Goal: Task Accomplishment & Management: Use online tool/utility

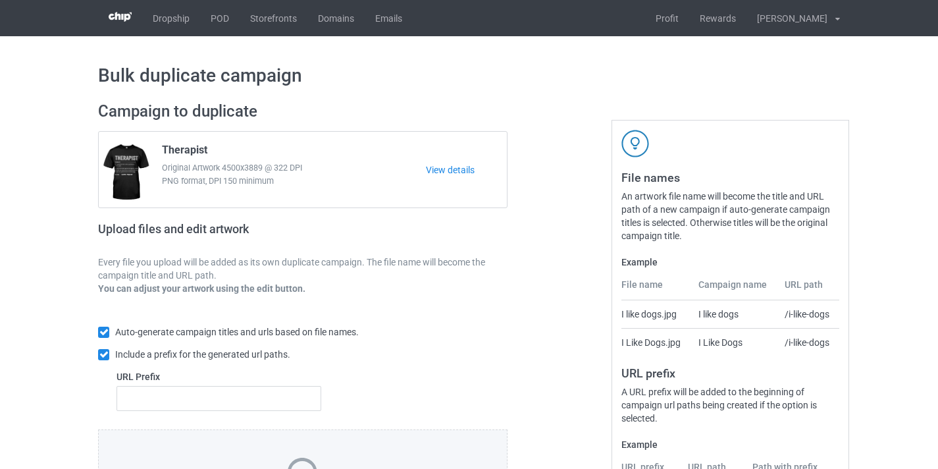
scroll to position [173, 0]
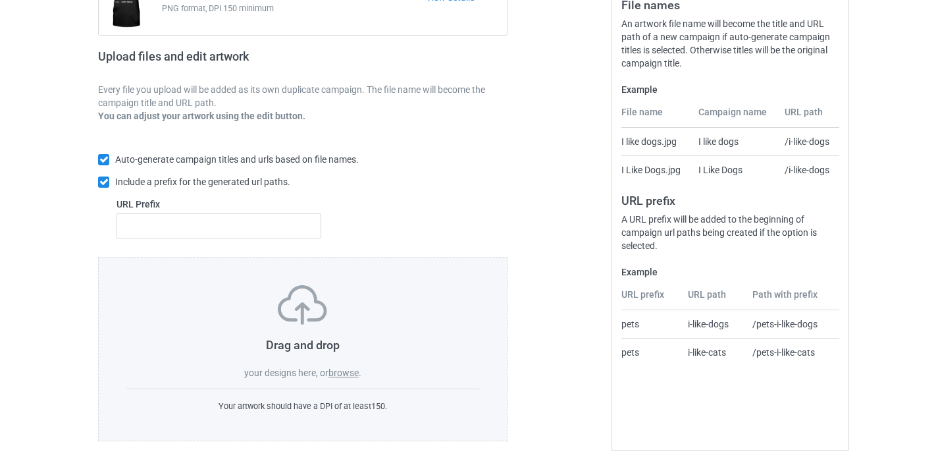
click at [341, 364] on div "Drag and drop your designs here, or browse ." at bounding box center [302, 332] width 353 height 94
click at [342, 371] on label "browse" at bounding box center [344, 372] width 30 height 11
click at [0, 0] on input "browse" at bounding box center [0, 0] width 0 height 0
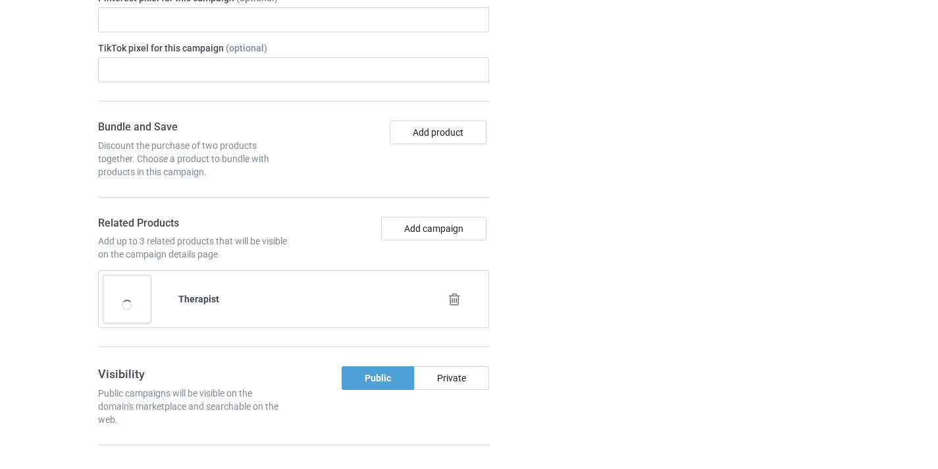
scroll to position [1087, 0]
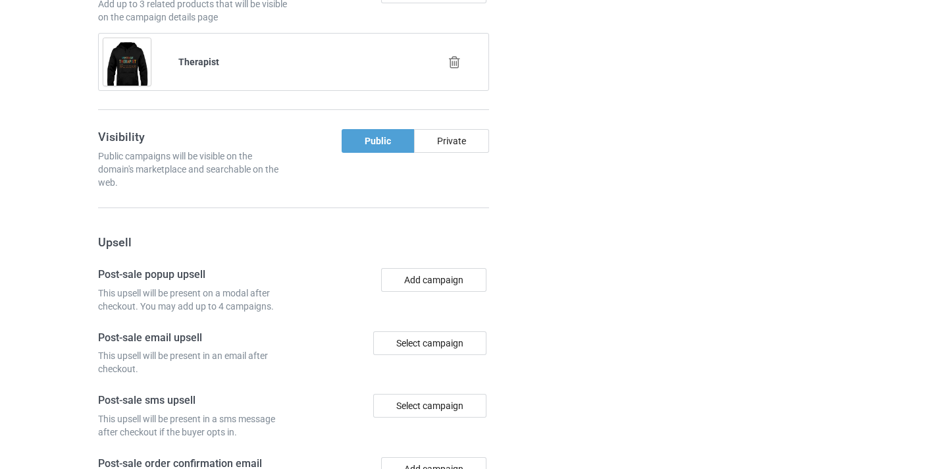
click at [445, 56] on div at bounding box center [455, 62] width 75 height 33
click at [450, 60] on icon at bounding box center [455, 62] width 16 height 14
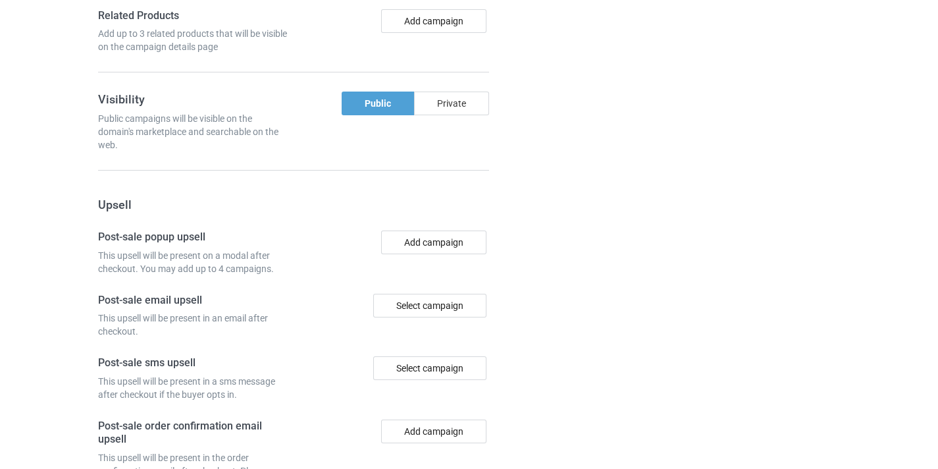
scroll to position [790, 0]
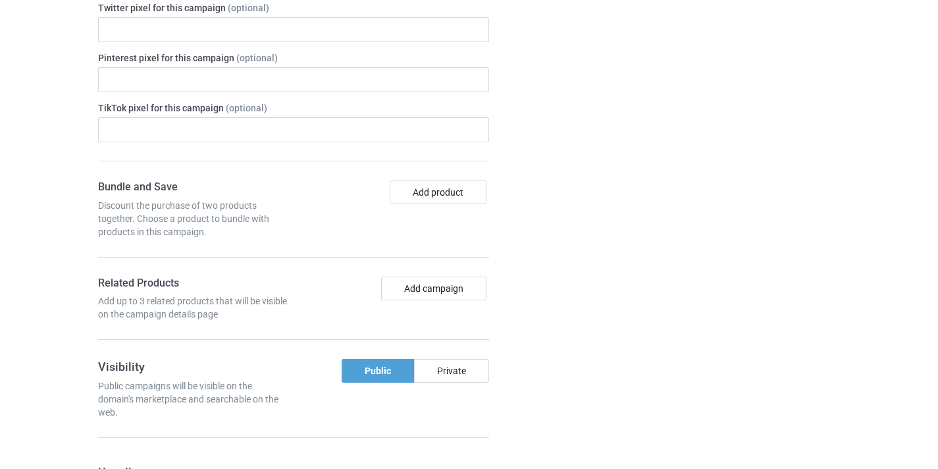
click at [449, 308] on div "Add campaign" at bounding box center [394, 299] width 200 height 45
click at [445, 291] on button "Add campaign" at bounding box center [433, 289] width 105 height 24
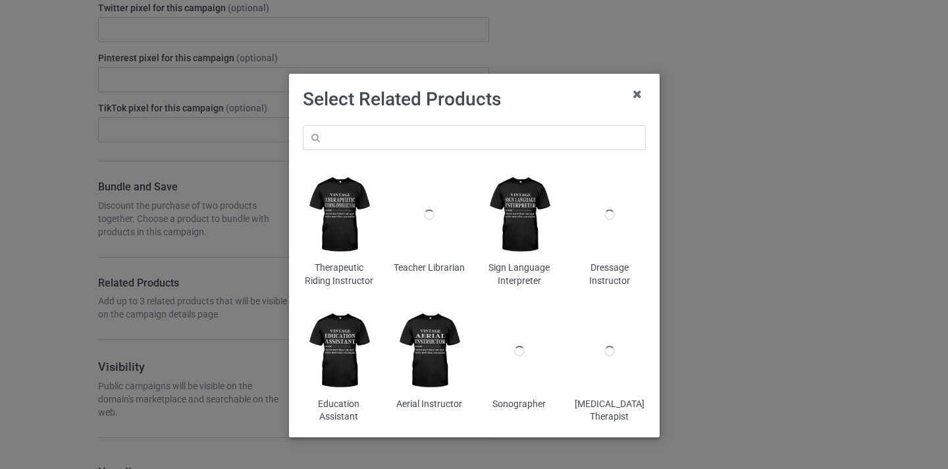
click at [441, 116] on div "Therapeutic Riding Instructor Teacher Librarian Sign Language Interpreter Dress…" at bounding box center [475, 274] width 362 height 317
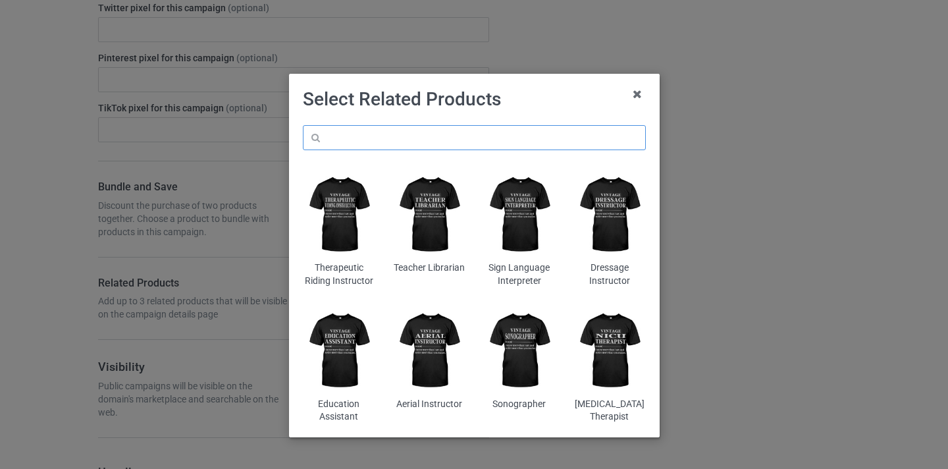
click at [439, 133] on input "text" at bounding box center [474, 137] width 343 height 25
paste input "Boilermaker"
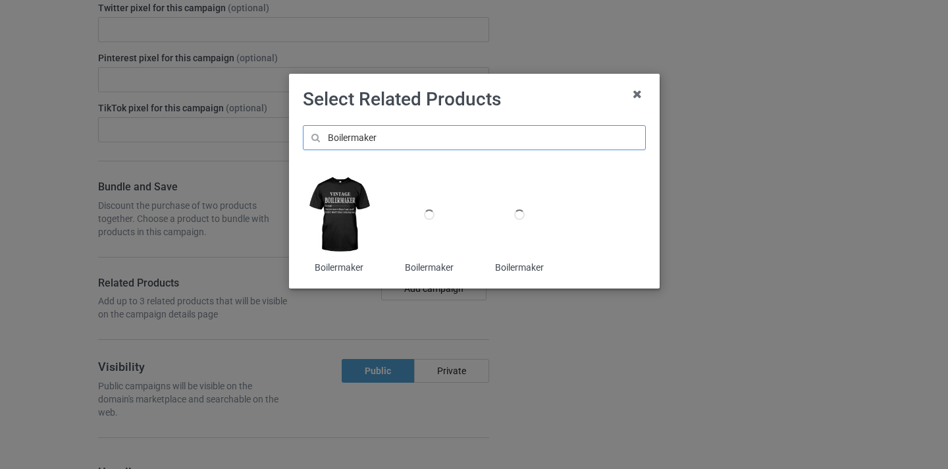
type input "Boilermaker"
click at [349, 200] on img at bounding box center [339, 215] width 72 height 90
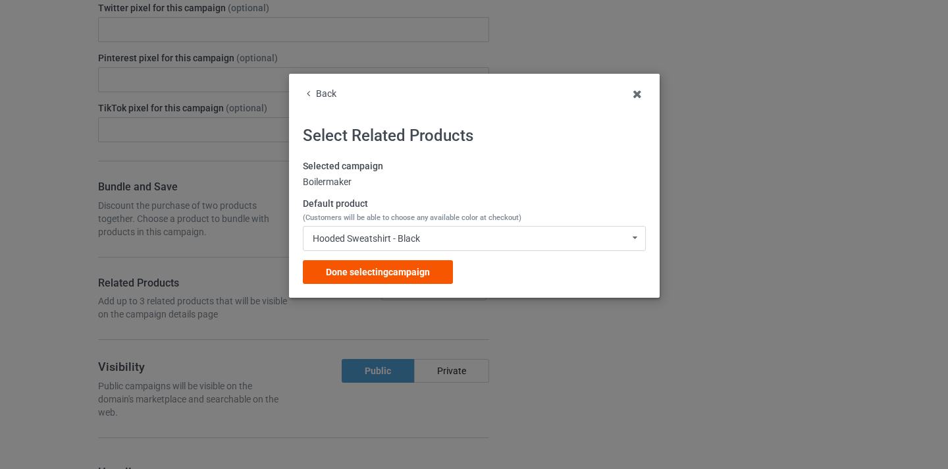
click at [408, 271] on span "Done selecting campaign" at bounding box center [378, 272] width 104 height 11
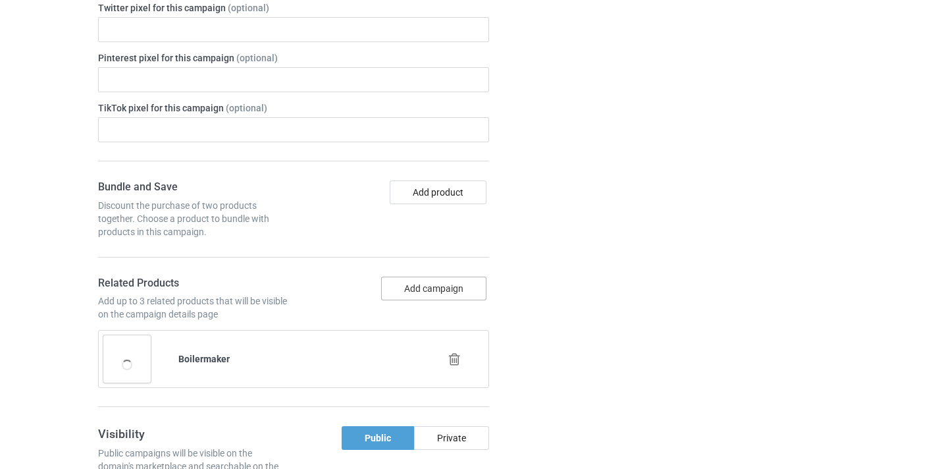
click at [452, 288] on button "Add campaign" at bounding box center [433, 289] width 105 height 24
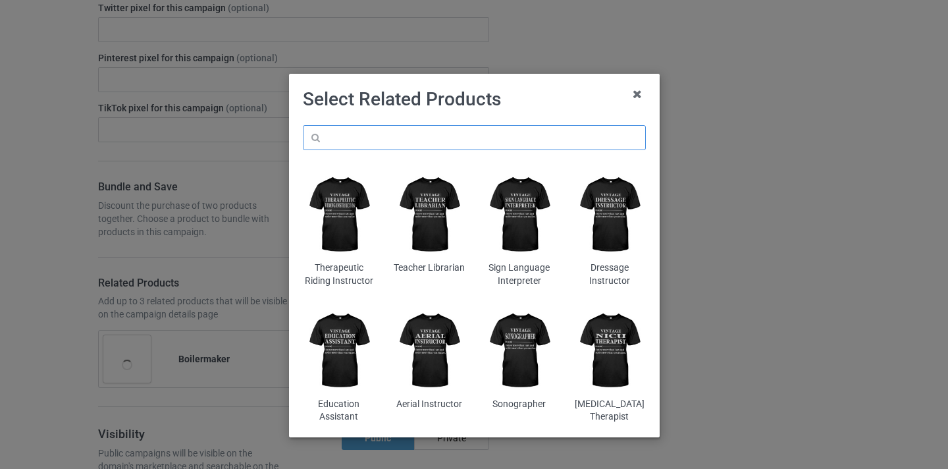
click at [385, 139] on input "text" at bounding box center [474, 137] width 343 height 25
paste input "Boilermaker"
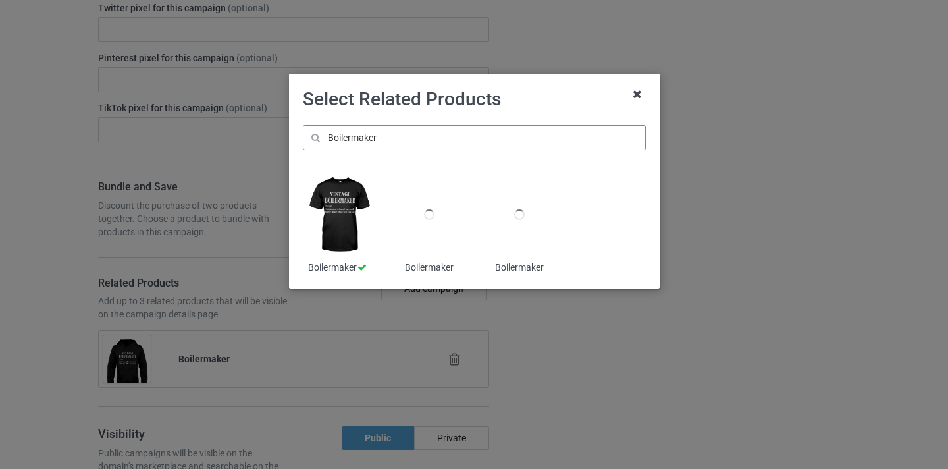
type input "Boilermaker"
click at [643, 97] on icon at bounding box center [637, 94] width 21 height 21
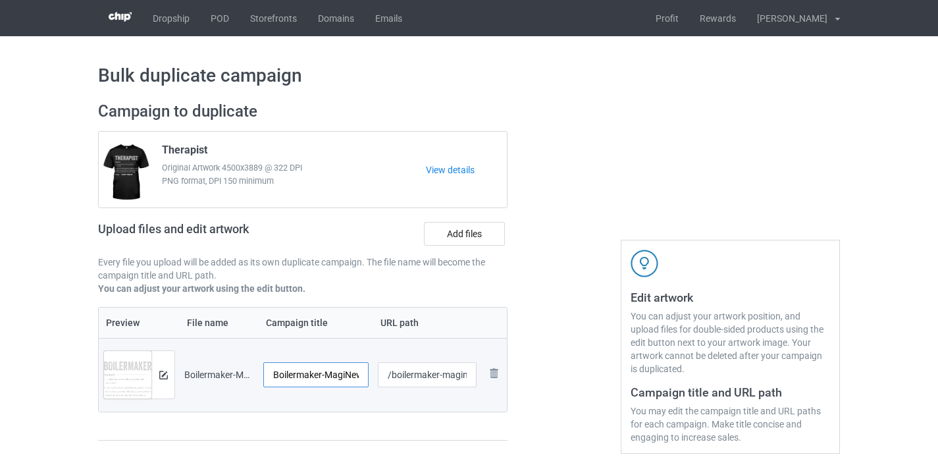
click at [350, 372] on input "Boilermaker-MagiNew" at bounding box center [315, 374] width 105 height 25
type input "Boilermaker"
click at [450, 373] on input "/boilermaker-maginew" at bounding box center [427, 374] width 99 height 25
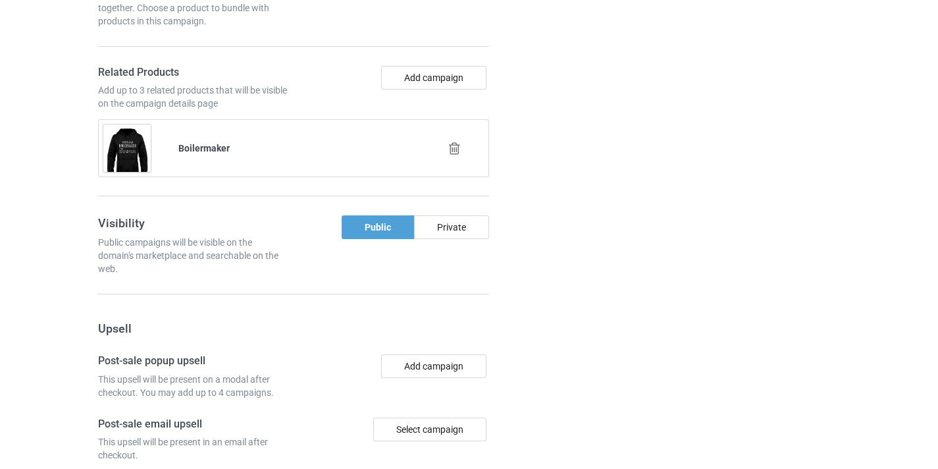
scroll to position [1288, 0]
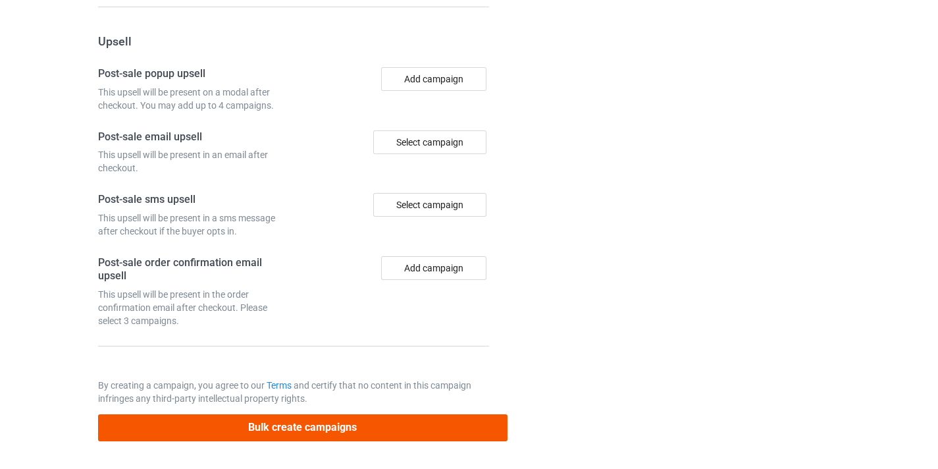
type input "/boilermaker11"
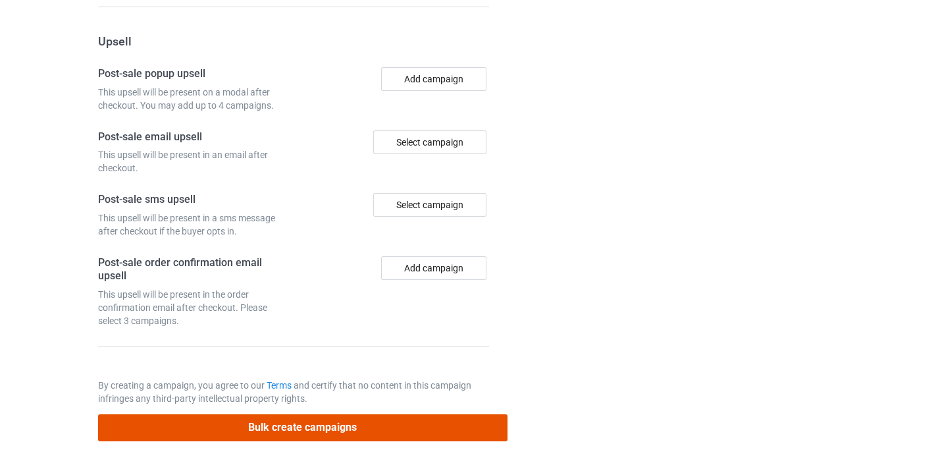
click at [372, 431] on button "Bulk create campaigns" at bounding box center [303, 427] width 410 height 27
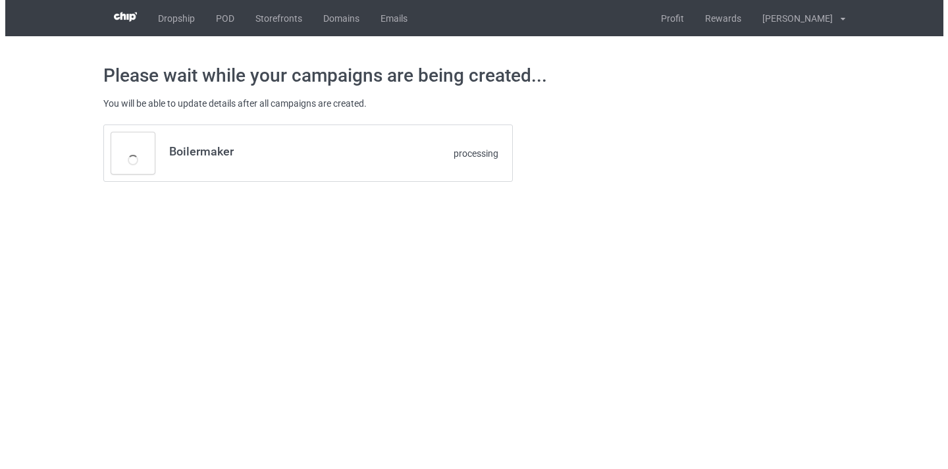
scroll to position [0, 0]
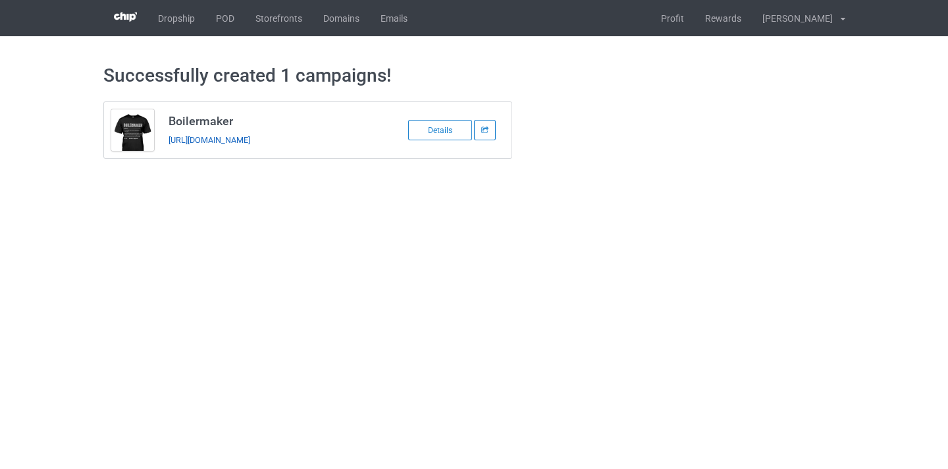
click at [250, 137] on link "https://www.thepure.gift/boilermaker11" at bounding box center [210, 140] width 82 height 10
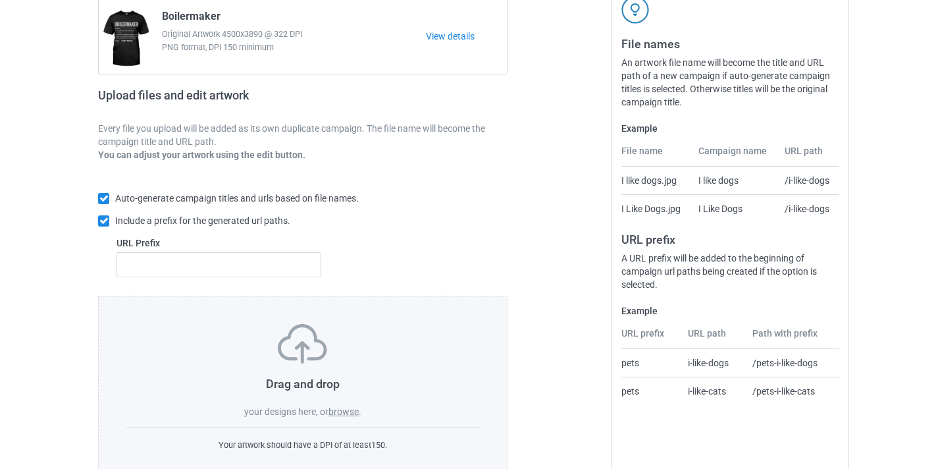
scroll to position [155, 0]
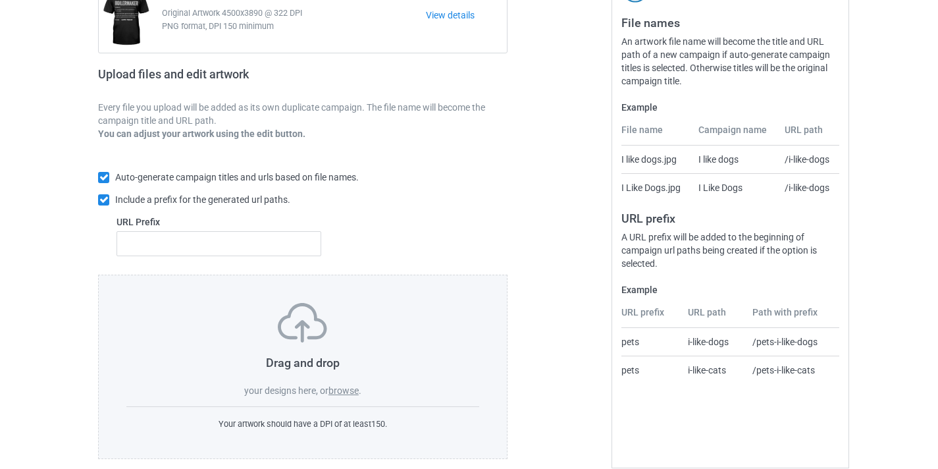
click at [341, 388] on label "browse" at bounding box center [344, 390] width 30 height 11
click at [0, 0] on input "browse" at bounding box center [0, 0] width 0 height 0
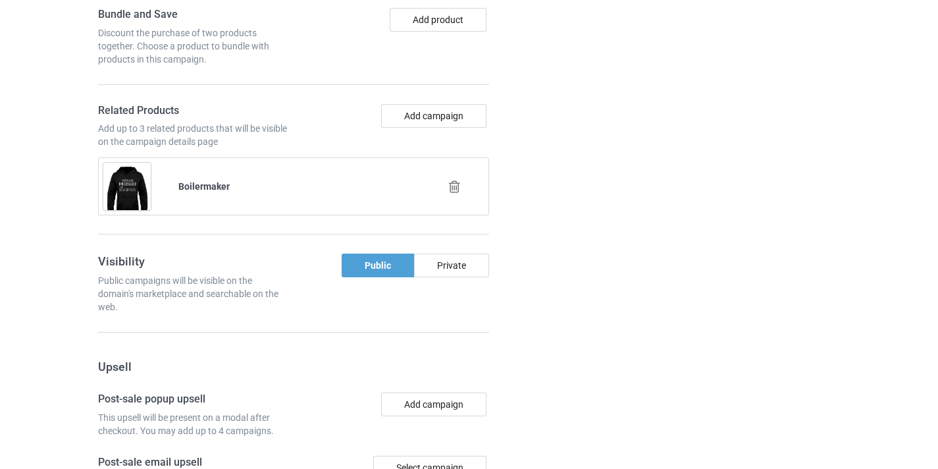
scroll to position [949, 0]
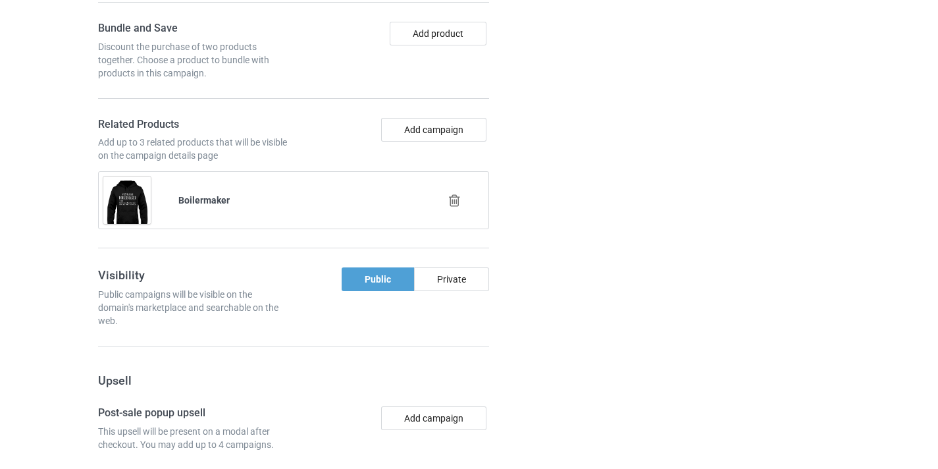
click at [457, 205] on icon at bounding box center [455, 201] width 16 height 14
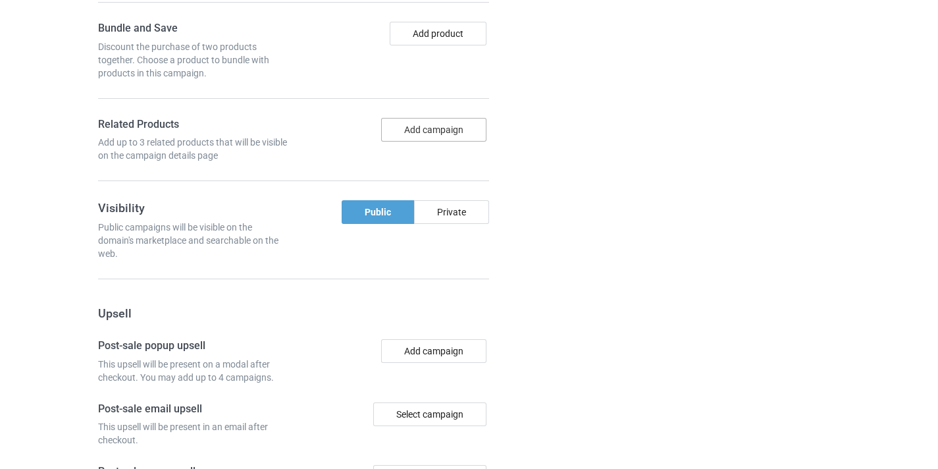
click at [449, 142] on button "Add campaign" at bounding box center [433, 130] width 105 height 24
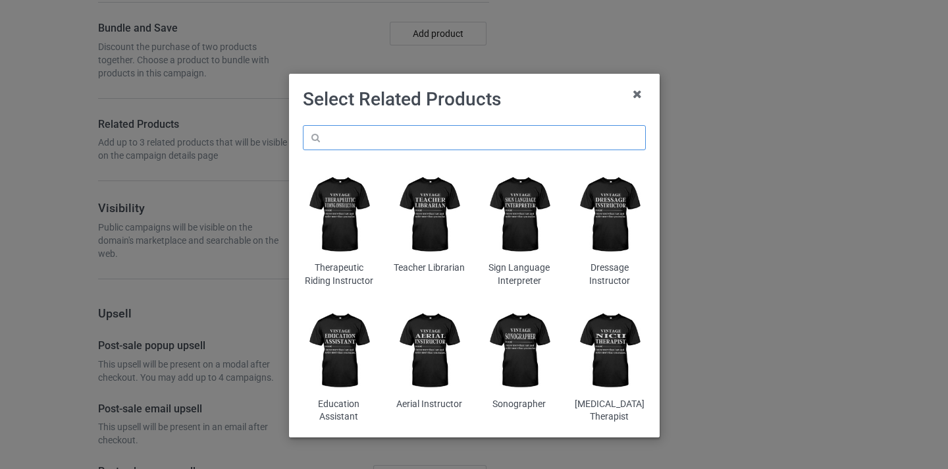
click at [438, 140] on input "text" at bounding box center [474, 137] width 343 height 25
paste input "Greenkeeper"
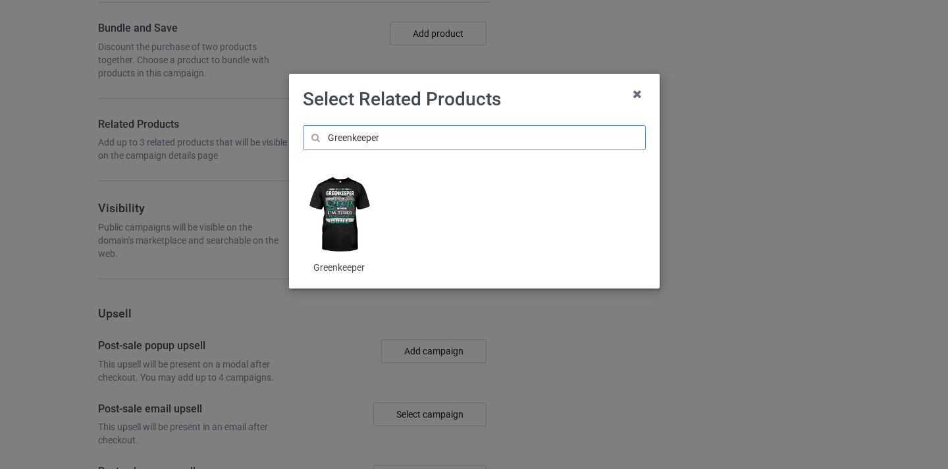
type input "Greenkeeper"
click at [346, 190] on img at bounding box center [339, 215] width 72 height 90
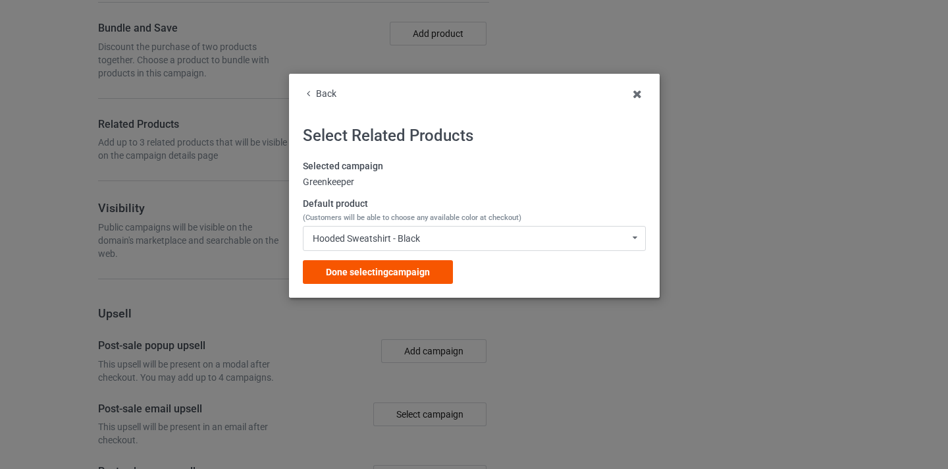
click at [425, 271] on span "Done selecting campaign" at bounding box center [378, 272] width 104 height 11
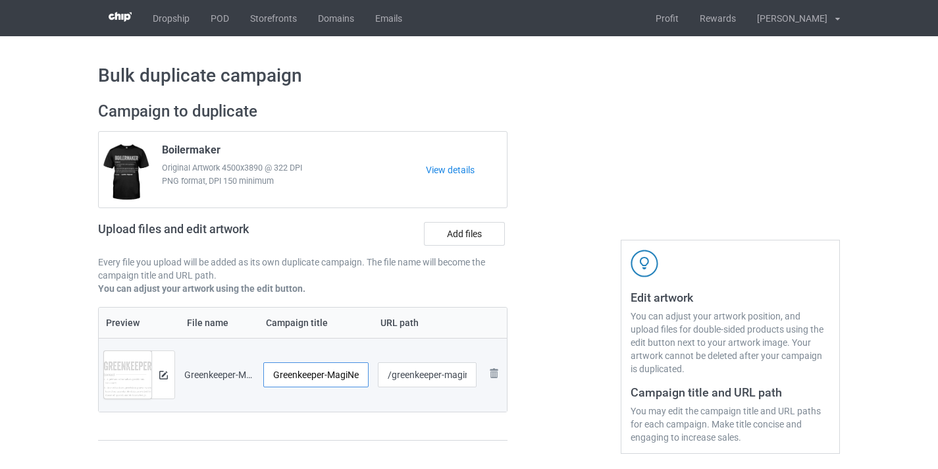
click at [354, 374] on input "Greenkeeper-MagiNew" at bounding box center [315, 374] width 105 height 25
type input "Greenkeeper"
click at [456, 373] on input "/greenkeeper-maginew" at bounding box center [427, 374] width 99 height 25
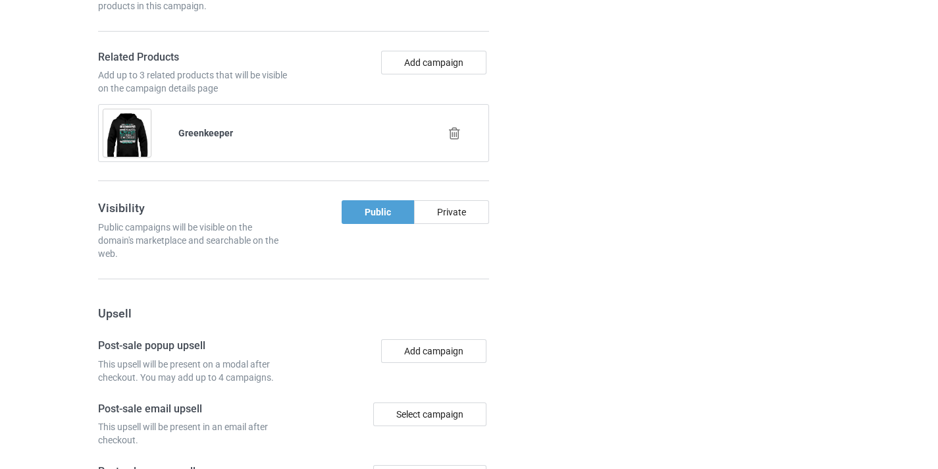
scroll to position [1288, 0]
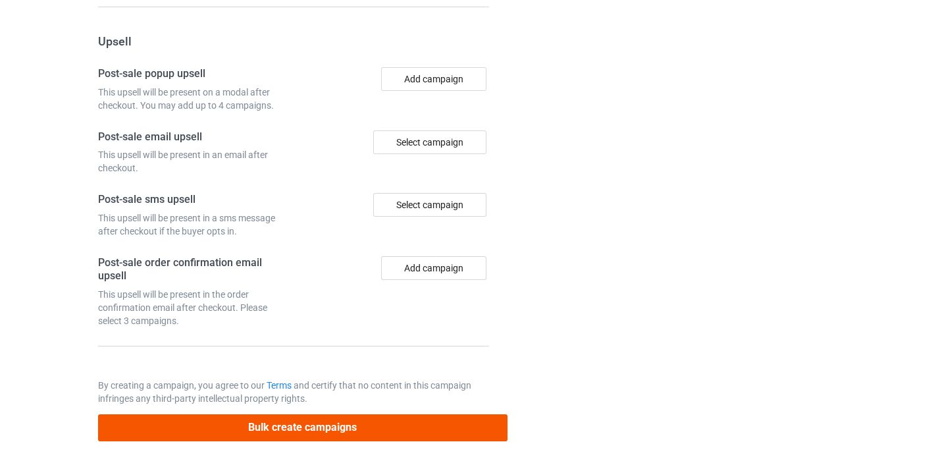
type input "/greenkeeper11"
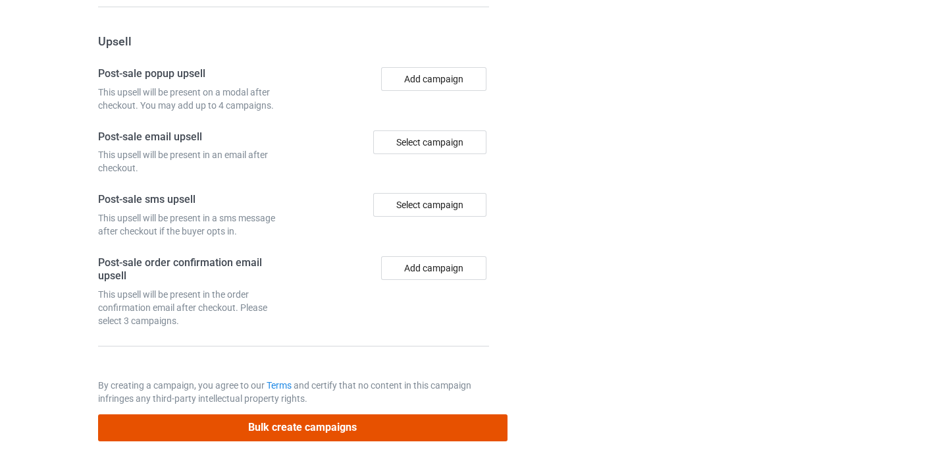
click at [404, 414] on button "Bulk create campaigns" at bounding box center [303, 427] width 410 height 27
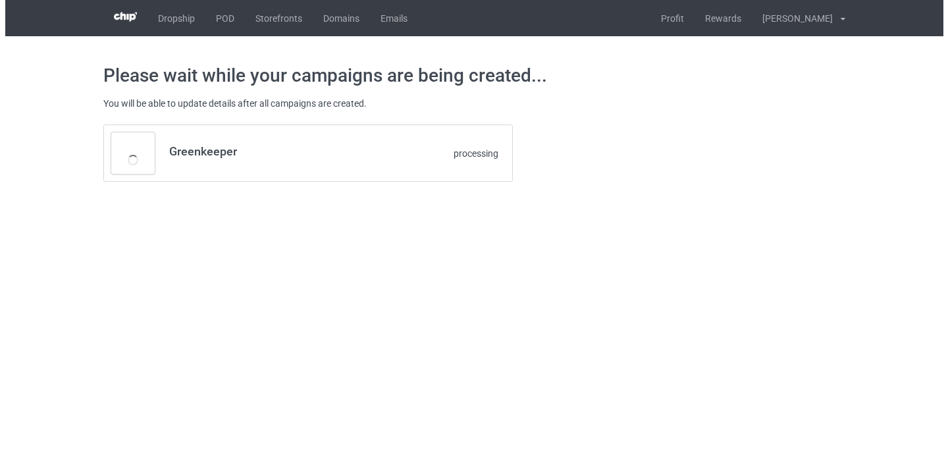
scroll to position [0, 0]
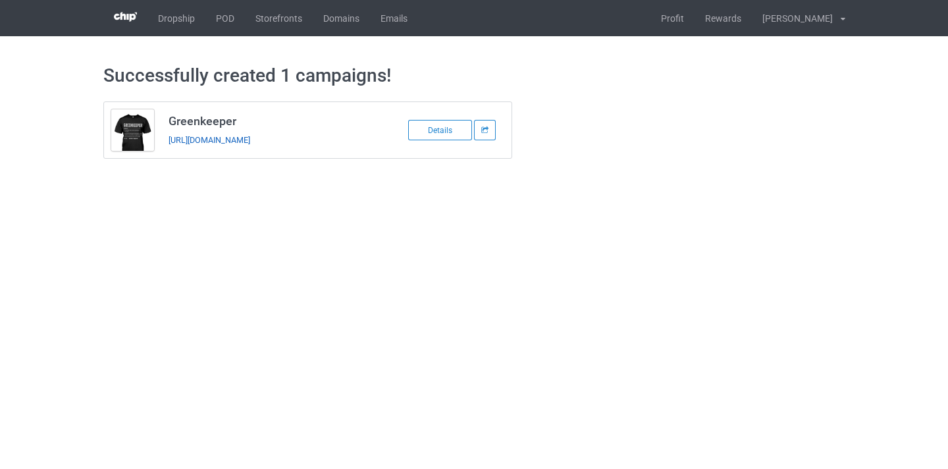
click at [250, 144] on link "https://www.thepure.gift/greenkeeper11" at bounding box center [210, 140] width 82 height 10
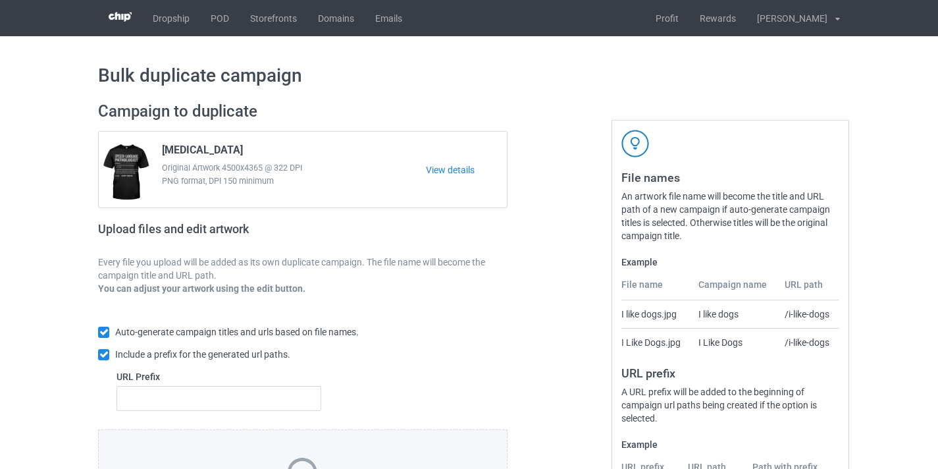
scroll to position [173, 0]
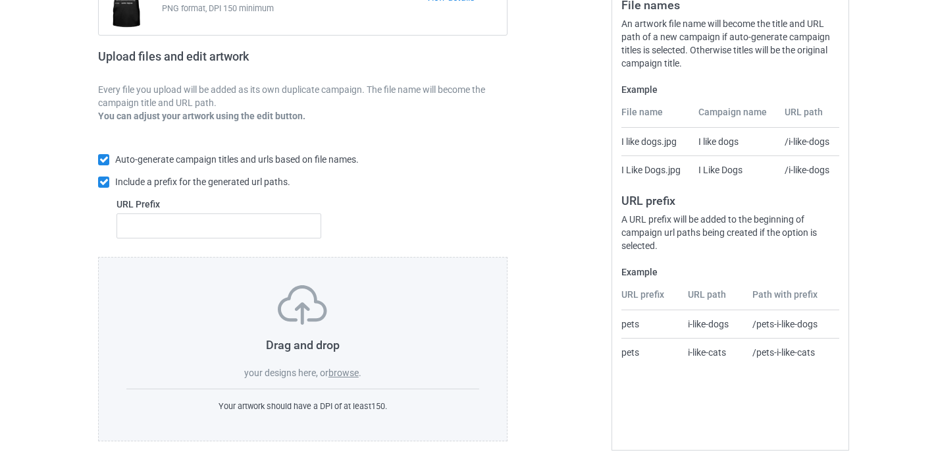
click at [341, 374] on label "browse" at bounding box center [344, 372] width 30 height 11
click at [0, 0] on input "browse" at bounding box center [0, 0] width 0 height 0
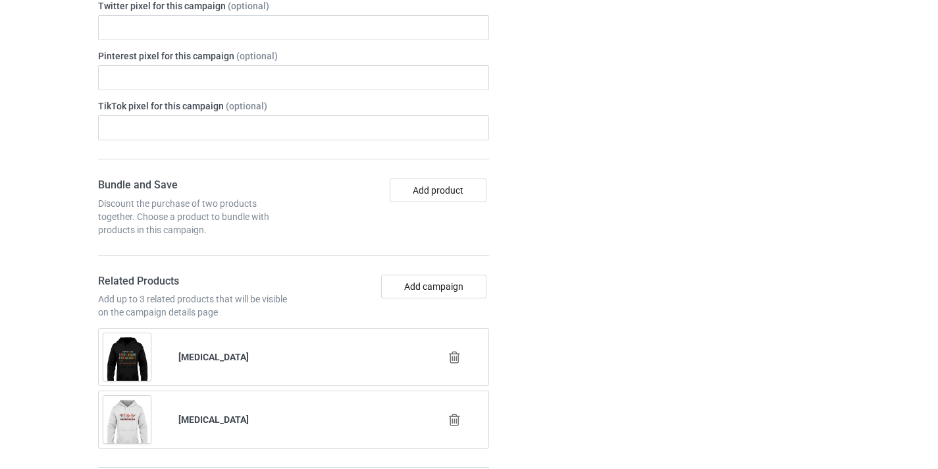
scroll to position [762, 0]
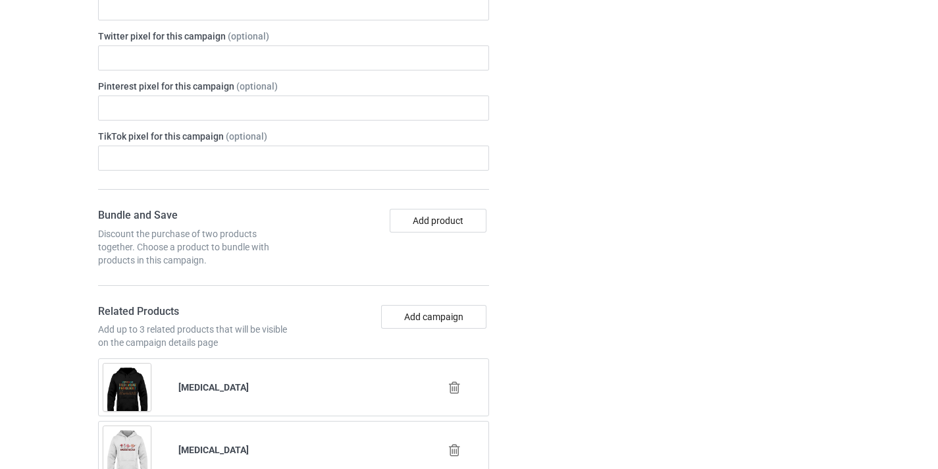
click at [445, 383] on div at bounding box center [455, 387] width 75 height 33
click at [456, 387] on icon at bounding box center [455, 388] width 16 height 14
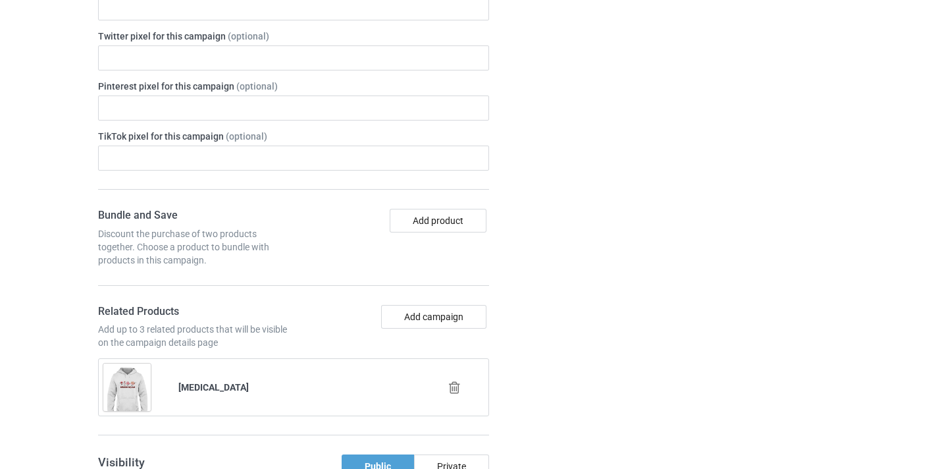
click at [456, 388] on icon at bounding box center [455, 388] width 16 height 14
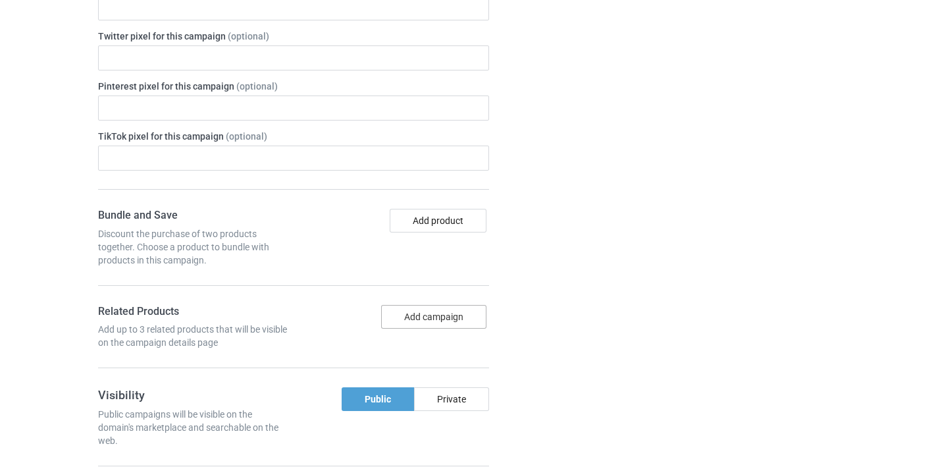
click at [438, 319] on button "Add campaign" at bounding box center [433, 317] width 105 height 24
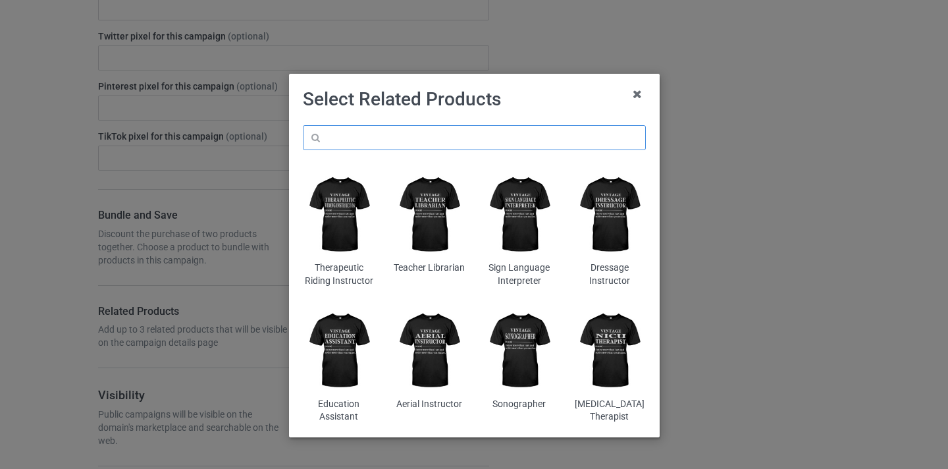
click at [406, 138] on input "text" at bounding box center [474, 137] width 343 height 25
paste input "Back Hoe Operator"
type input "Back Hoe Operator"
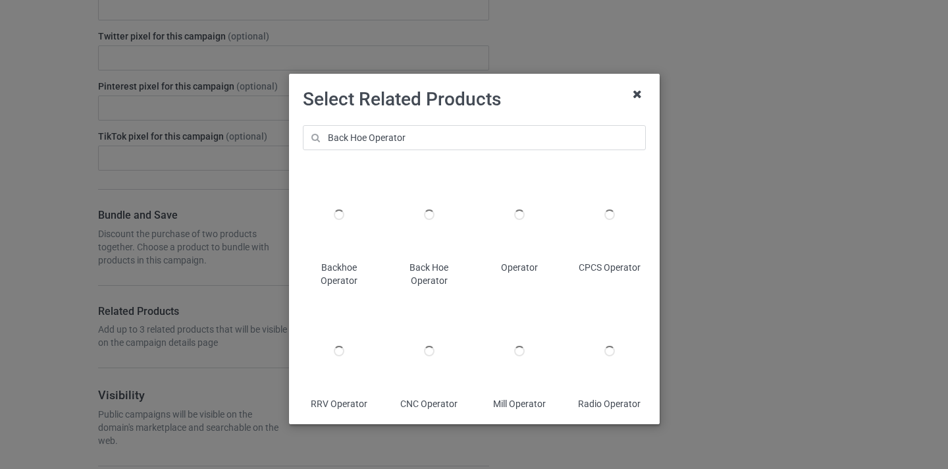
click at [632, 94] on icon at bounding box center [637, 94] width 21 height 21
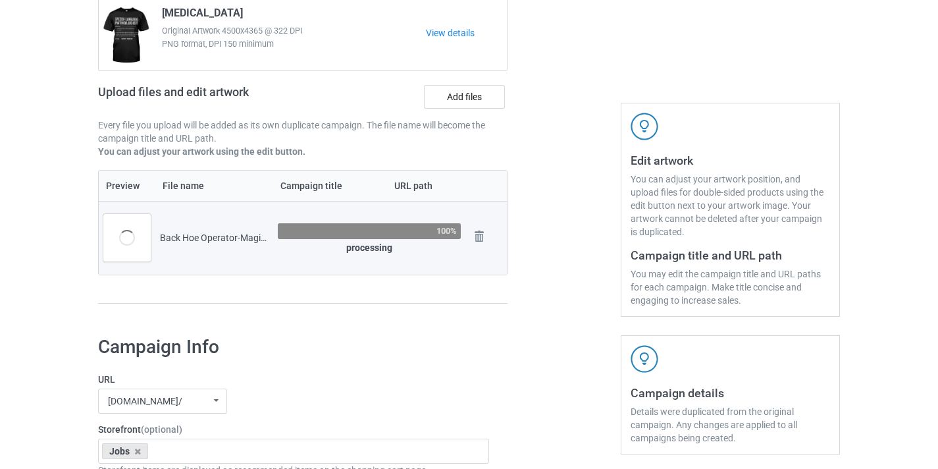
scroll to position [120, 0]
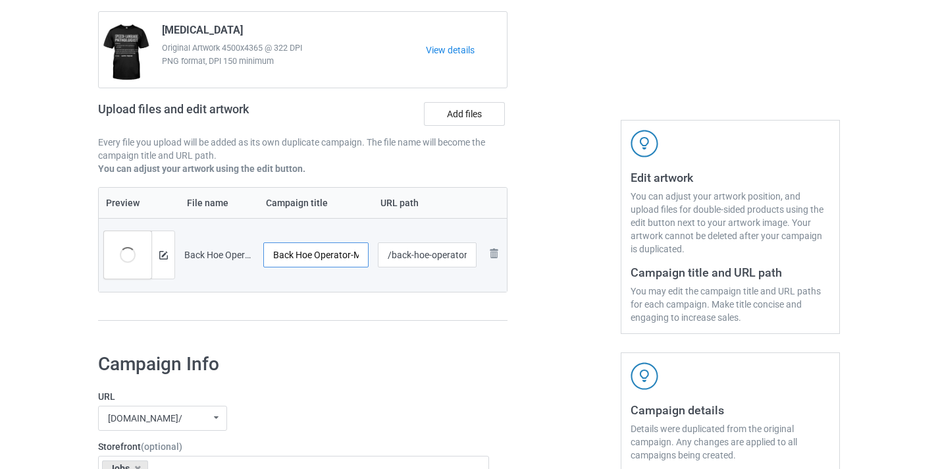
click at [325, 252] on input "Back Hoe Operator-MagiNew" at bounding box center [315, 254] width 105 height 25
drag, startPoint x: 325, startPoint y: 252, endPoint x: 365, endPoint y: 255, distance: 40.3
click at [365, 255] on input "Back Hoe Operator-MagiNew" at bounding box center [315, 254] width 105 height 25
click at [331, 251] on input "Back Hoe Operator-MagiNew" at bounding box center [315, 254] width 105 height 25
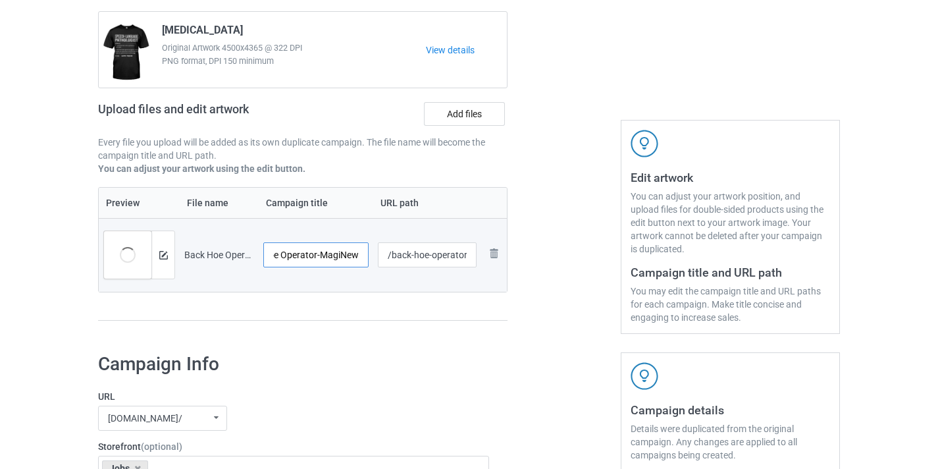
click at [331, 251] on input "Back Hoe Operator-MagiNew" at bounding box center [315, 254] width 105 height 25
type input "Back Hoe Operator"
click at [450, 253] on input "/back-hoe-operator-maginew" at bounding box center [427, 254] width 99 height 25
drag, startPoint x: 450, startPoint y: 253, endPoint x: 496, endPoint y: 254, distance: 45.5
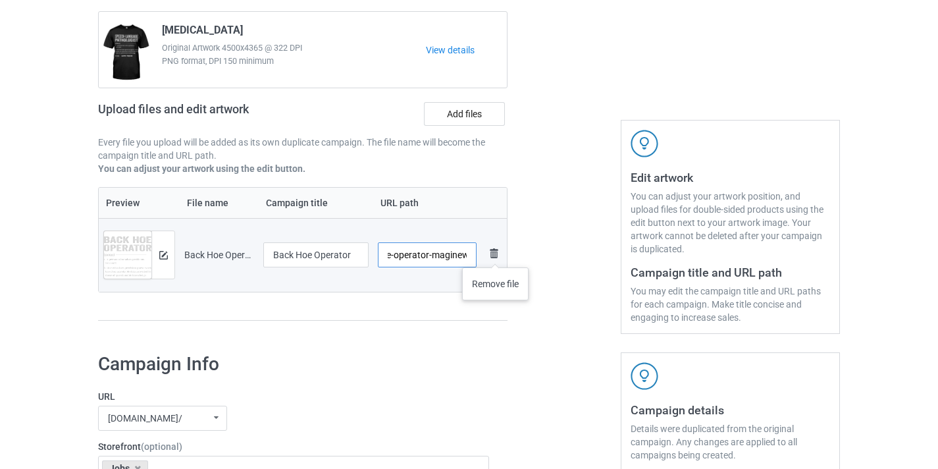
click at [496, 254] on tr "Preview and edit artwork Back Hoe Operator-MagiNew.png Back Hoe Operator /back-…" at bounding box center [303, 255] width 408 height 74
click at [442, 256] on input "/back-hoe-operator-maginew" at bounding box center [427, 254] width 99 height 25
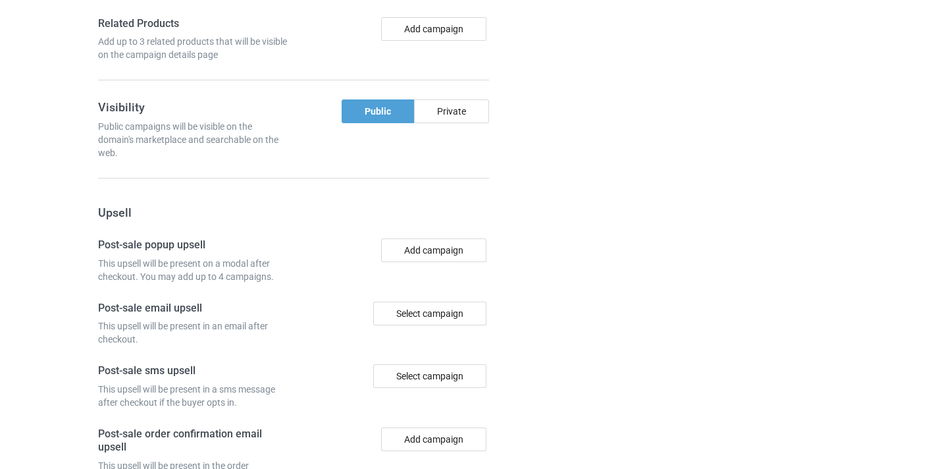
scroll to position [1221, 0]
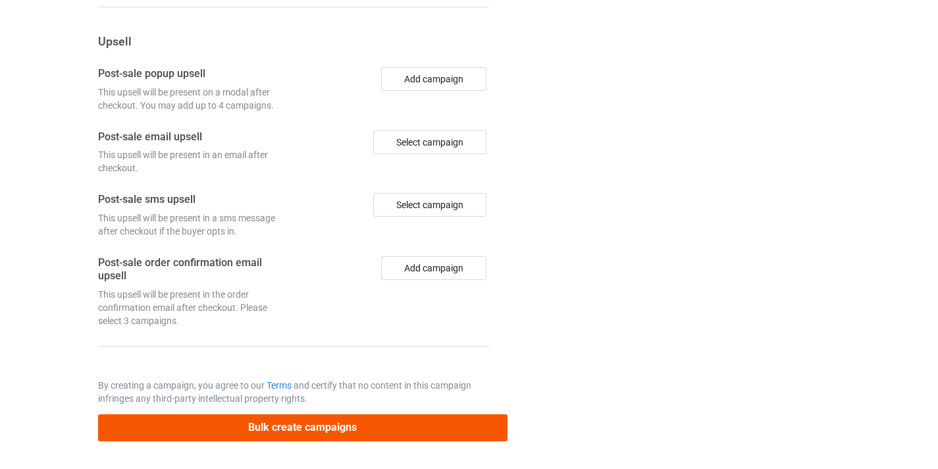
type input "/back-hoe-operator11"
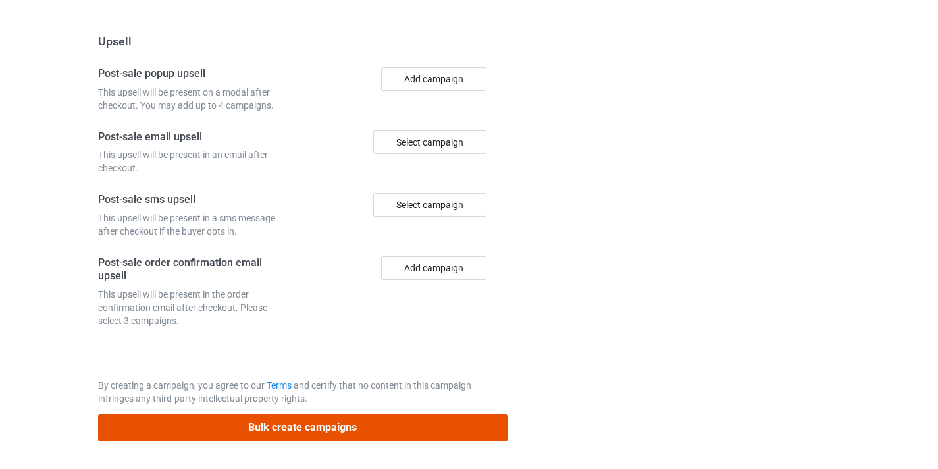
click at [412, 426] on button "Bulk create campaigns" at bounding box center [303, 427] width 410 height 27
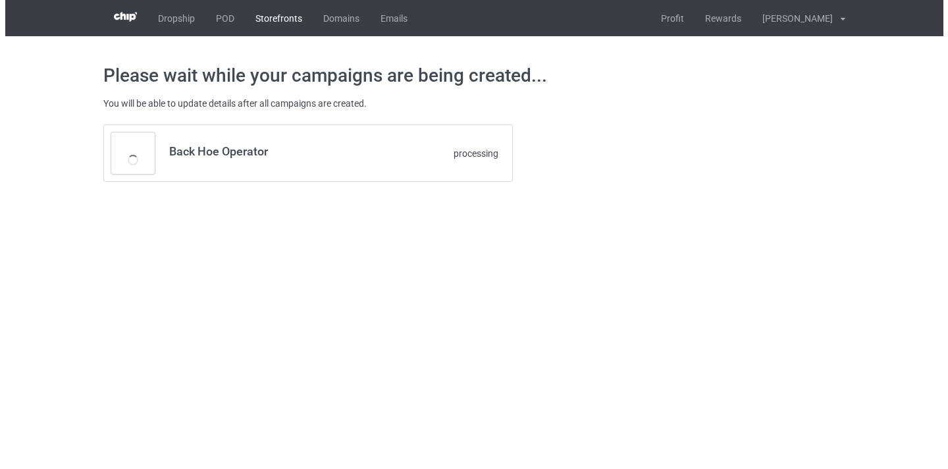
scroll to position [0, 0]
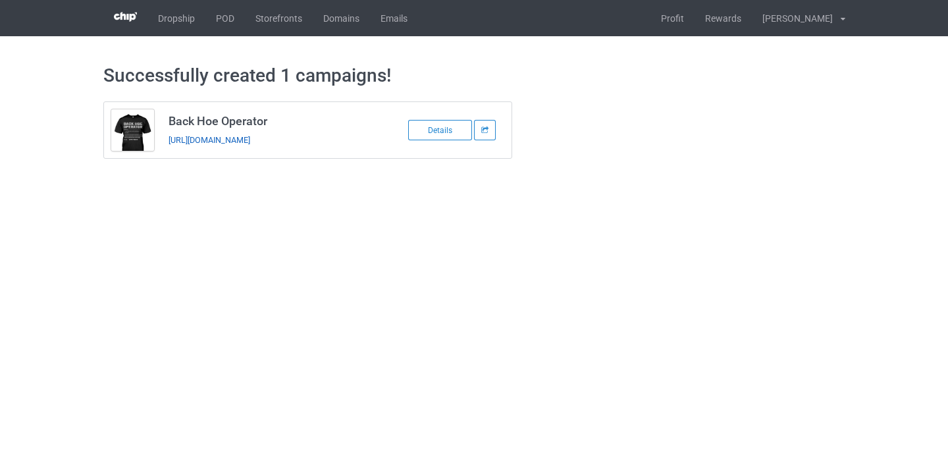
click at [227, 144] on link "https://www.thepure.gift/back-hoe-operator11" at bounding box center [210, 140] width 82 height 10
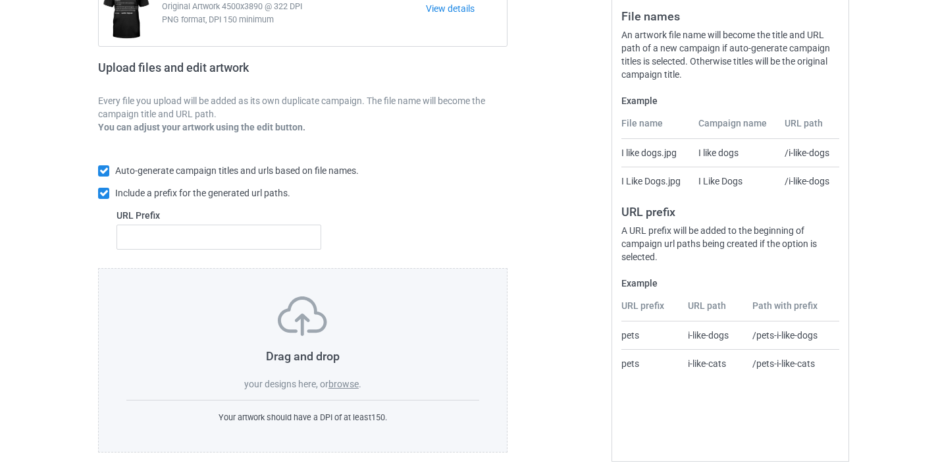
scroll to position [173, 0]
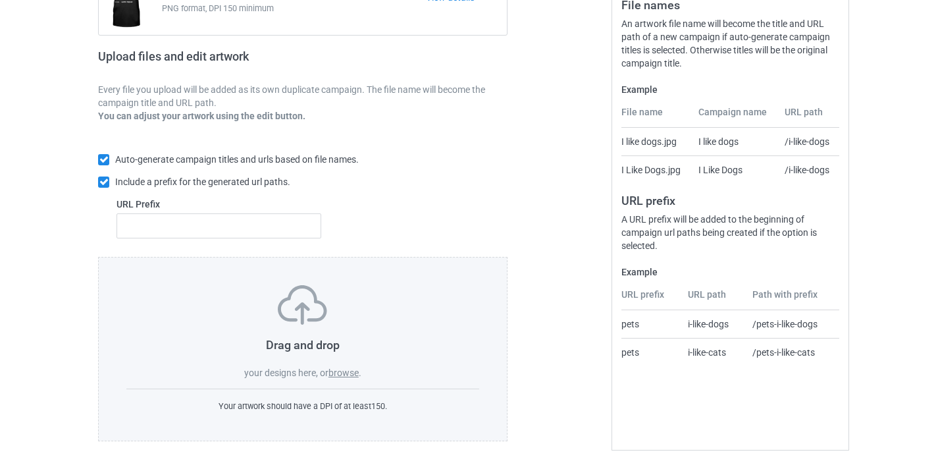
click at [344, 373] on label "browse" at bounding box center [344, 372] width 30 height 11
click at [0, 0] on input "browse" at bounding box center [0, 0] width 0 height 0
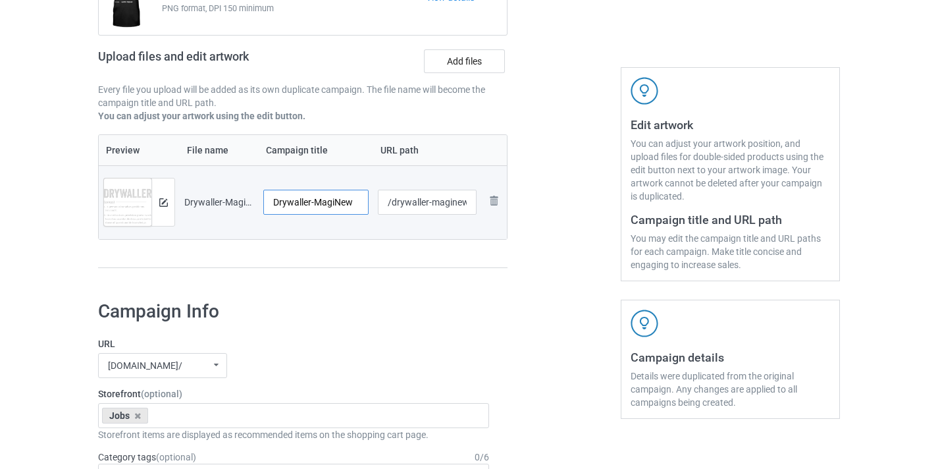
click at [346, 202] on input "Drywaller-MagiNew" at bounding box center [315, 202] width 105 height 25
type input "Drywaller"
click at [460, 203] on input "/drywaller-maginew" at bounding box center [427, 202] width 99 height 25
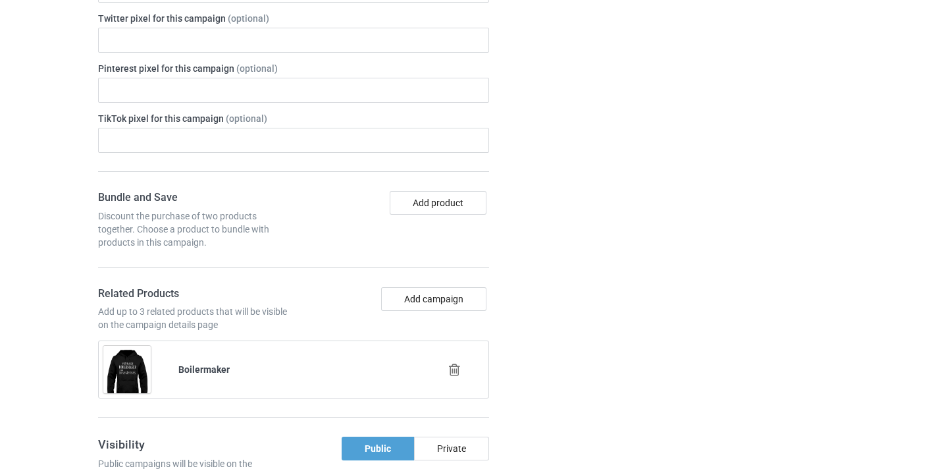
scroll to position [790, 0]
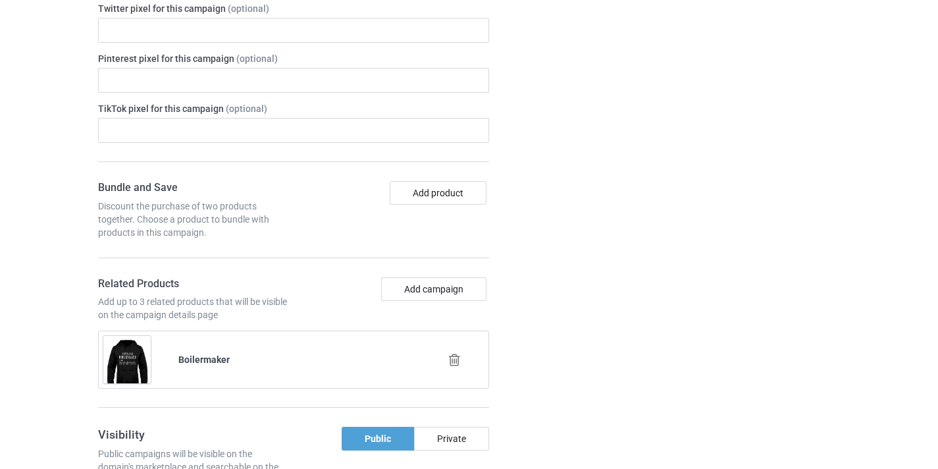
type input "/drywaller11"
click at [452, 360] on icon at bounding box center [455, 360] width 16 height 14
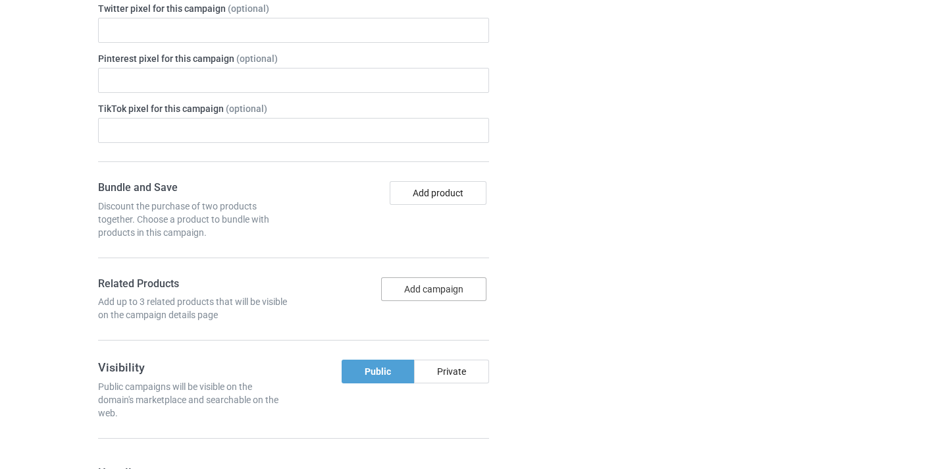
click at [436, 289] on button "Add campaign" at bounding box center [433, 289] width 105 height 24
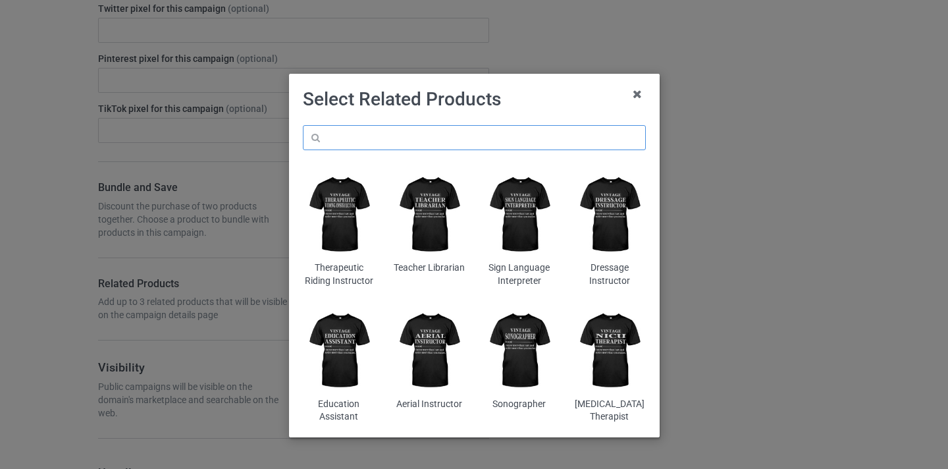
click at [477, 138] on input "text" at bounding box center [474, 137] width 343 height 25
paste input "Drywaller"
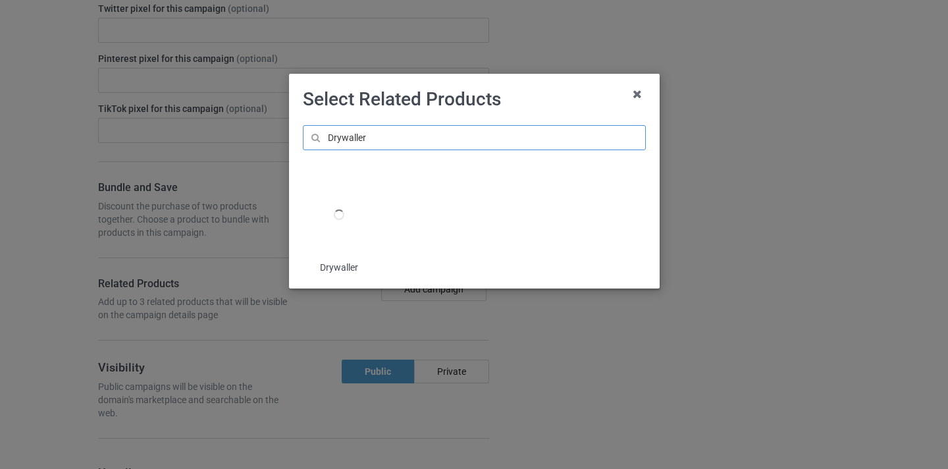
type input "Drywaller"
click at [354, 220] on div at bounding box center [339, 215] width 72 height 90
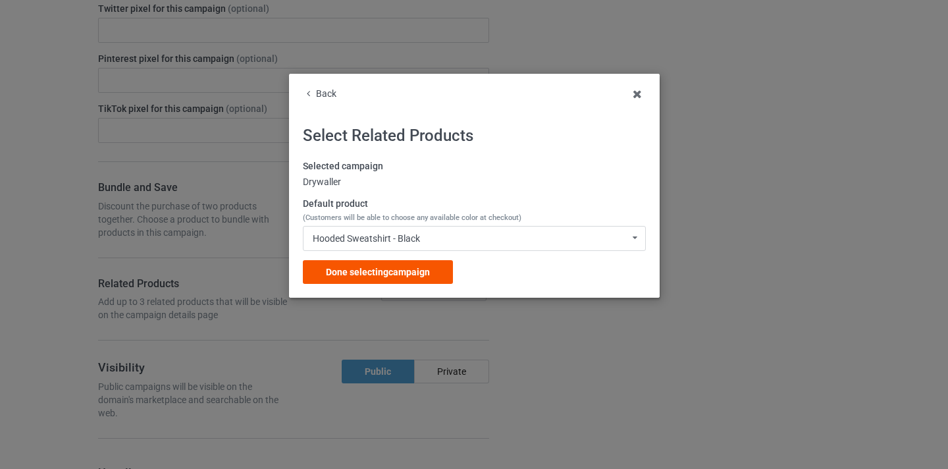
click at [414, 278] on div "Done selecting campaign" at bounding box center [378, 272] width 150 height 24
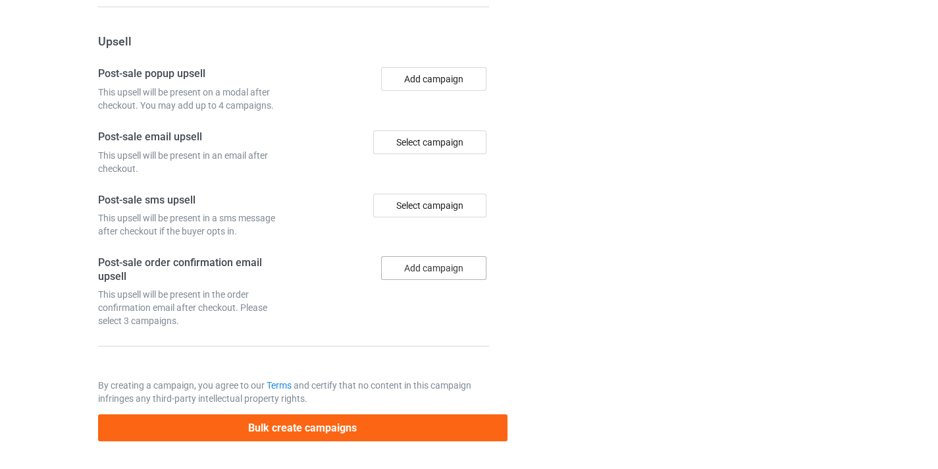
scroll to position [1288, 0]
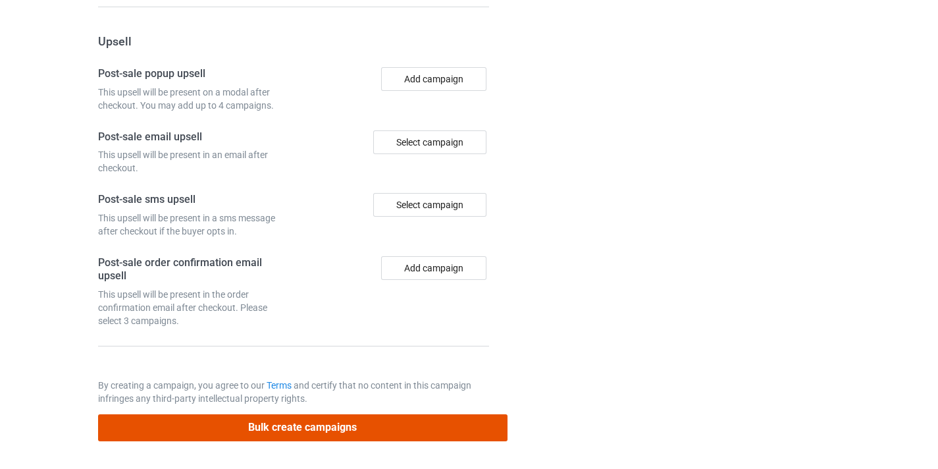
click at [422, 425] on button "Bulk create campaigns" at bounding box center [303, 427] width 410 height 27
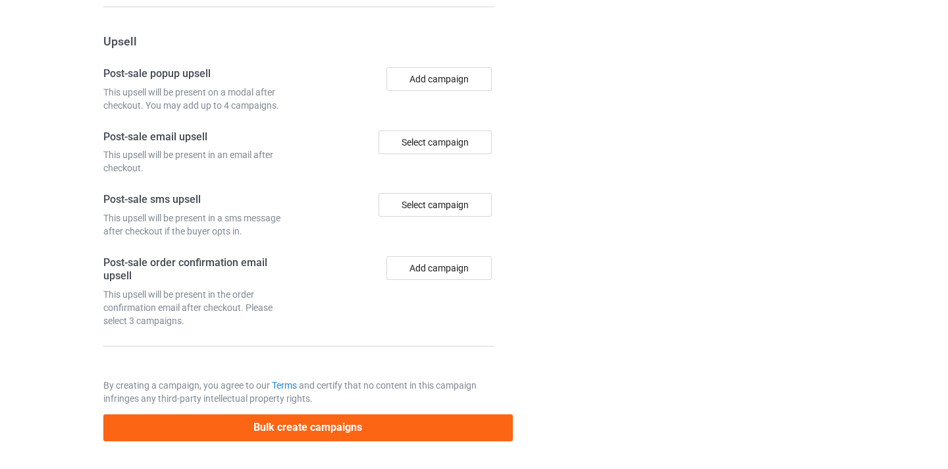
scroll to position [0, 0]
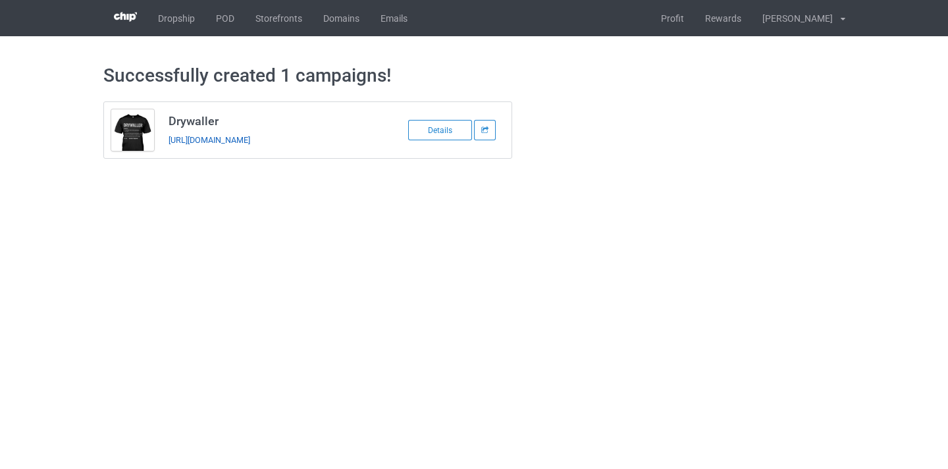
click at [250, 142] on link "https://www.thepure.gift/drywaller11" at bounding box center [210, 140] width 82 height 10
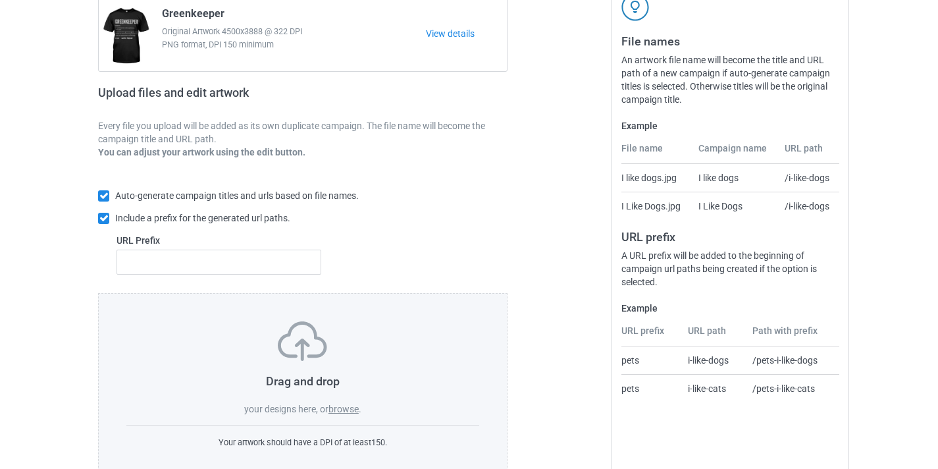
scroll to position [137, 0]
click at [348, 415] on div "Drag and drop your designs here, or browse ." at bounding box center [302, 368] width 353 height 94
click at [347, 405] on label "browse" at bounding box center [344, 408] width 30 height 11
click at [0, 0] on input "browse" at bounding box center [0, 0] width 0 height 0
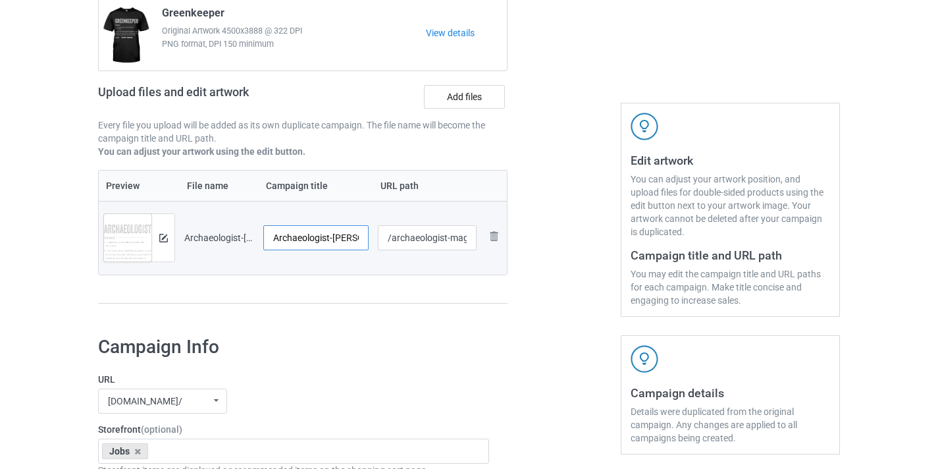
click at [354, 234] on input "Archaeologist-MagiNew" at bounding box center [315, 237] width 105 height 25
type input "Archaeologist"
click at [453, 242] on input "/archaeologist-maginew" at bounding box center [427, 237] width 99 height 25
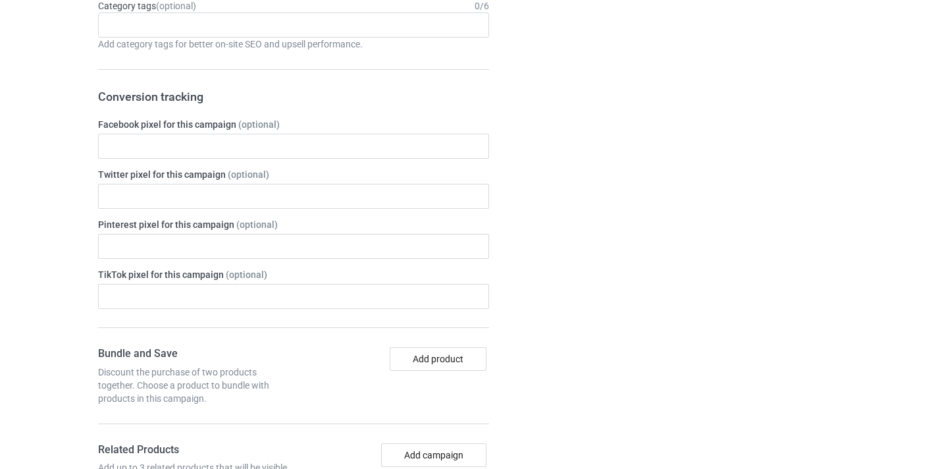
scroll to position [317, 0]
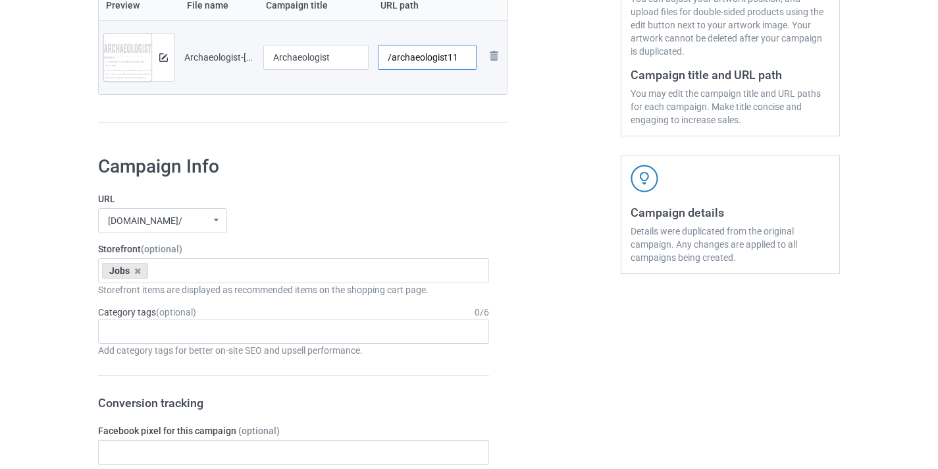
type input "/archaeologist11"
click at [331, 70] on div at bounding box center [315, 74] width 105 height 8
click at [342, 55] on input "Archaeologist" at bounding box center [315, 57] width 105 height 25
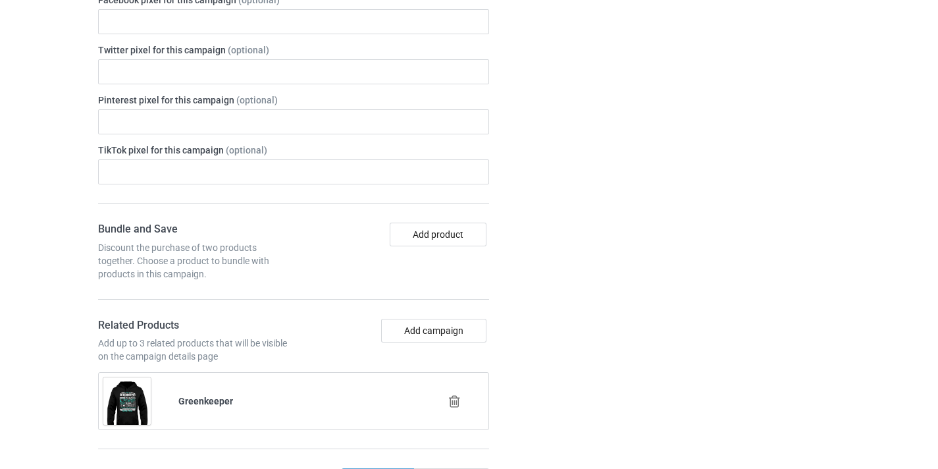
scroll to position [749, 0]
click at [460, 395] on icon at bounding box center [455, 401] width 16 height 14
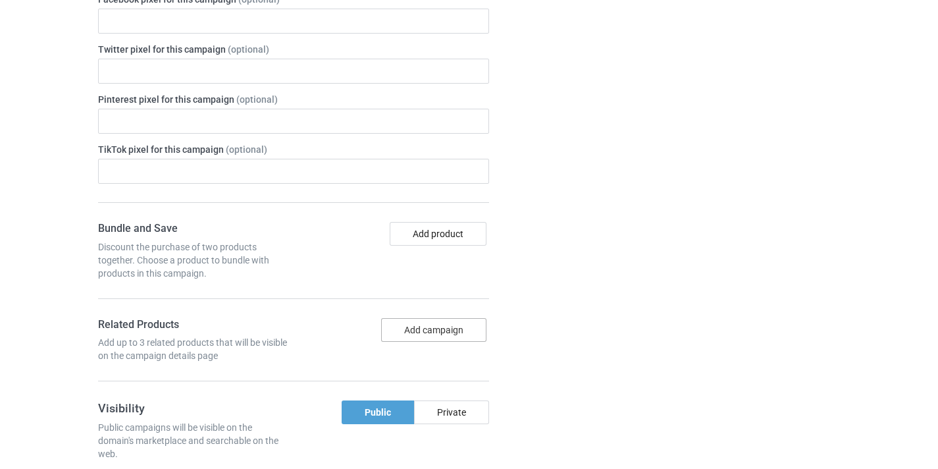
click at [429, 331] on button "Add campaign" at bounding box center [433, 330] width 105 height 24
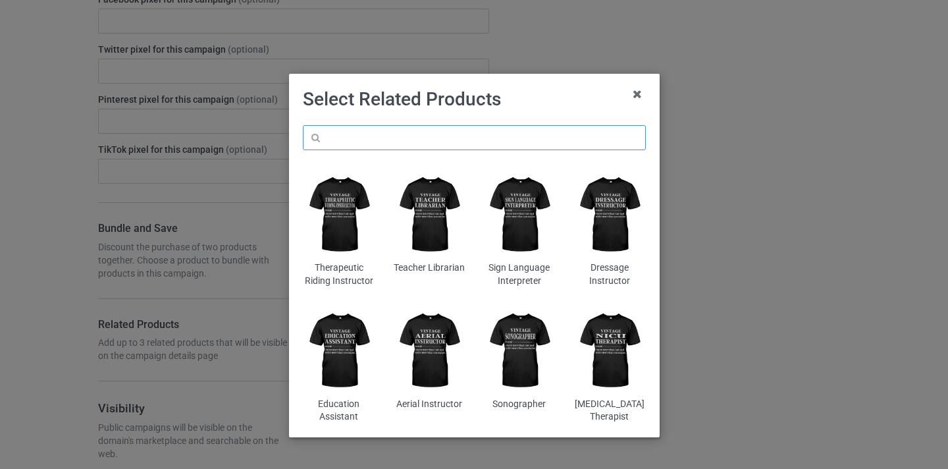
click at [454, 126] on input "text" at bounding box center [474, 137] width 343 height 25
paste input "Archaeologist"
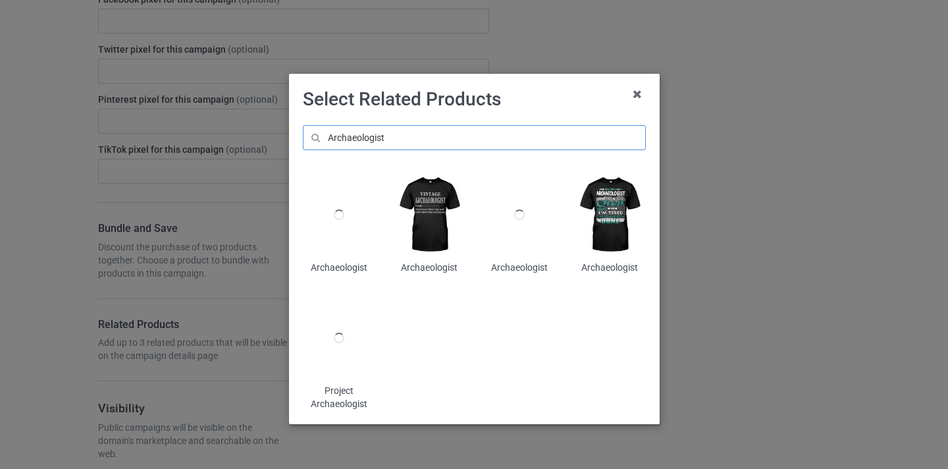
type input "Archaeologist"
click at [436, 192] on img at bounding box center [429, 215] width 72 height 90
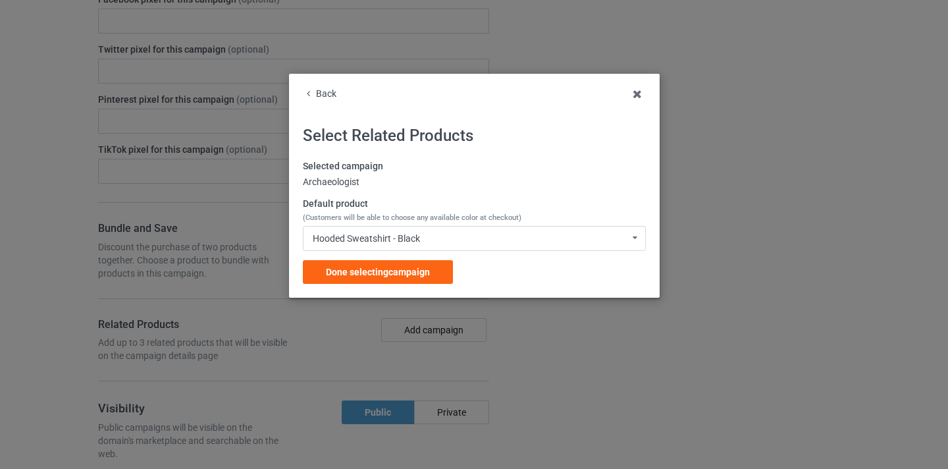
click at [442, 259] on div "Selected campaign Archaeologist Default product (Customers will be able to choo…" at bounding box center [474, 222] width 343 height 124
click at [362, 278] on div "Done selecting campaign" at bounding box center [378, 272] width 150 height 24
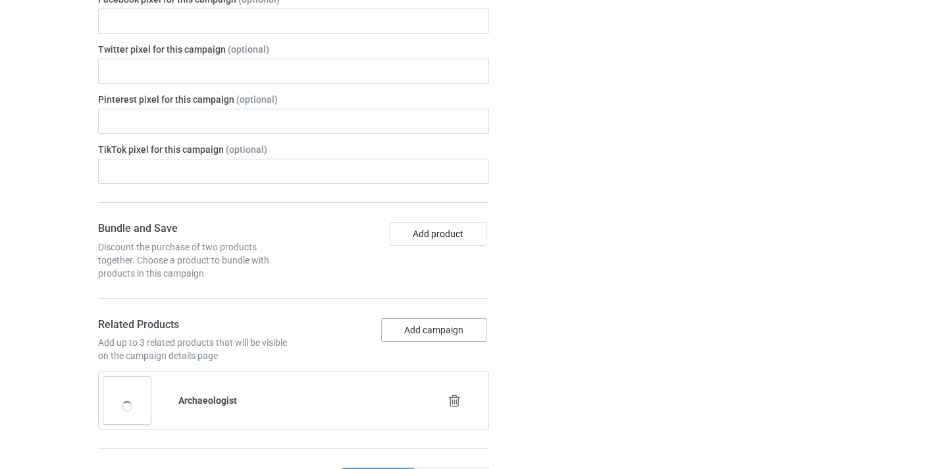
click at [436, 326] on button "Add campaign" at bounding box center [433, 330] width 105 height 24
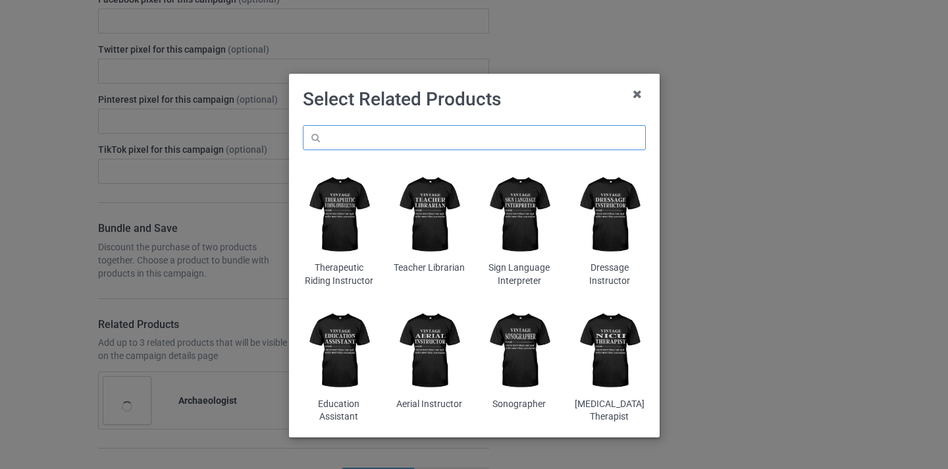
click at [443, 140] on input "text" at bounding box center [474, 137] width 343 height 25
paste input "Archaeologist"
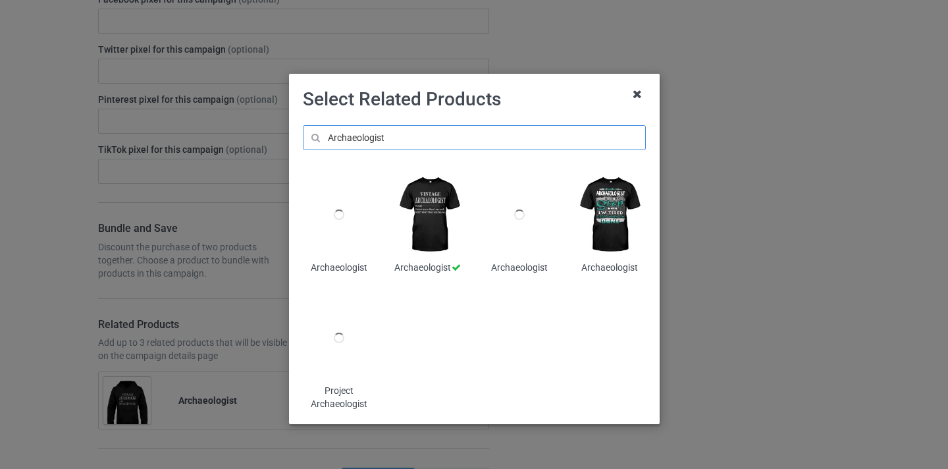
type input "Archaeologist"
click at [628, 92] on icon at bounding box center [637, 94] width 21 height 21
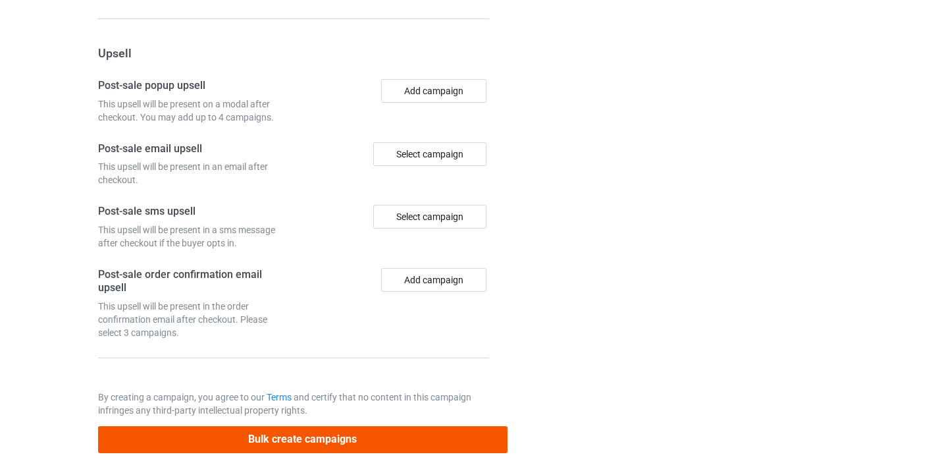
scroll to position [1288, 0]
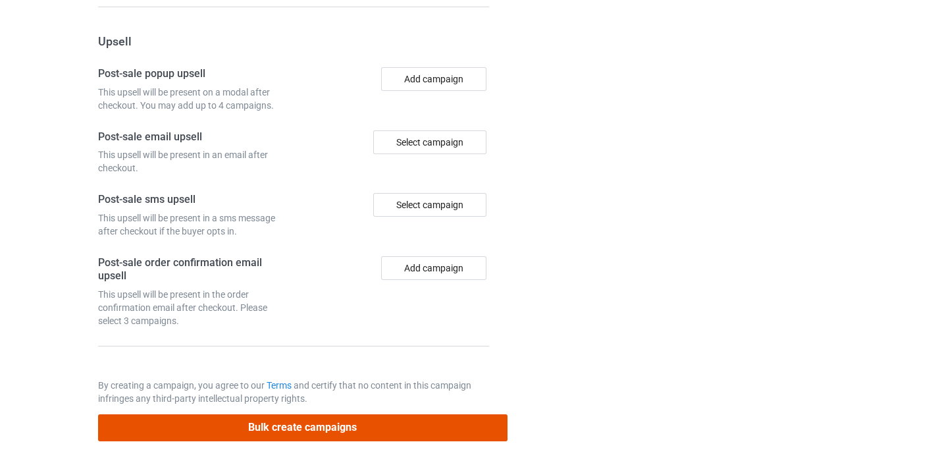
click at [393, 425] on button "Bulk create campaigns" at bounding box center [303, 427] width 410 height 27
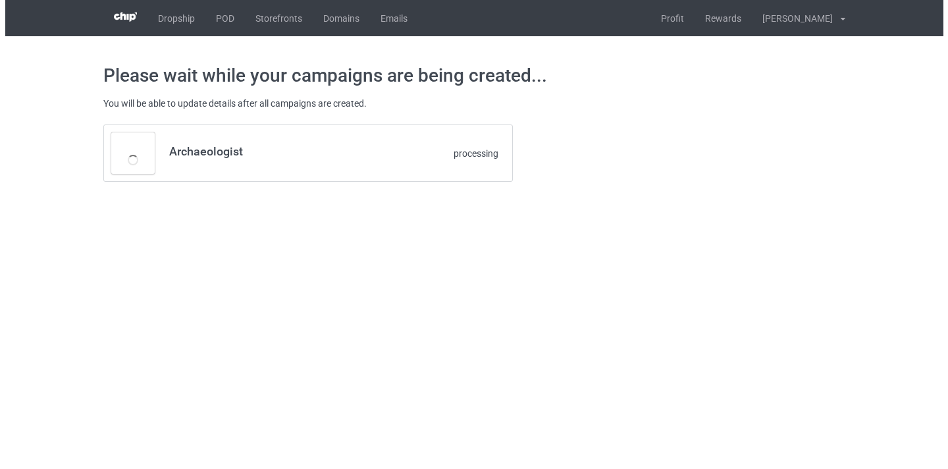
scroll to position [0, 0]
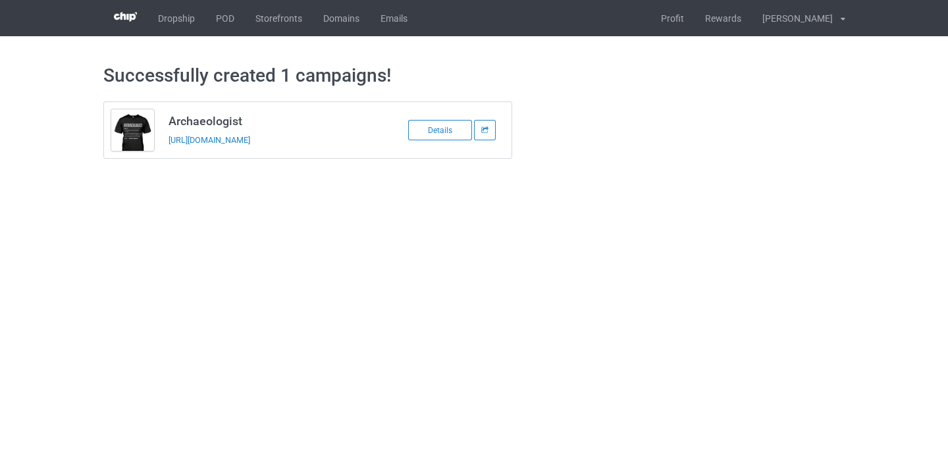
click at [298, 146] on div "https://www.thepure.gift/archaeologist11" at bounding box center [261, 140] width 184 height 14
click at [250, 142] on link "https://www.thepure.gift/archaeologist11" at bounding box center [210, 140] width 82 height 10
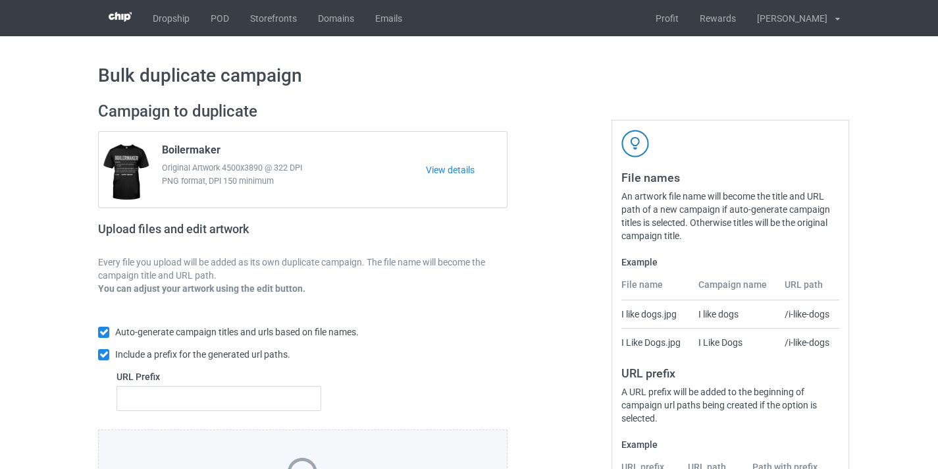
scroll to position [173, 0]
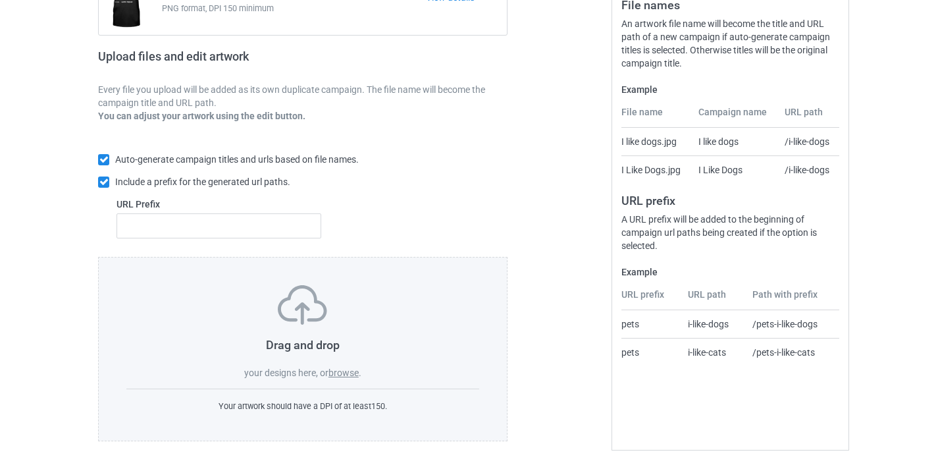
click at [358, 375] on label "browse" at bounding box center [344, 372] width 30 height 11
click at [0, 0] on input "browse" at bounding box center [0, 0] width 0 height 0
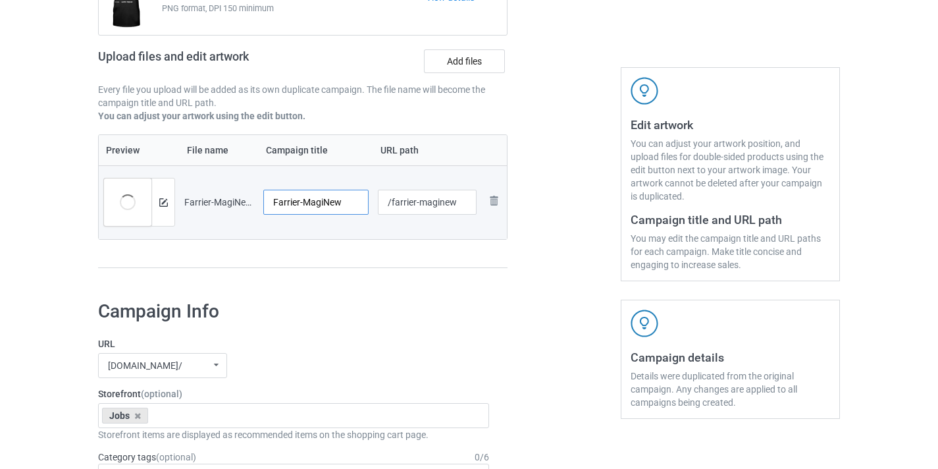
click at [318, 201] on input "Farrier-MagiNew" at bounding box center [315, 202] width 105 height 25
type input "Farrier"
click at [449, 203] on input "/farrier-maginew" at bounding box center [427, 202] width 99 height 25
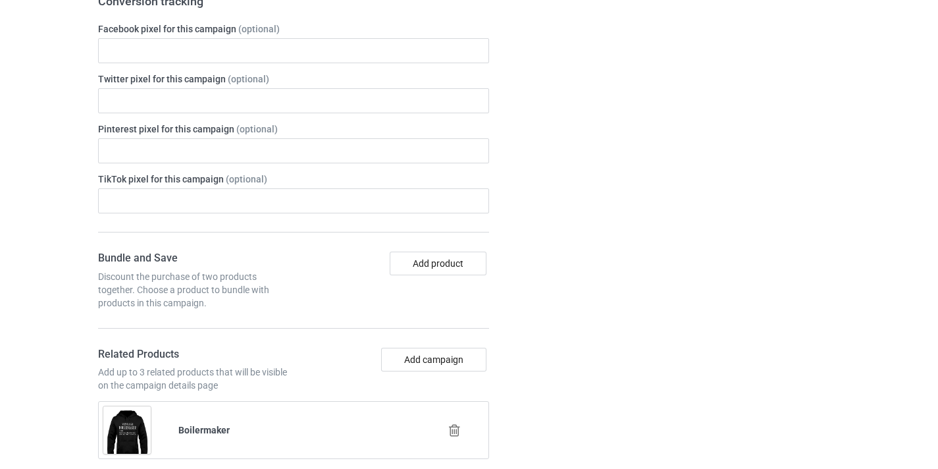
scroll to position [757, 0]
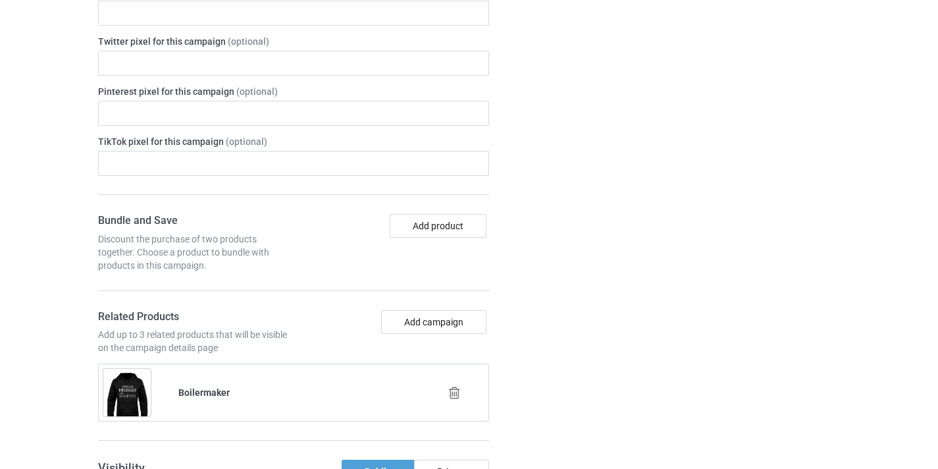
type input "/farrier11"
click at [455, 387] on icon at bounding box center [455, 393] width 16 height 14
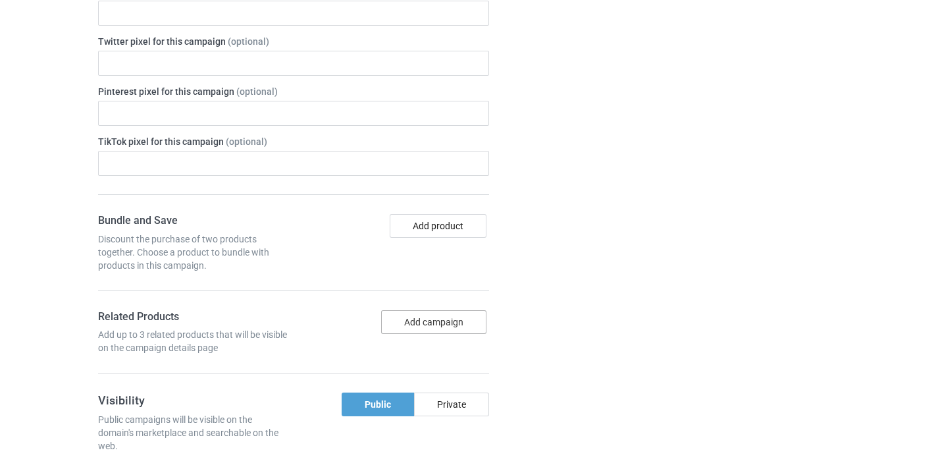
click at [438, 323] on button "Add campaign" at bounding box center [433, 322] width 105 height 24
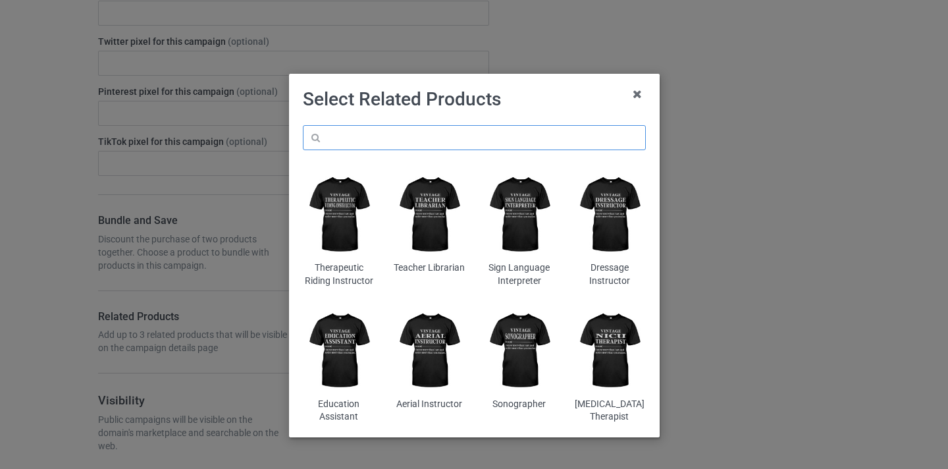
click at [436, 127] on input "text" at bounding box center [474, 137] width 343 height 25
paste input "Farrier"
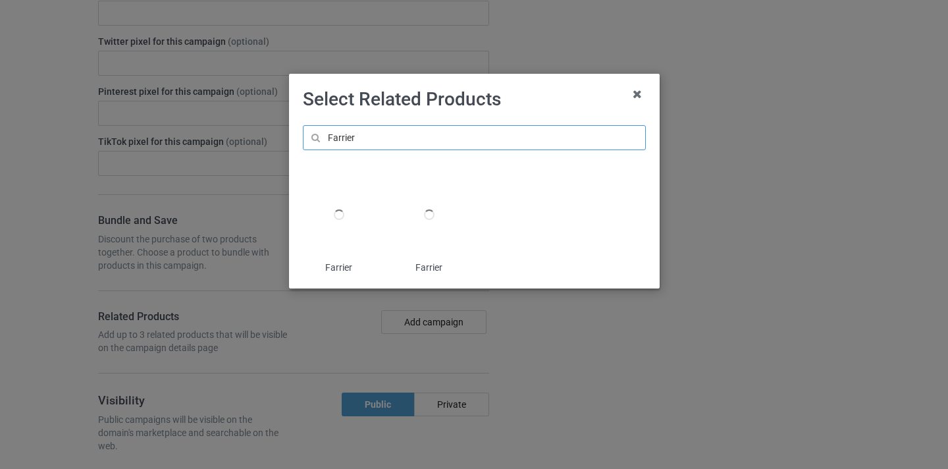
type input "Farrier"
drag, startPoint x: 406, startPoint y: 136, endPoint x: 206, endPoint y: 136, distance: 200.2
click at [206, 136] on div "Select Related Products Farrier Farrier Farrier" at bounding box center [474, 234] width 948 height 469
click at [635, 95] on icon at bounding box center [637, 94] width 21 height 21
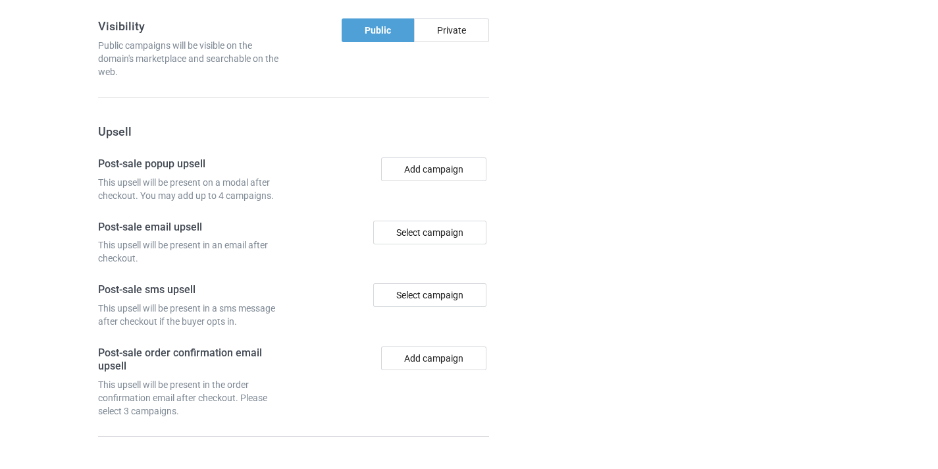
scroll to position [1221, 0]
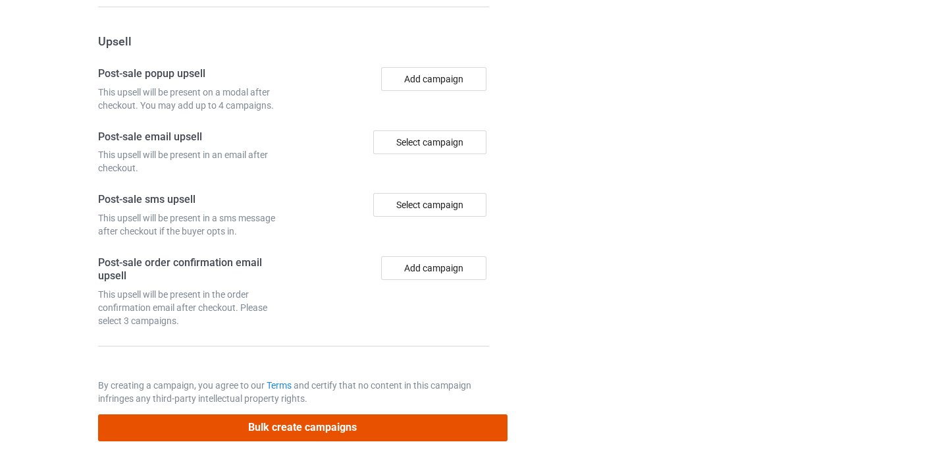
click at [437, 416] on button "Bulk create campaigns" at bounding box center [303, 427] width 410 height 27
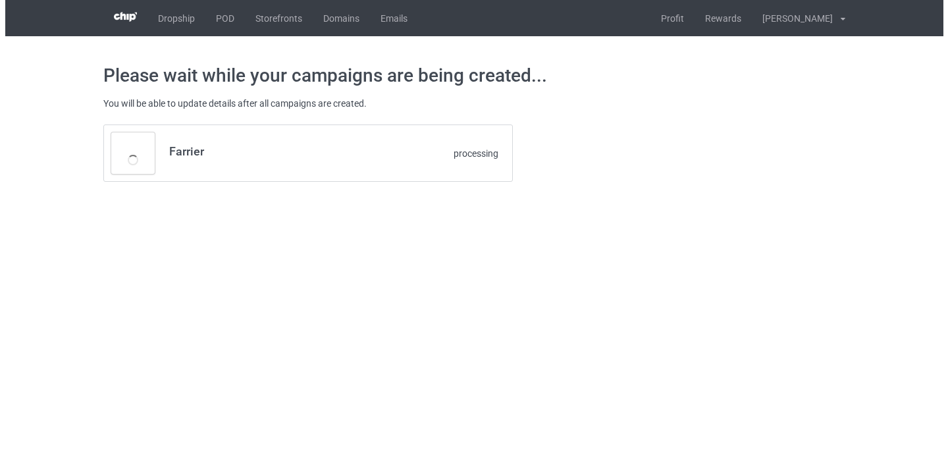
scroll to position [0, 0]
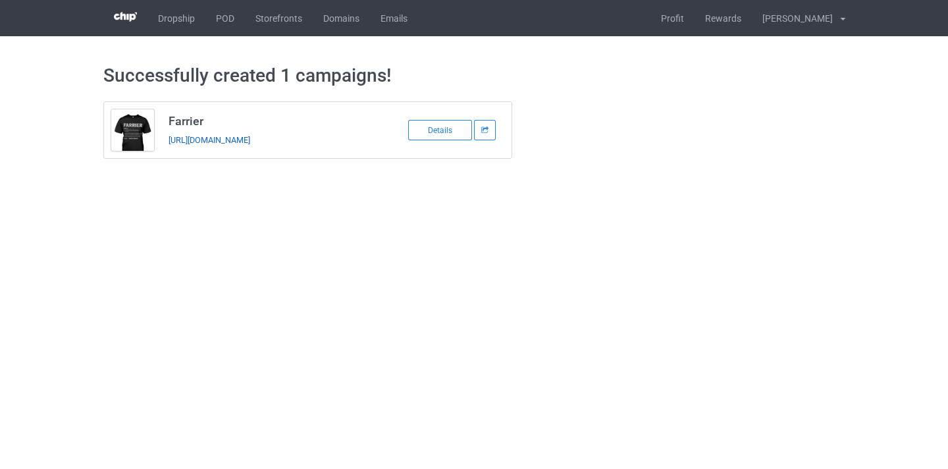
click at [241, 142] on link "https://www.thepure.gift/farrier11" at bounding box center [210, 140] width 82 height 10
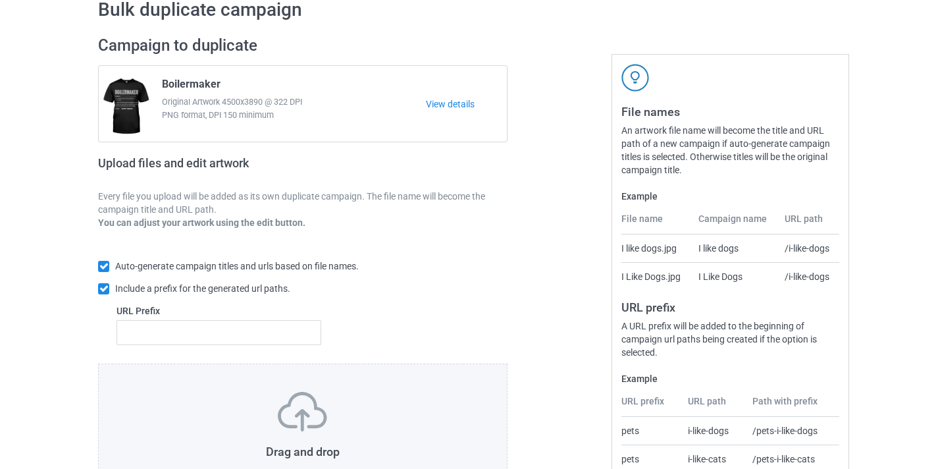
scroll to position [173, 0]
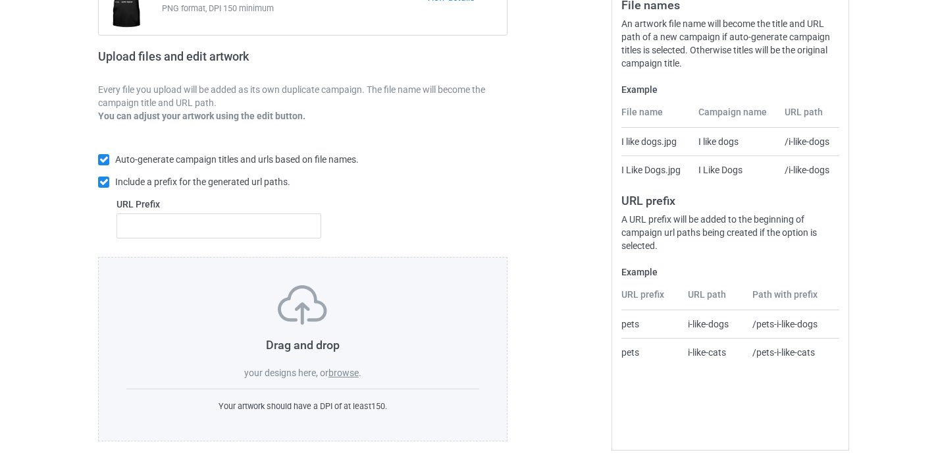
click at [340, 375] on label "browse" at bounding box center [344, 372] width 30 height 11
click at [0, 0] on input "browse" at bounding box center [0, 0] width 0 height 0
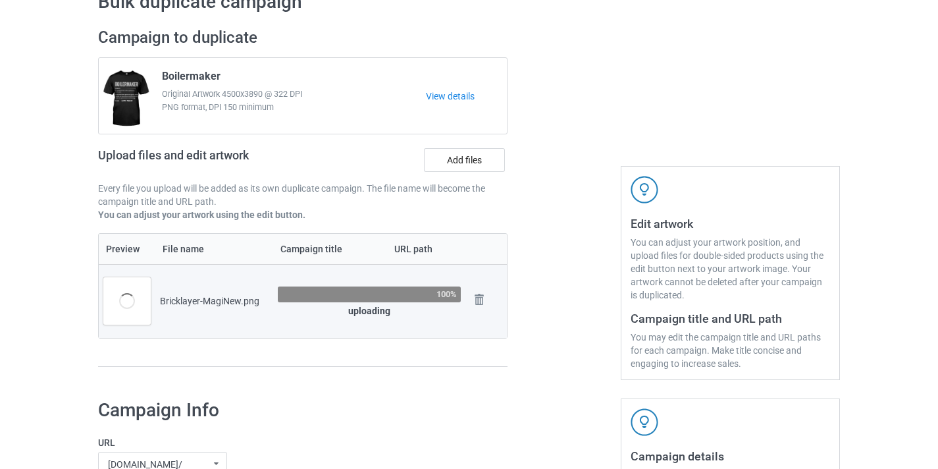
scroll to position [86, 0]
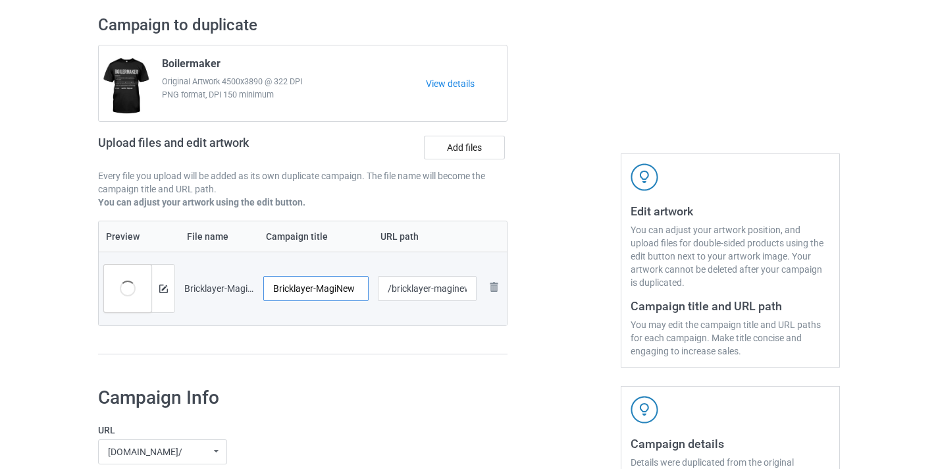
click at [350, 291] on input "Bricklayer-MagiNew" at bounding box center [315, 288] width 105 height 25
type input "Bricklayer"
click at [448, 286] on input "/bricklayer-maginew" at bounding box center [427, 288] width 99 height 25
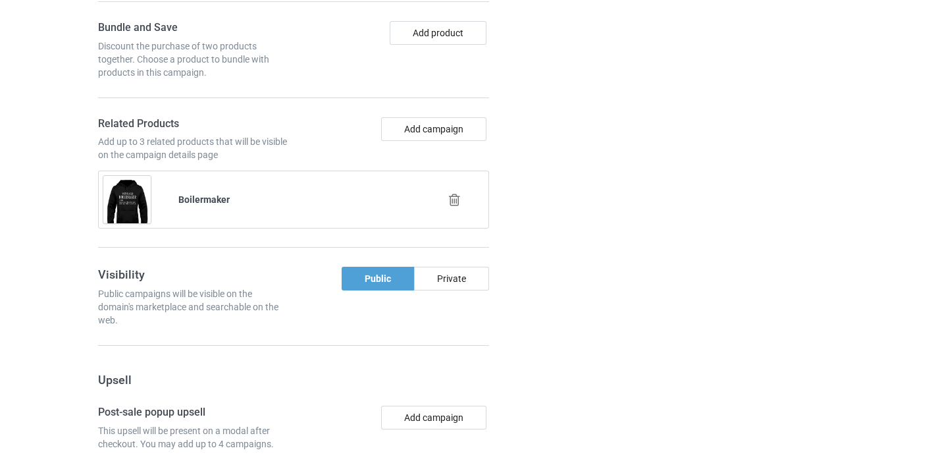
type input "/bricklayer11"
click at [460, 197] on icon at bounding box center [455, 200] width 16 height 14
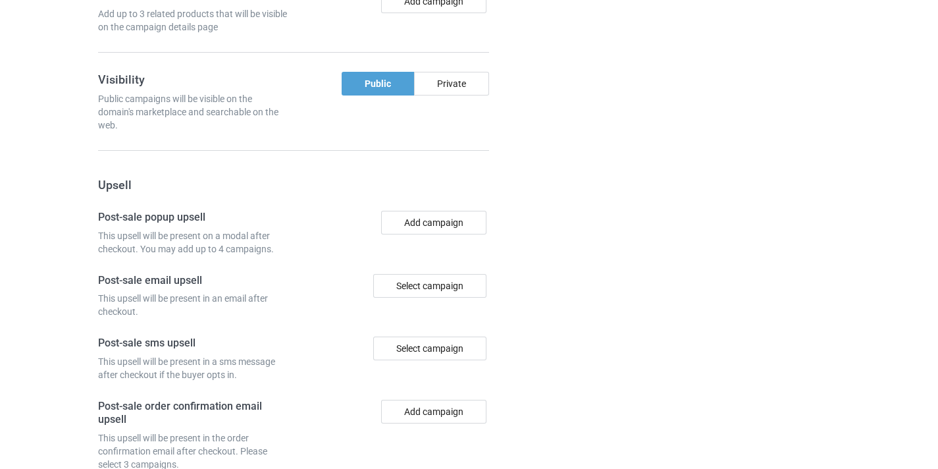
scroll to position [1221, 0]
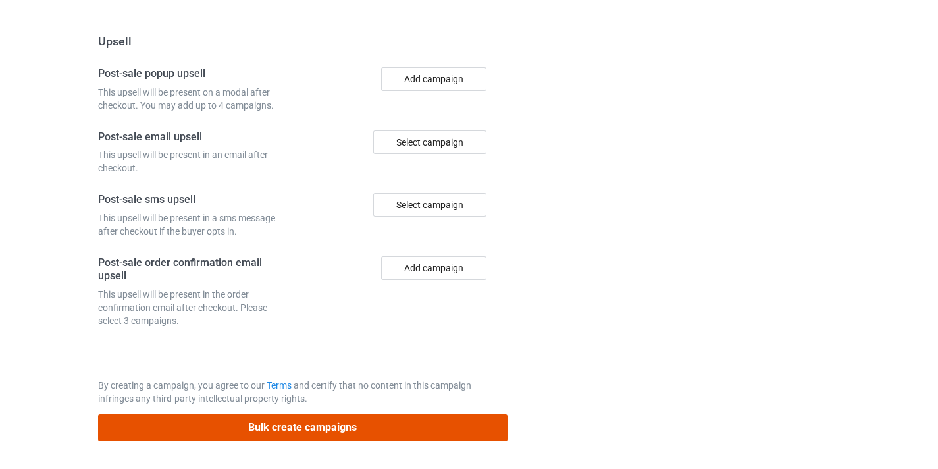
click at [441, 422] on button "Bulk create campaigns" at bounding box center [303, 427] width 410 height 27
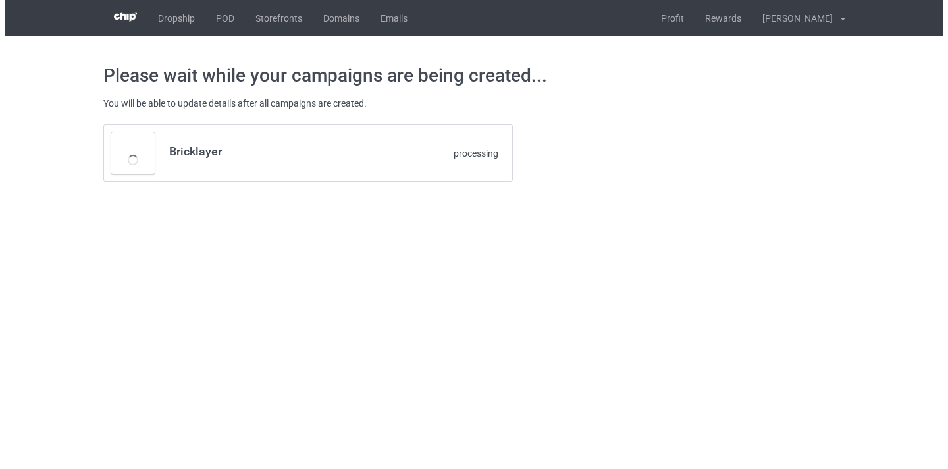
scroll to position [0, 0]
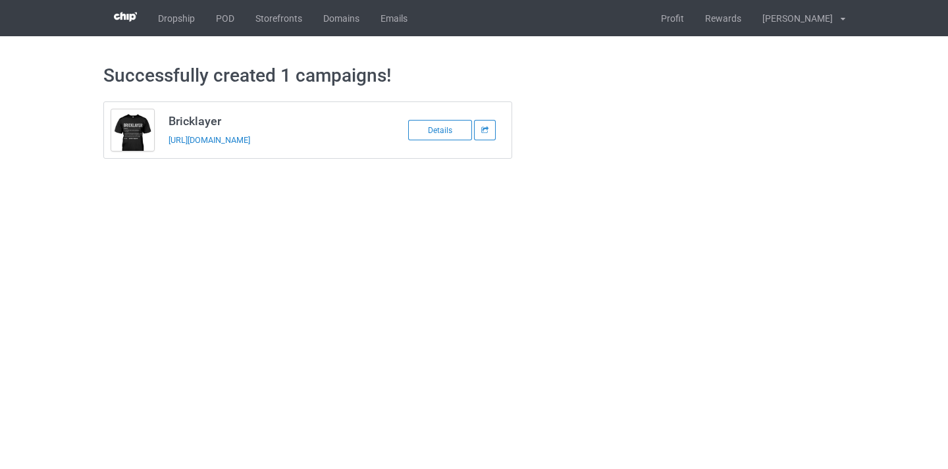
click at [280, 133] on div "[URL][DOMAIN_NAME]" at bounding box center [261, 140] width 184 height 14
click at [250, 140] on link "[URL][DOMAIN_NAME]" at bounding box center [210, 140] width 82 height 10
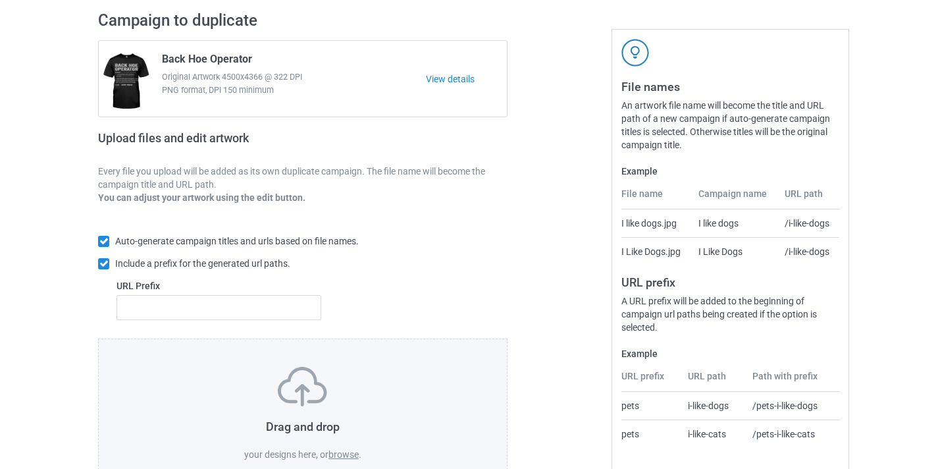
scroll to position [173, 0]
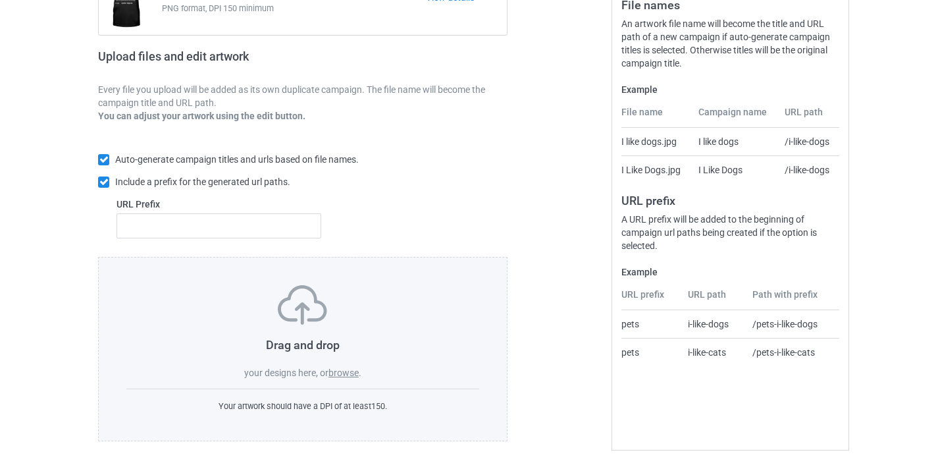
click at [348, 374] on label "browse" at bounding box center [344, 372] width 30 height 11
click at [0, 0] on input "browse" at bounding box center [0, 0] width 0 height 0
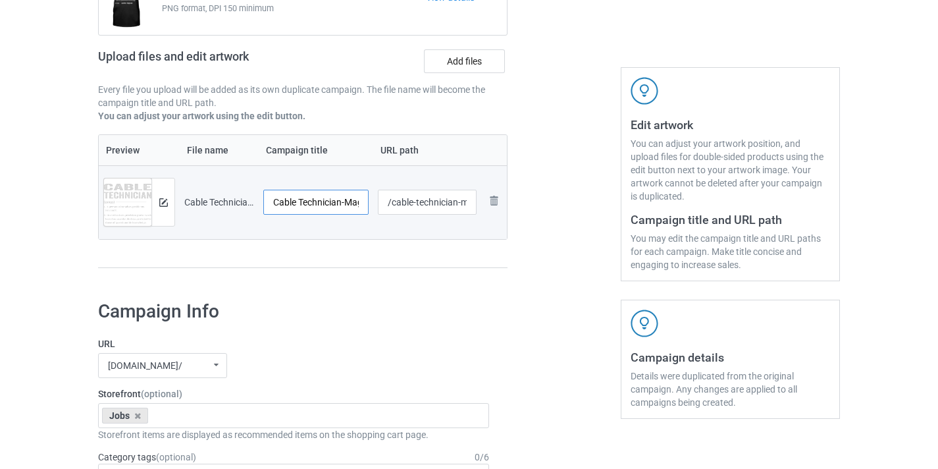
click at [331, 200] on input "Cable Technician-MagiNew" at bounding box center [315, 202] width 105 height 25
drag, startPoint x: 331, startPoint y: 200, endPoint x: 368, endPoint y: 205, distance: 37.2
click at [368, 205] on td "Cable Technician-MagiNew" at bounding box center [316, 202] width 115 height 74
click at [331, 199] on input "Cable Technician-MagiNew" at bounding box center [315, 202] width 105 height 25
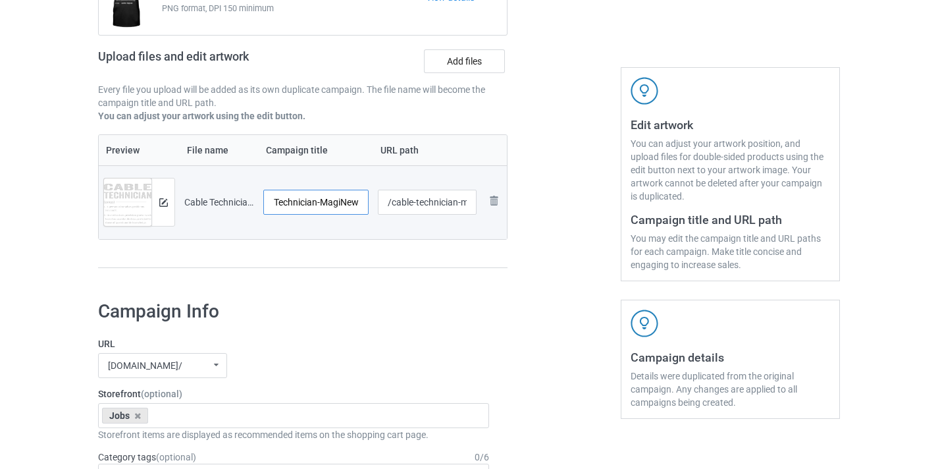
click at [331, 199] on input "Cable Technician-MagiNew" at bounding box center [315, 202] width 105 height 25
type input "Cable Technician"
click at [421, 200] on input "/cable-technician-maginew" at bounding box center [427, 202] width 99 height 25
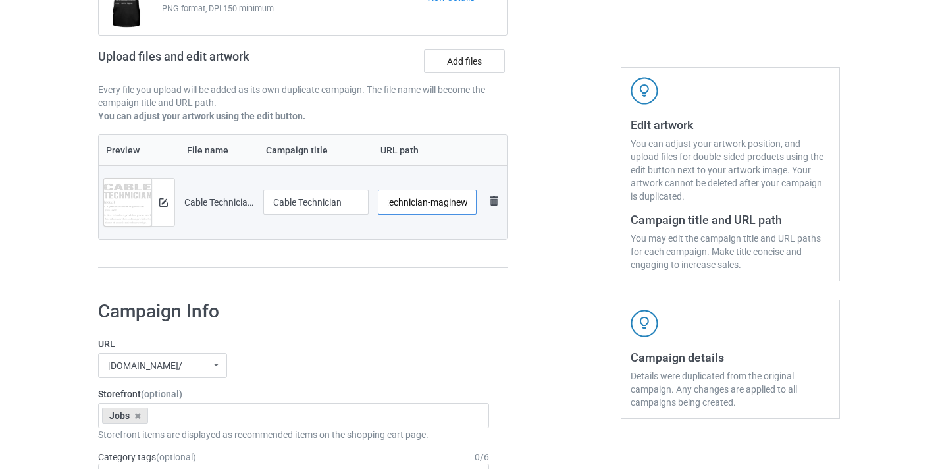
drag, startPoint x: 421, startPoint y: 200, endPoint x: 487, endPoint y: 200, distance: 66.5
click at [487, 200] on tr "Preview and edit artwork Cable Technician-MagiNew.png Cable Technician /cable-t…" at bounding box center [303, 202] width 408 height 74
click at [448, 200] on input "/cable-technician-maginew" at bounding box center [427, 202] width 99 height 25
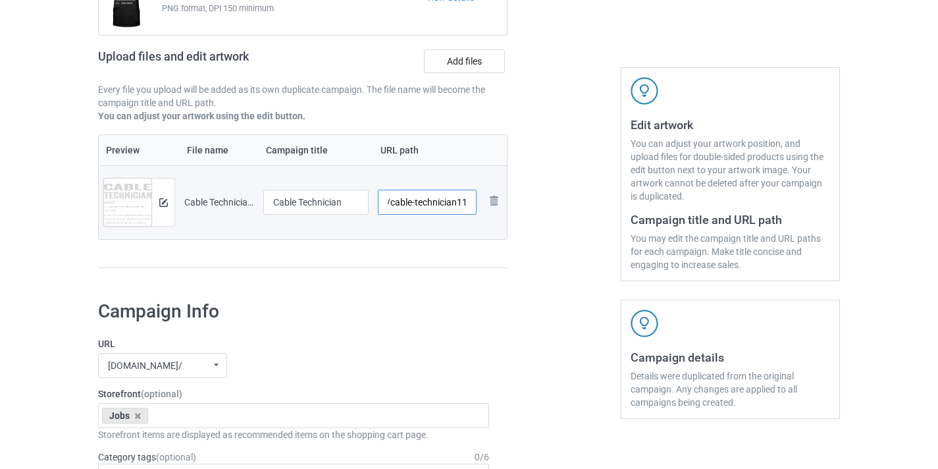
type input "/cable-technician11"
click at [526, 254] on div at bounding box center [564, 105] width 95 height 371
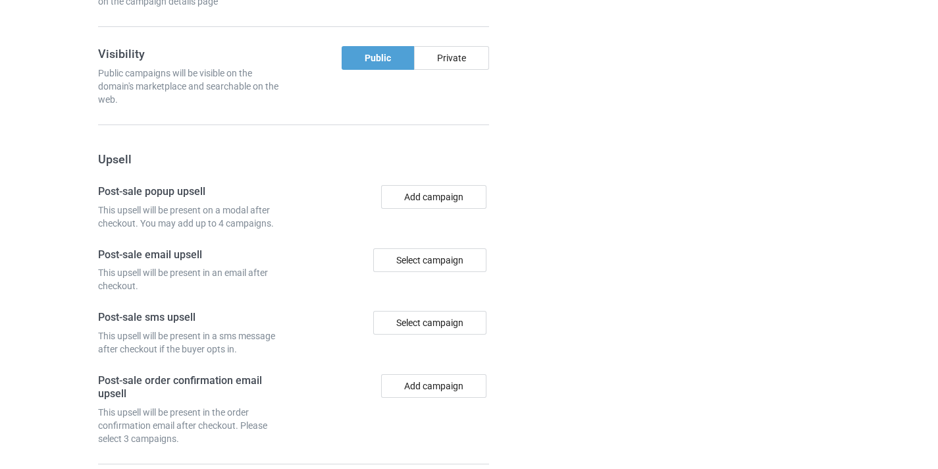
scroll to position [1199, 0]
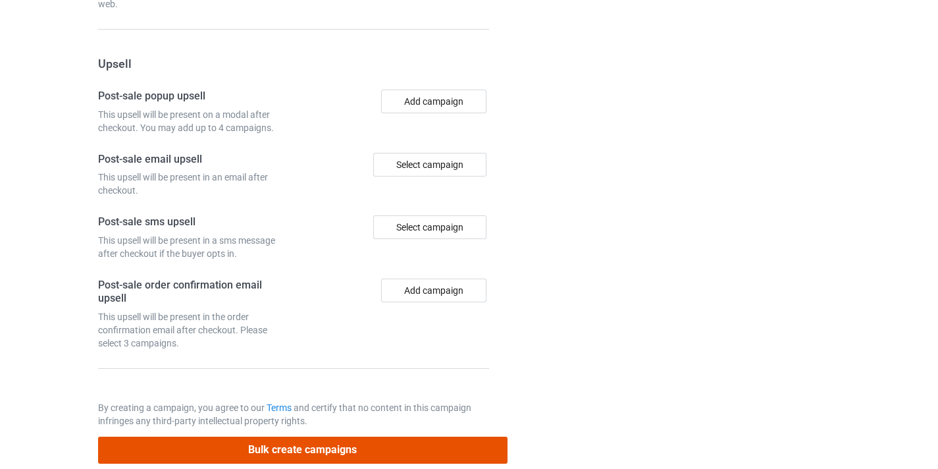
click at [400, 439] on button "Bulk create campaigns" at bounding box center [303, 450] width 410 height 27
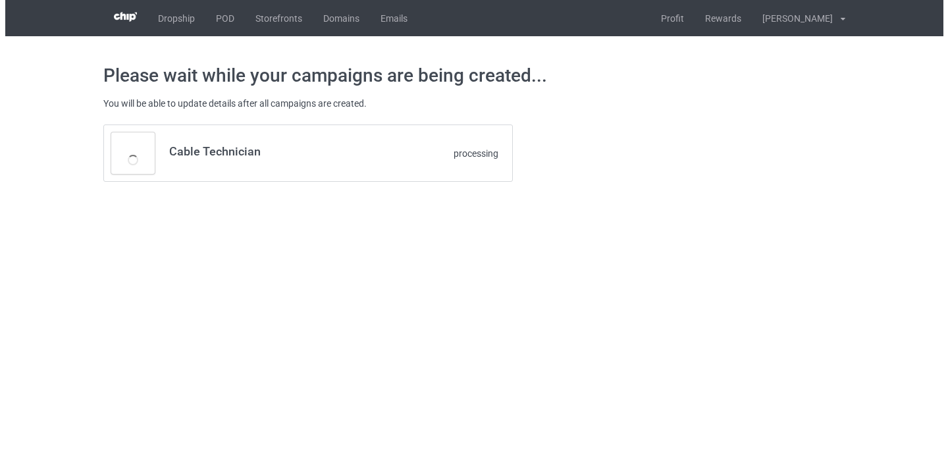
scroll to position [0, 0]
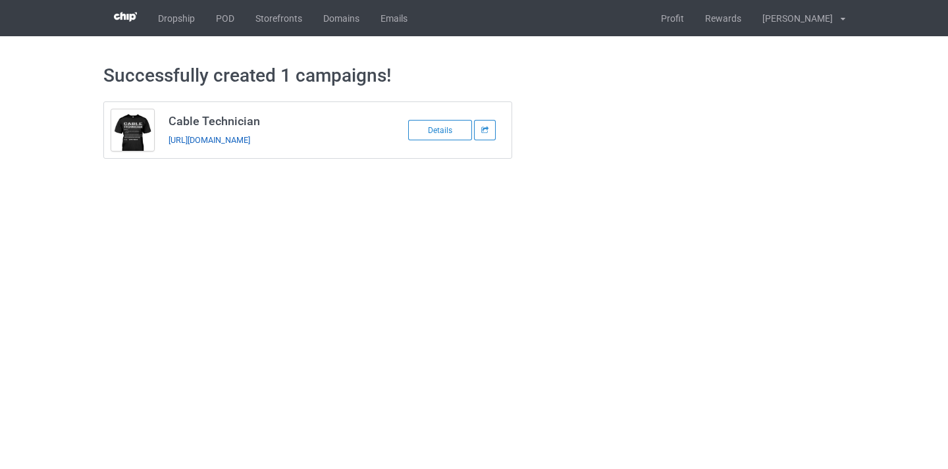
click at [250, 144] on link "https://www.thepure.gift/cable-technician11" at bounding box center [210, 140] width 82 height 10
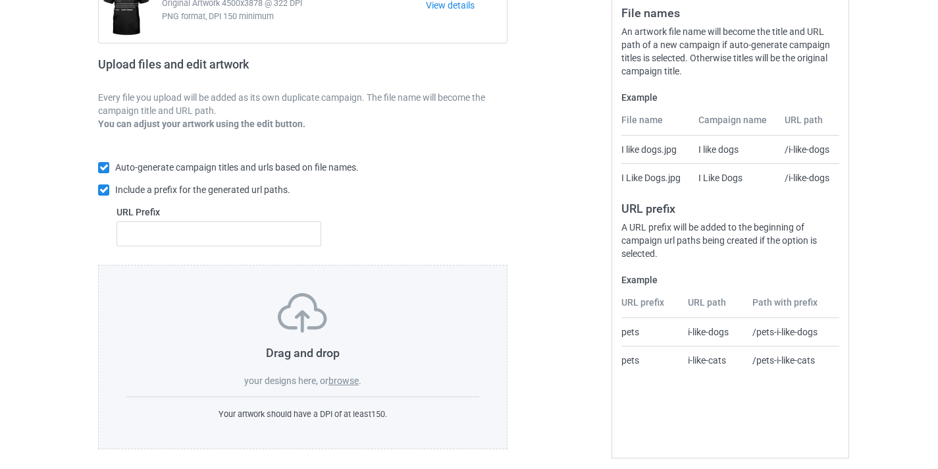
scroll to position [173, 0]
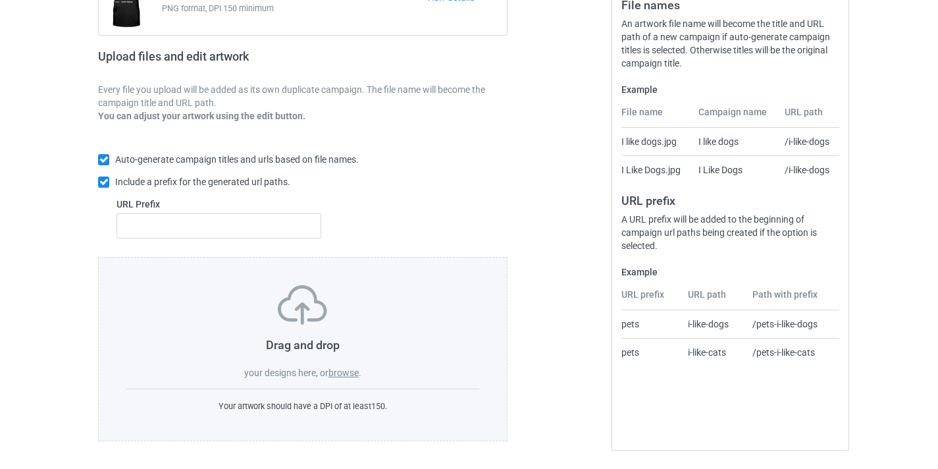
click at [348, 372] on label "browse" at bounding box center [344, 372] width 30 height 11
click at [0, 0] on input "browse" at bounding box center [0, 0] width 0 height 0
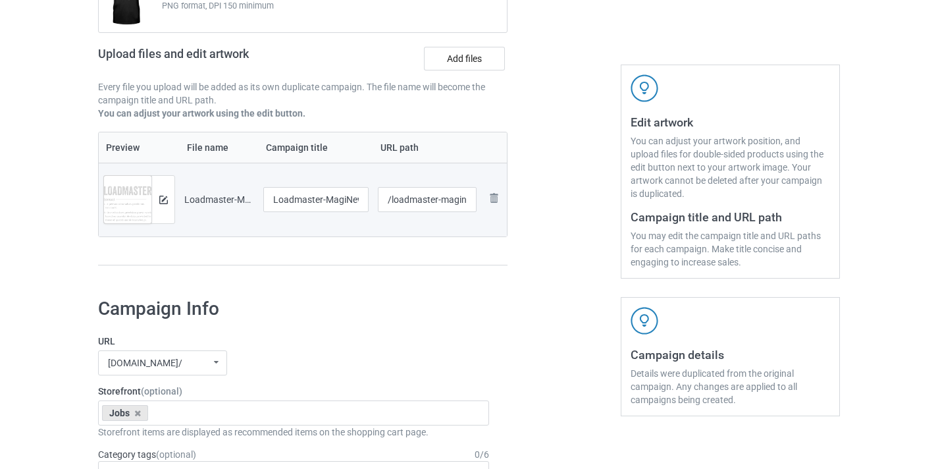
scroll to position [175, 0]
click at [361, 200] on input "Loadmaster-MagiNew" at bounding box center [315, 199] width 105 height 25
click at [345, 203] on input "Loadmaster-MagiNew" at bounding box center [315, 199] width 105 height 25
type input "Loadmaster"
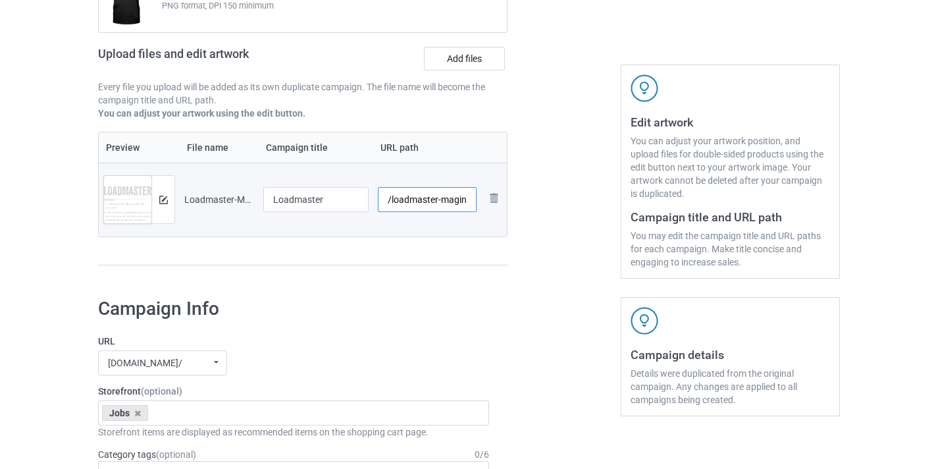
click at [452, 201] on input "/loadmaster-maginew" at bounding box center [427, 199] width 99 height 25
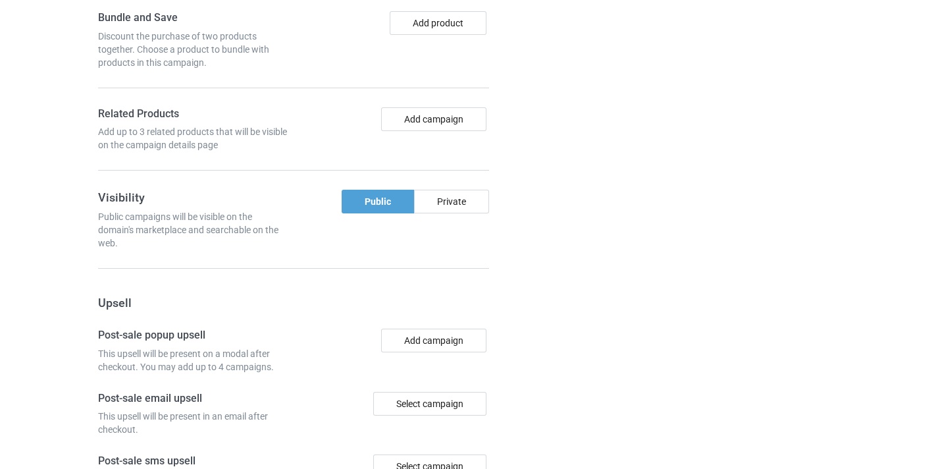
scroll to position [934, 0]
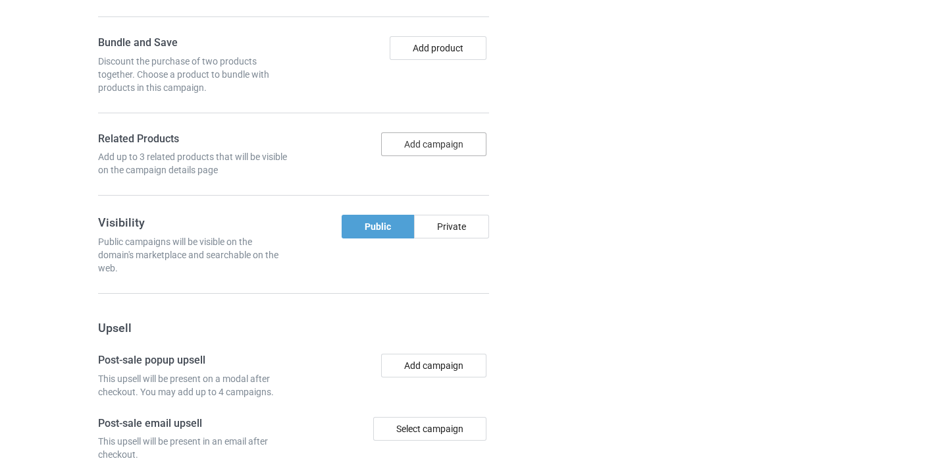
type input "/loadmaster11"
click at [432, 145] on button "Add campaign" at bounding box center [433, 144] width 105 height 24
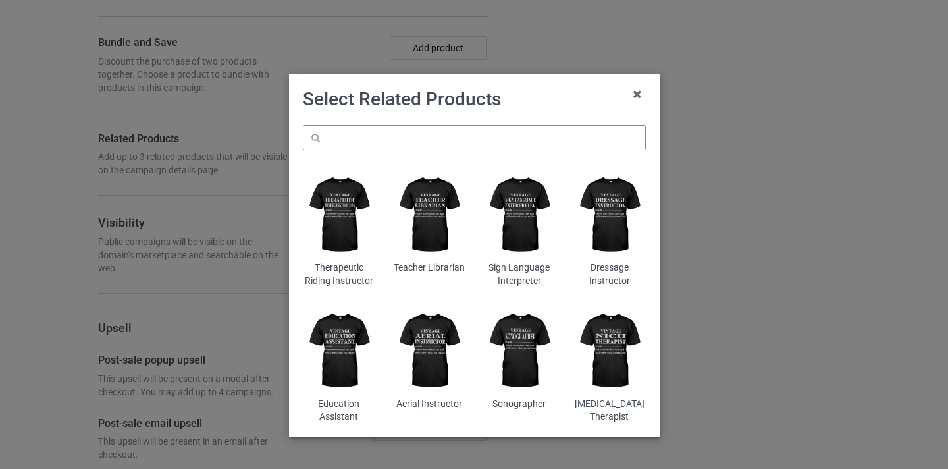
click at [447, 130] on input "text" at bounding box center [474, 137] width 343 height 25
paste input "Loadmaster"
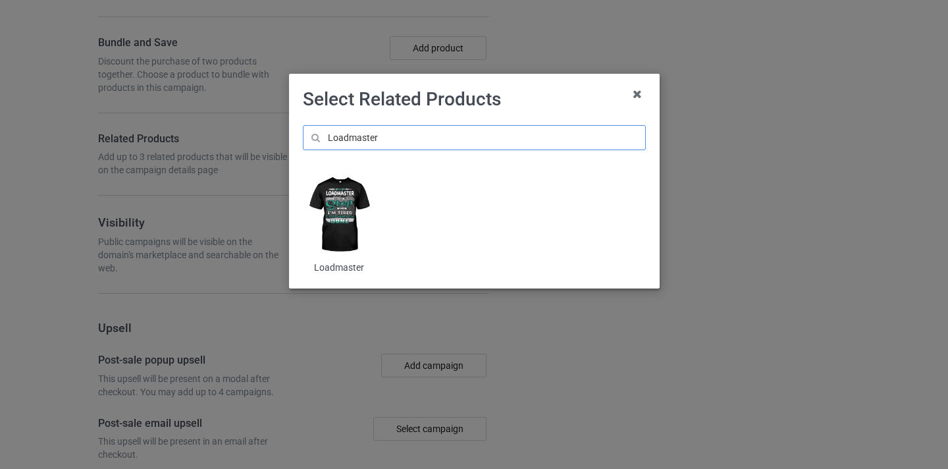
type input "Loadmaster"
click at [342, 211] on img at bounding box center [339, 215] width 72 height 90
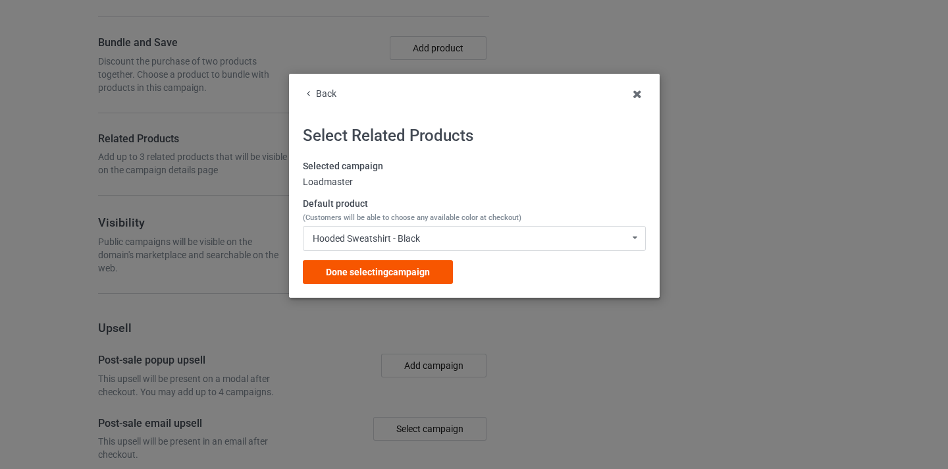
click at [417, 271] on span "Done selecting campaign" at bounding box center [378, 272] width 104 height 11
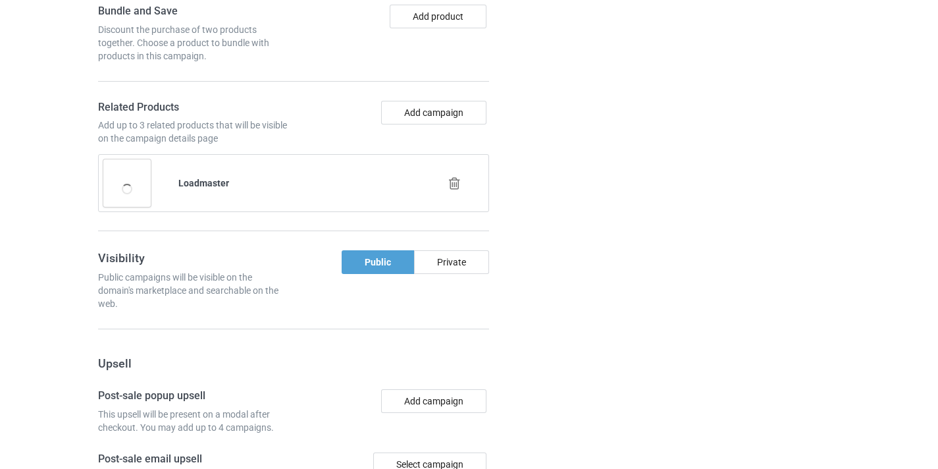
scroll to position [1288, 0]
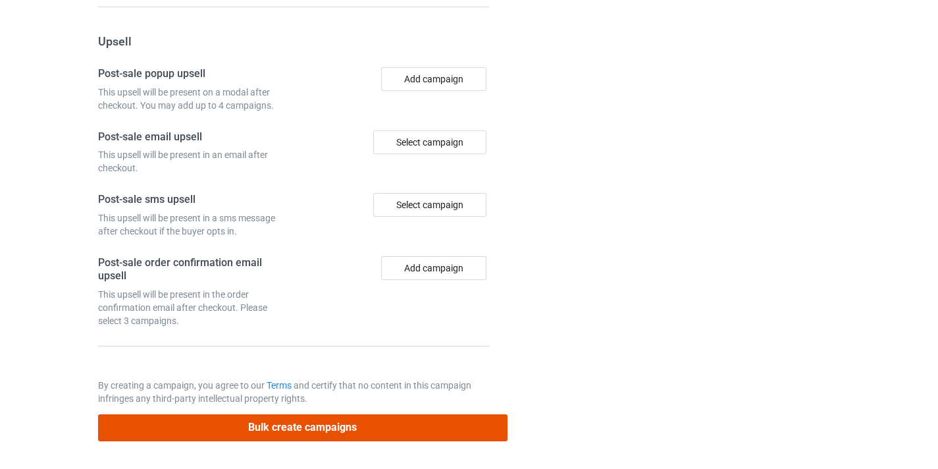
click at [429, 434] on button "Bulk create campaigns" at bounding box center [303, 427] width 410 height 27
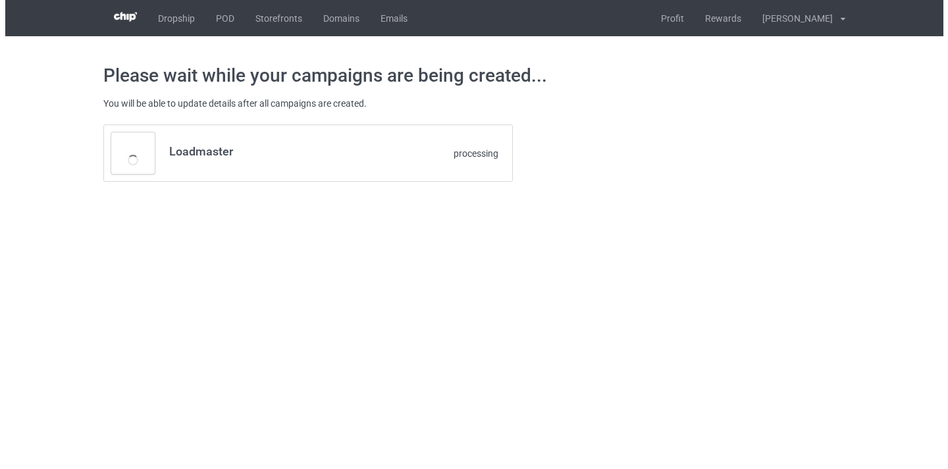
scroll to position [0, 0]
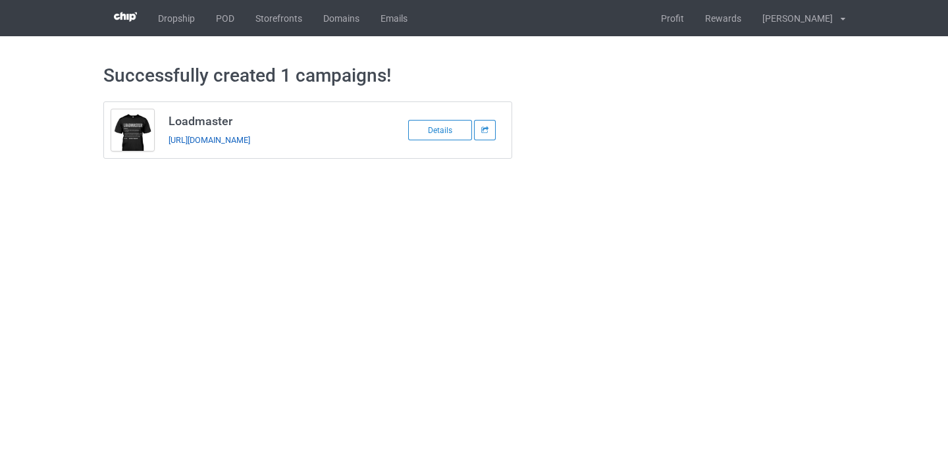
click at [250, 143] on link "https://www.thepure.gift/loadmaster11" at bounding box center [210, 140] width 82 height 10
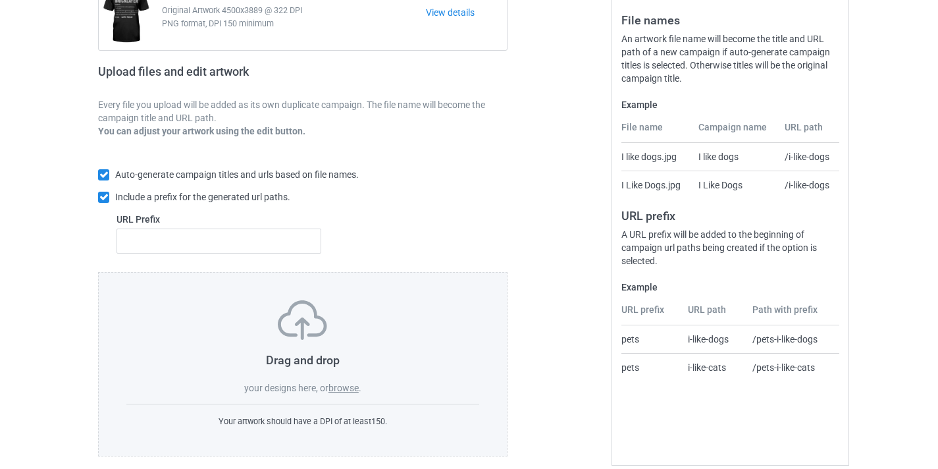
scroll to position [161, 0]
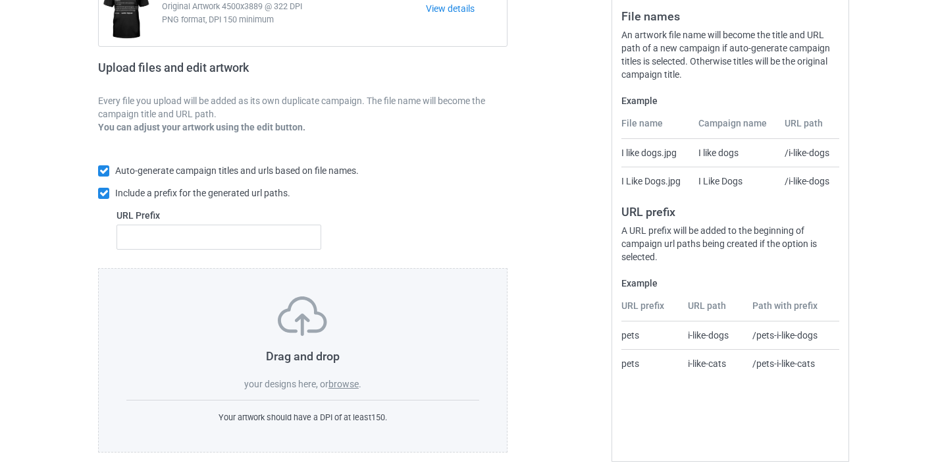
click at [319, 389] on span "your designs here, or" at bounding box center [286, 384] width 84 height 11
click at [331, 387] on label "browse" at bounding box center [344, 384] width 30 height 11
click at [0, 0] on input "browse" at bounding box center [0, 0] width 0 height 0
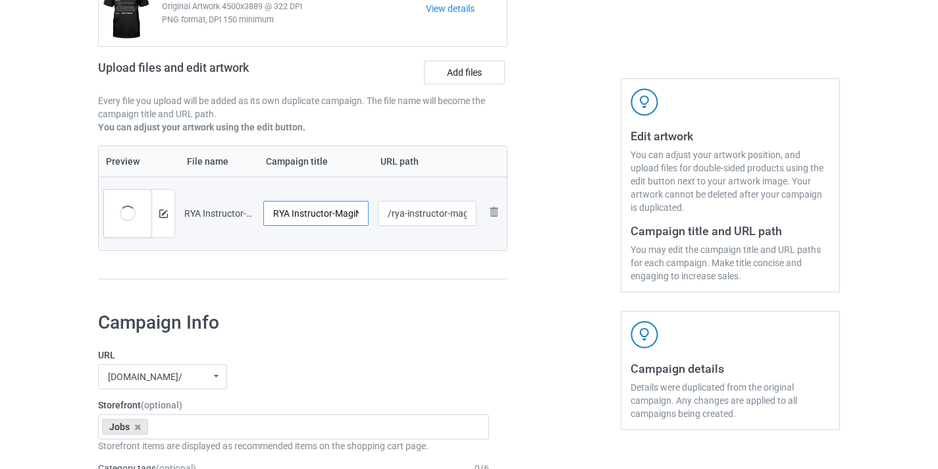
click at [353, 209] on input "RYA Instructor-MagiNew" at bounding box center [315, 213] width 105 height 25
type input "RYA Instructor"
click at [458, 214] on input "/rya-instructor-maginew" at bounding box center [427, 213] width 99 height 25
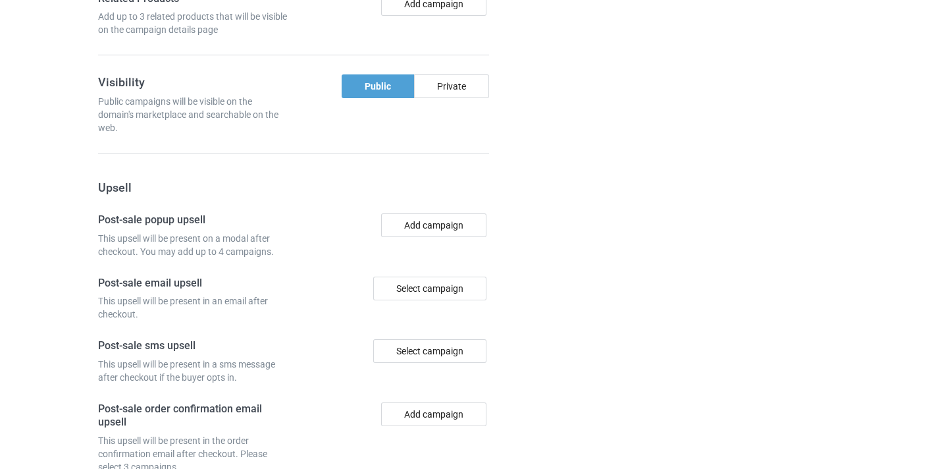
scroll to position [1221, 0]
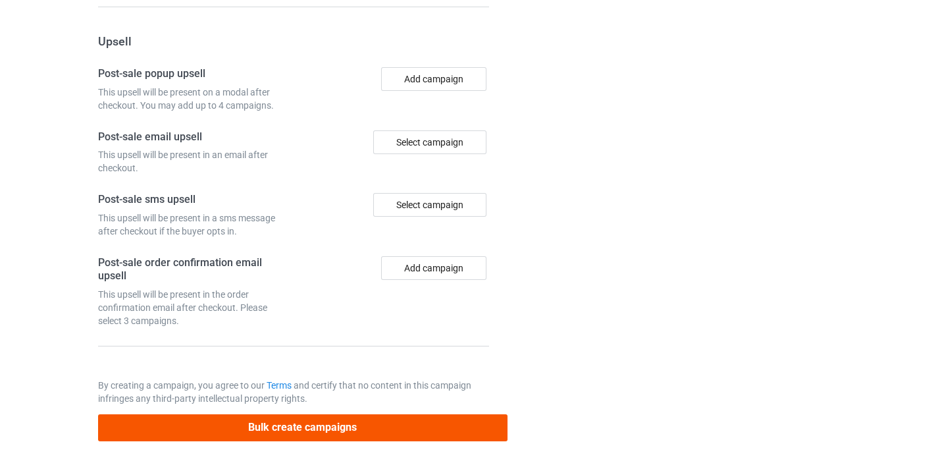
type input "/rya-instructor11"
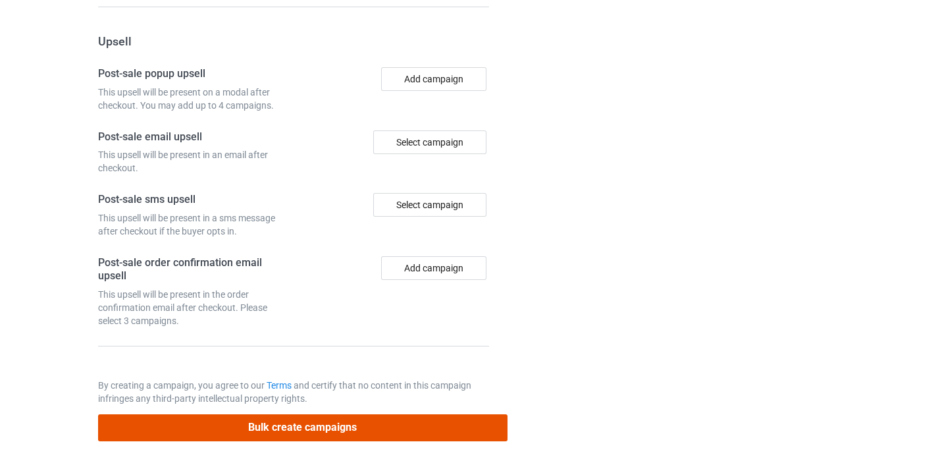
click at [366, 429] on button "Bulk create campaigns" at bounding box center [303, 427] width 410 height 27
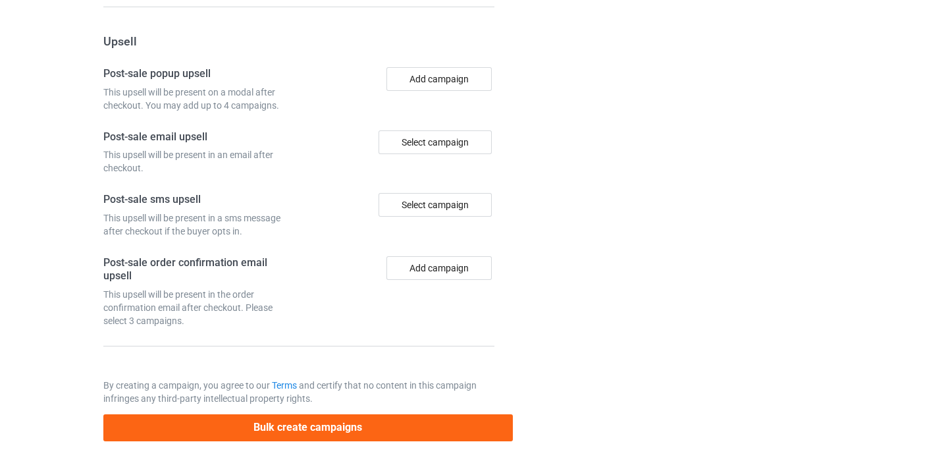
scroll to position [0, 0]
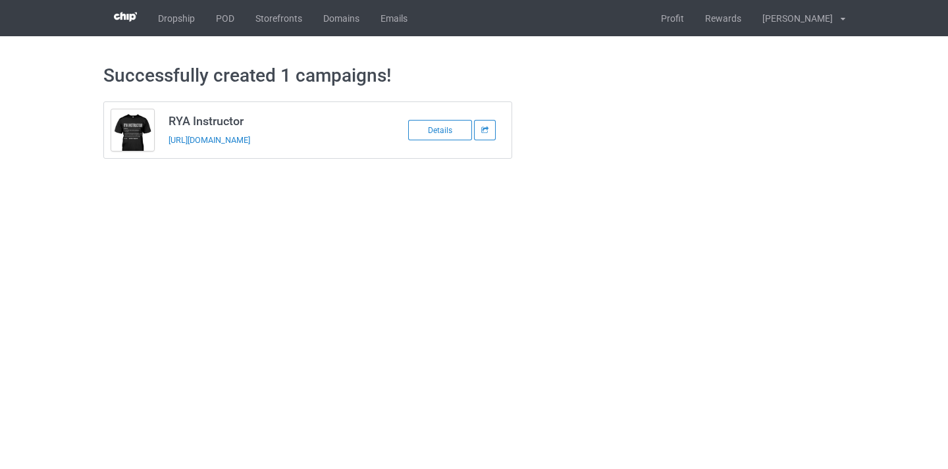
click at [235, 134] on div "https://www.thepure.gift/rya-instructor11" at bounding box center [261, 140] width 184 height 14
click at [236, 140] on link "https://www.thepure.gift/rya-instructor11" at bounding box center [210, 140] width 82 height 10
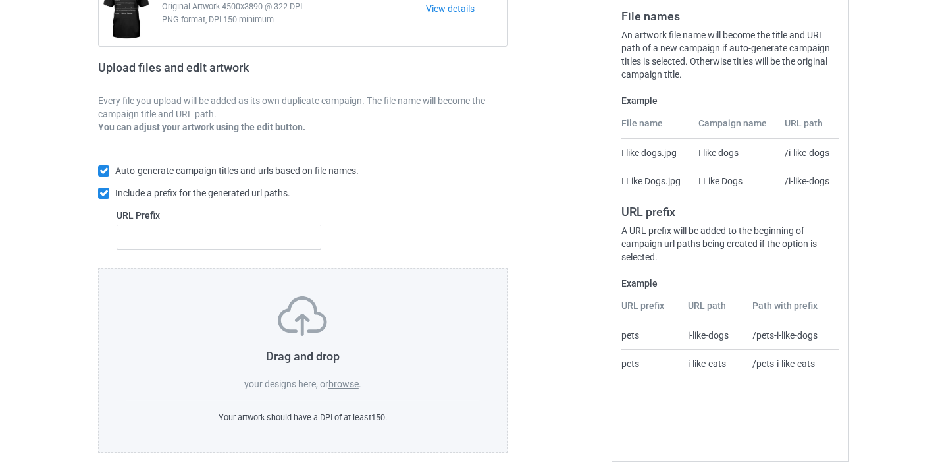
scroll to position [173, 0]
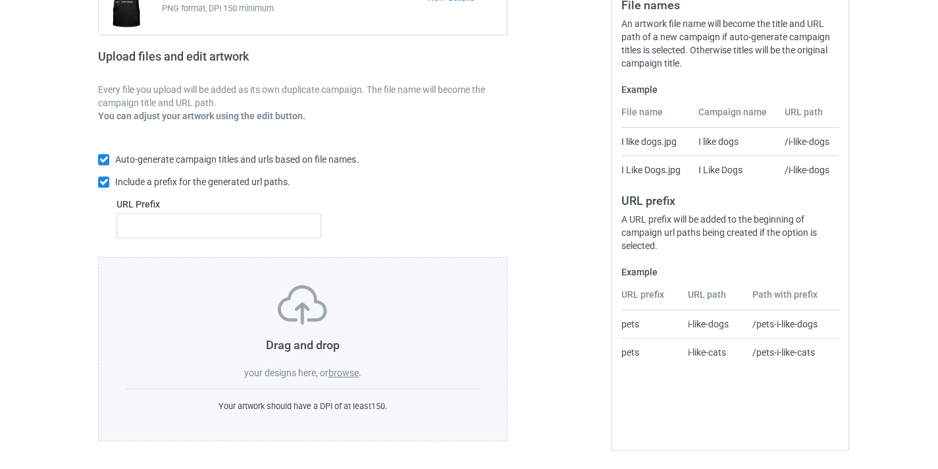
click at [347, 368] on label "browse" at bounding box center [344, 372] width 30 height 11
click at [0, 0] on input "browse" at bounding box center [0, 0] width 0 height 0
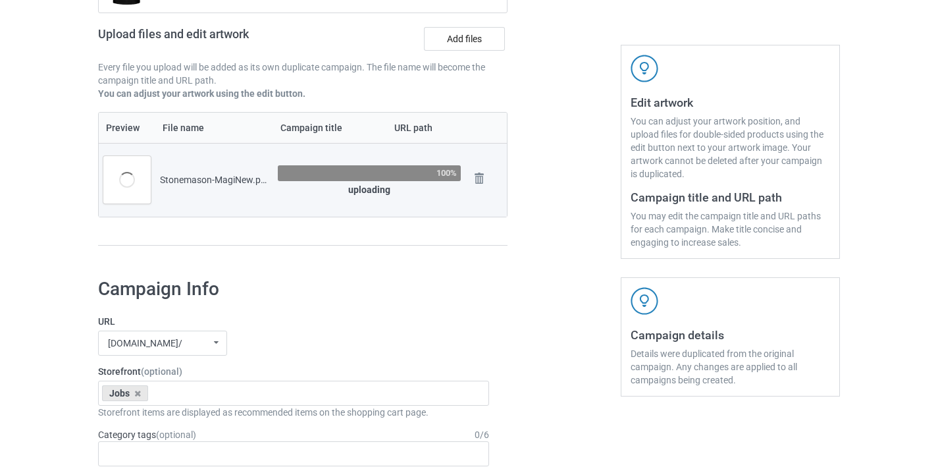
scroll to position [194, 0]
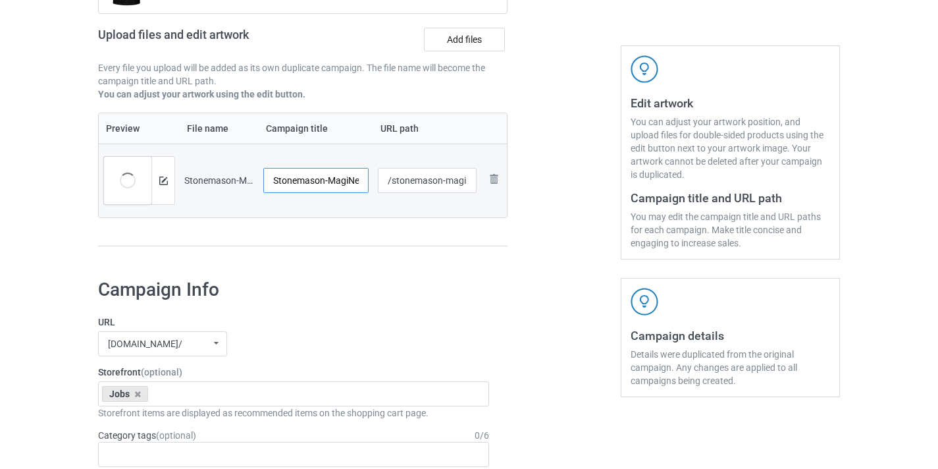
click at [342, 178] on input "Stonemason-MagiNew" at bounding box center [315, 180] width 105 height 25
type input "Stonemason"
click at [461, 171] on input "/stonemason-maginew" at bounding box center [427, 180] width 99 height 25
click at [452, 182] on input "/stonemason-maginew" at bounding box center [427, 180] width 99 height 25
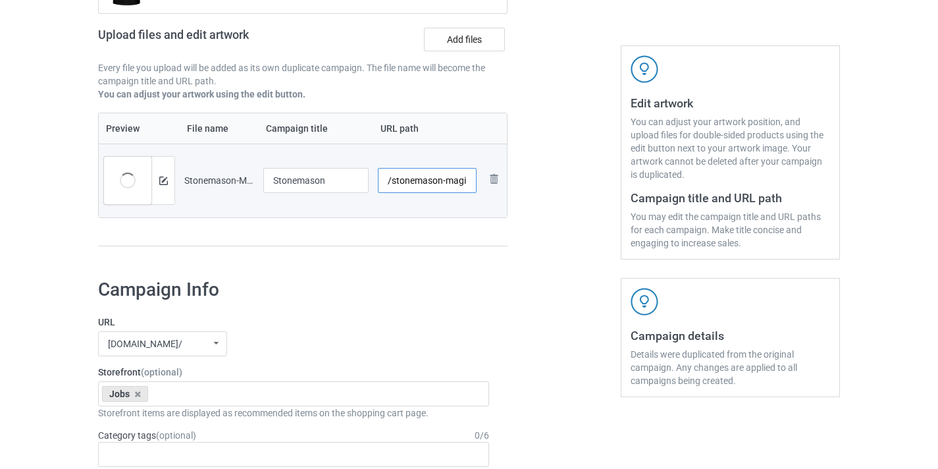
click at [452, 182] on input "/stonemason-maginew" at bounding box center [427, 180] width 99 height 25
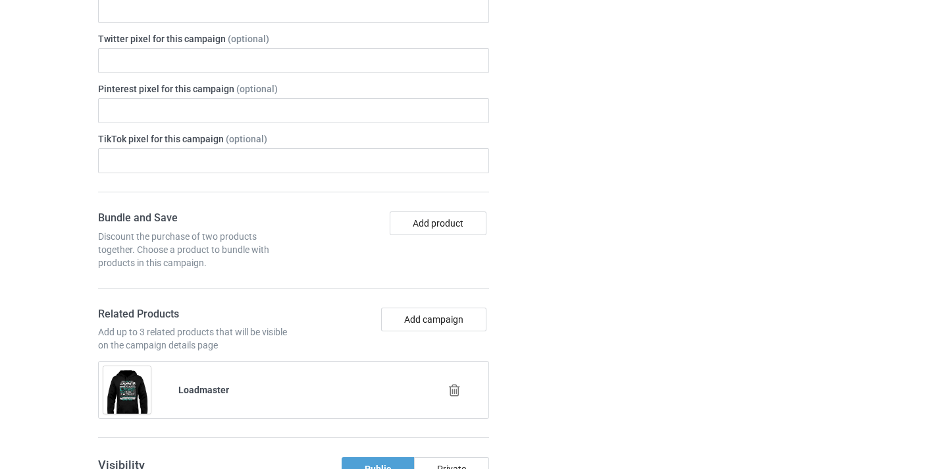
scroll to position [976, 0]
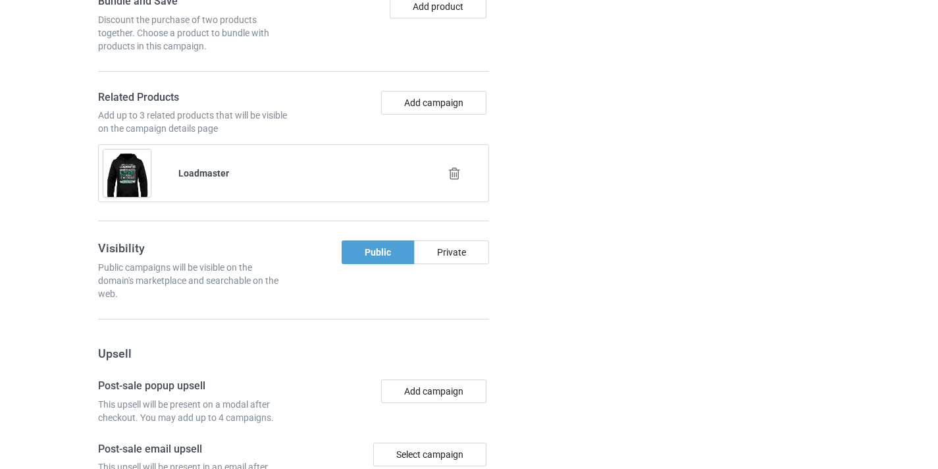
type input "/stonemason11"
click at [458, 175] on icon at bounding box center [455, 174] width 16 height 14
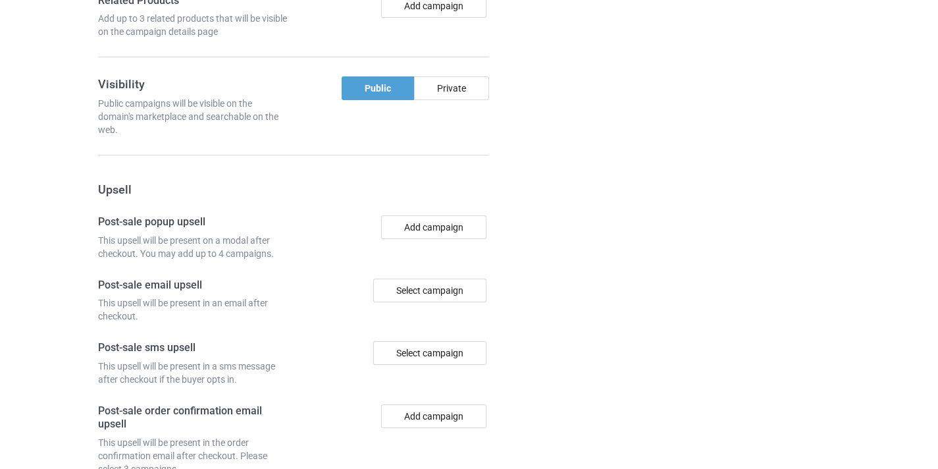
scroll to position [1221, 0]
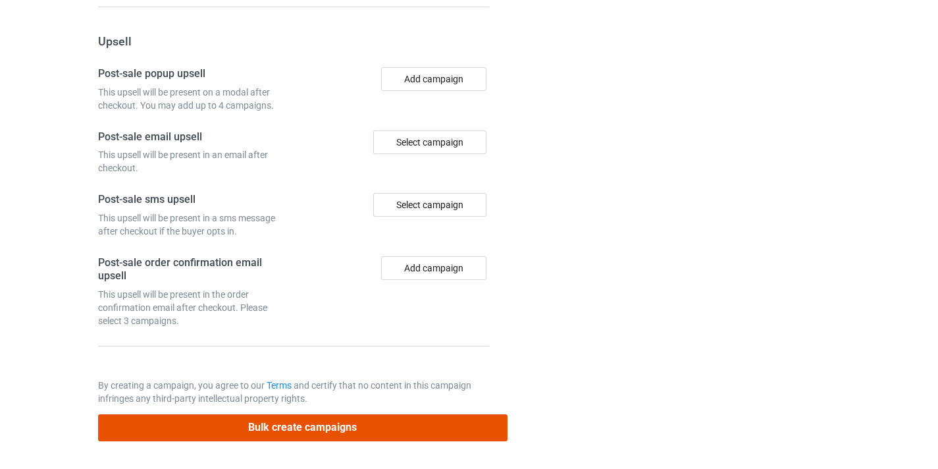
click at [433, 430] on button "Bulk create campaigns" at bounding box center [303, 427] width 410 height 27
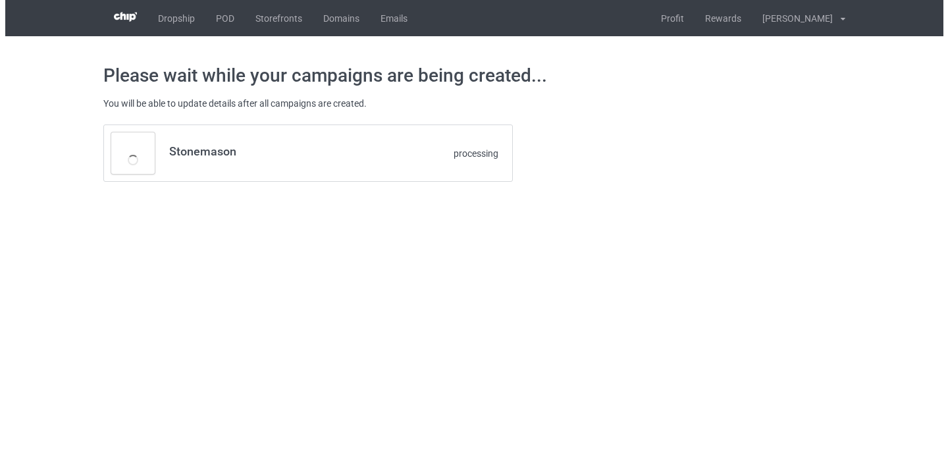
scroll to position [0, 0]
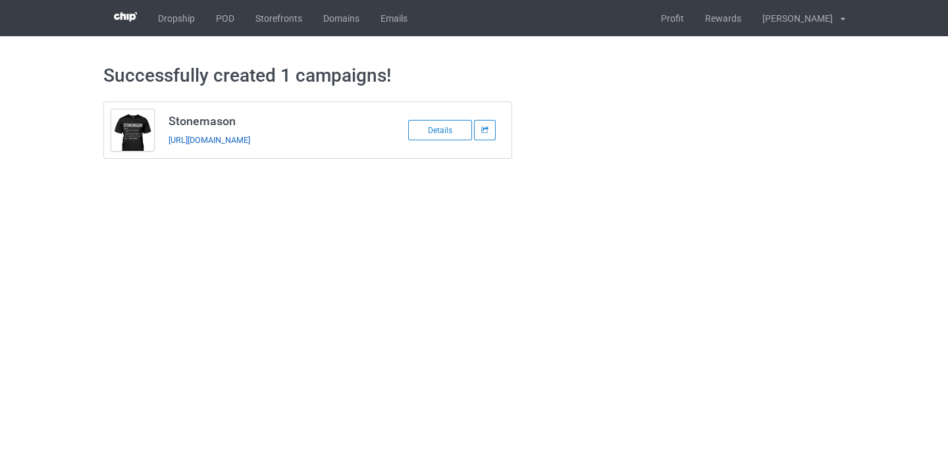
click at [250, 140] on link "https://www.thepure.gift/stonemason11" at bounding box center [210, 140] width 82 height 10
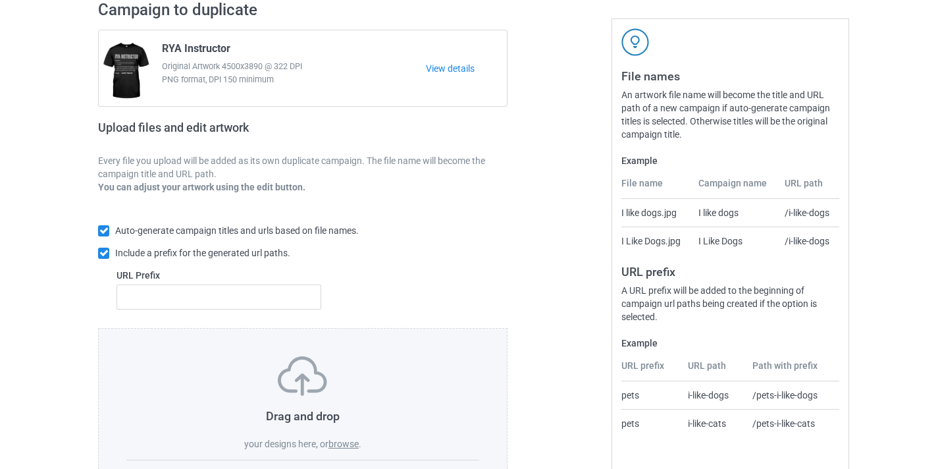
scroll to position [173, 0]
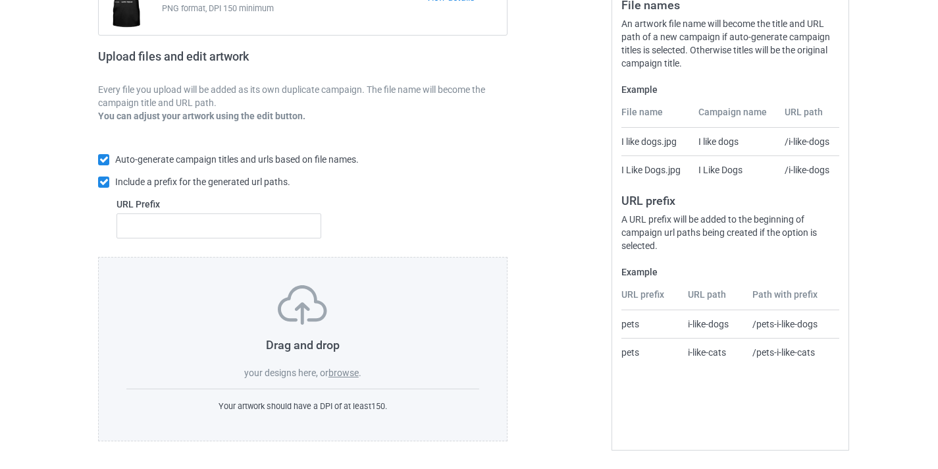
click at [357, 373] on label "browse" at bounding box center [344, 372] width 30 height 11
click at [0, 0] on input "browse" at bounding box center [0, 0] width 0 height 0
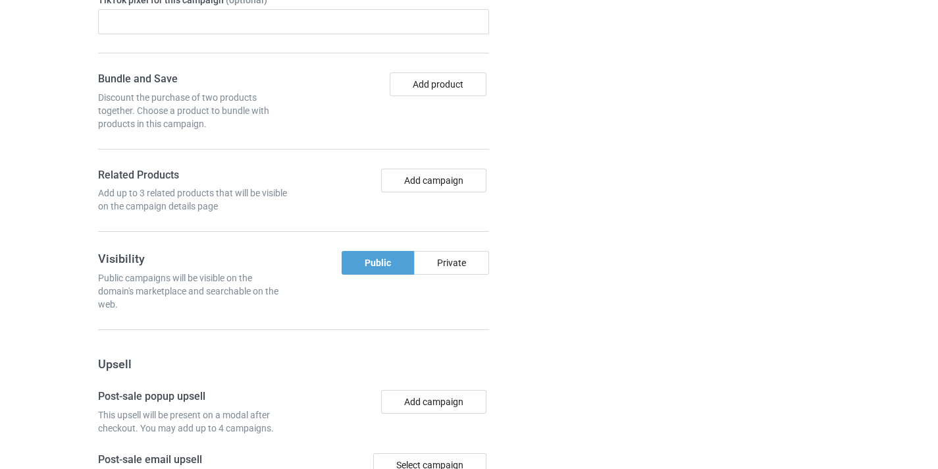
scroll to position [896, 0]
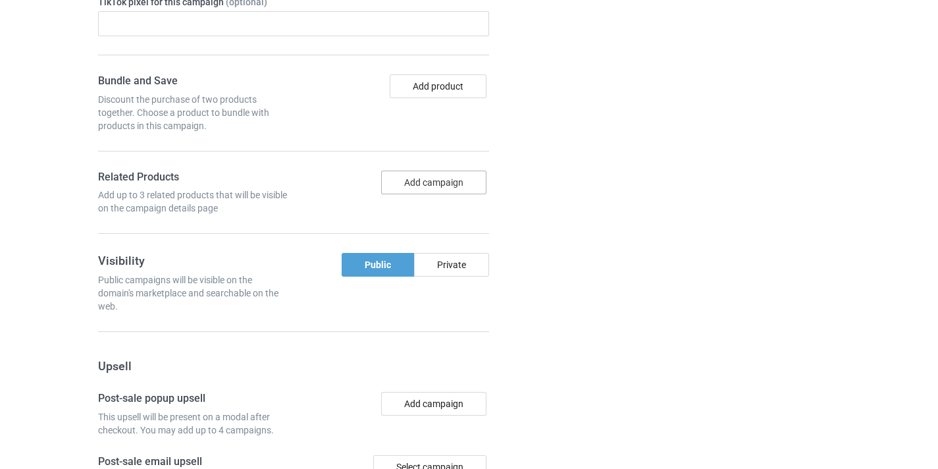
click at [474, 190] on button "Add campaign" at bounding box center [433, 183] width 105 height 24
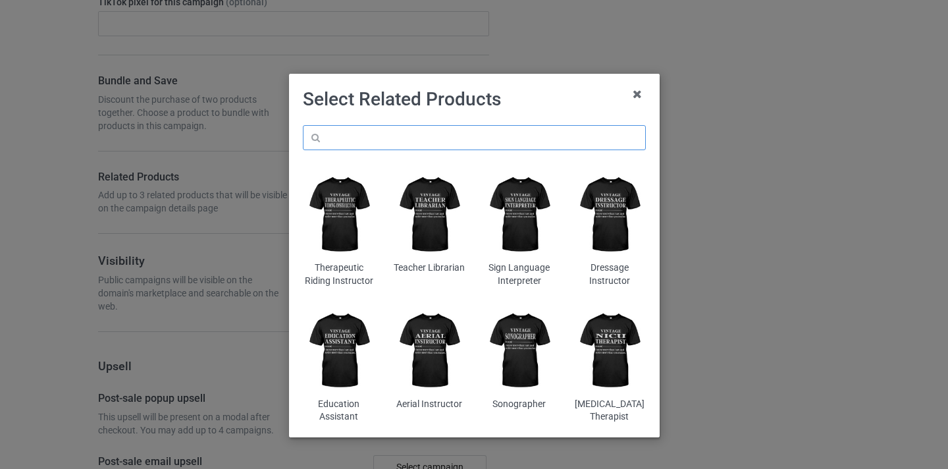
click at [425, 135] on input "text" at bounding box center [474, 137] width 343 height 25
paste input "Ironworker"
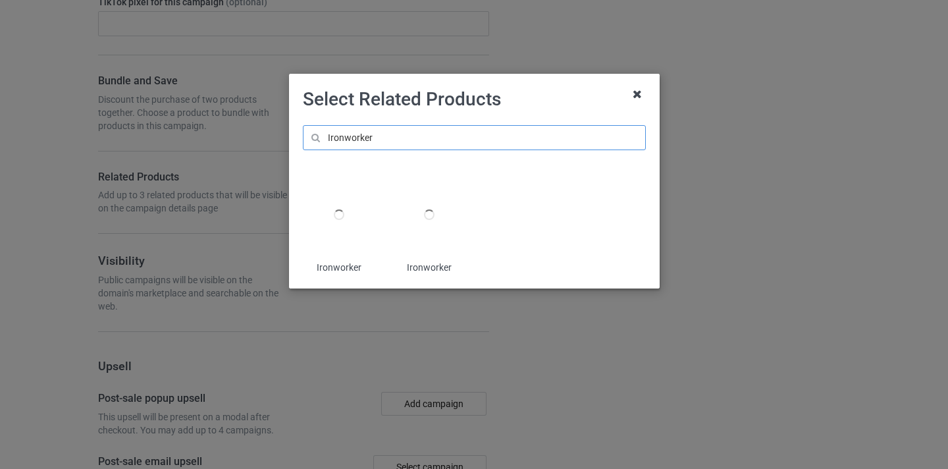
type input "Ironworker"
click at [636, 93] on icon at bounding box center [637, 94] width 21 height 21
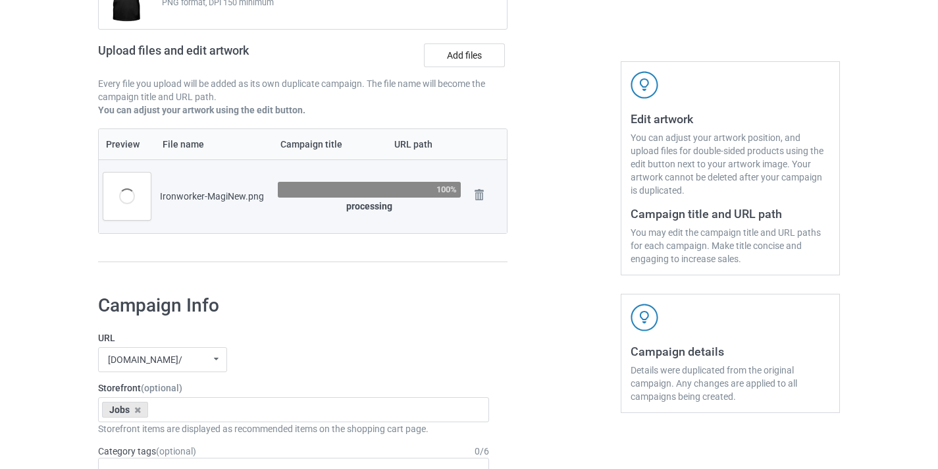
scroll to position [179, 0]
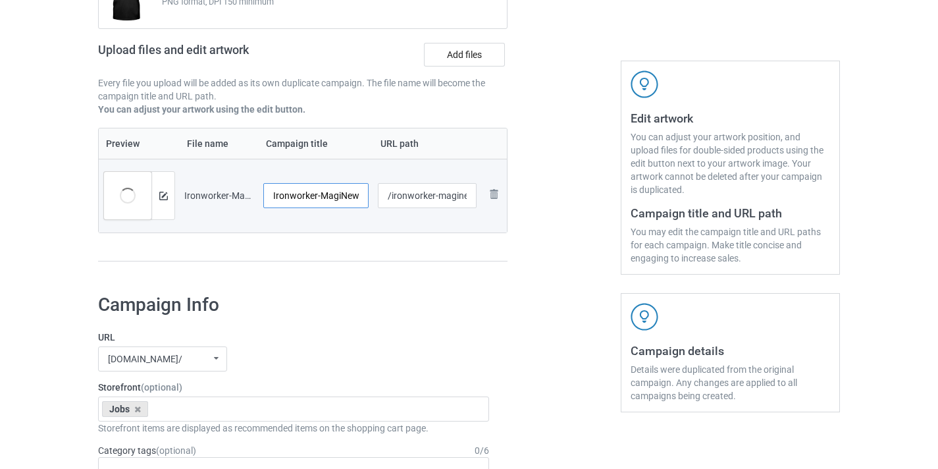
click at [345, 196] on input "Ironworker-MagiNew" at bounding box center [315, 195] width 105 height 25
type input "Ironworker"
click at [452, 192] on input "/ironworker-maginew" at bounding box center [427, 195] width 99 height 25
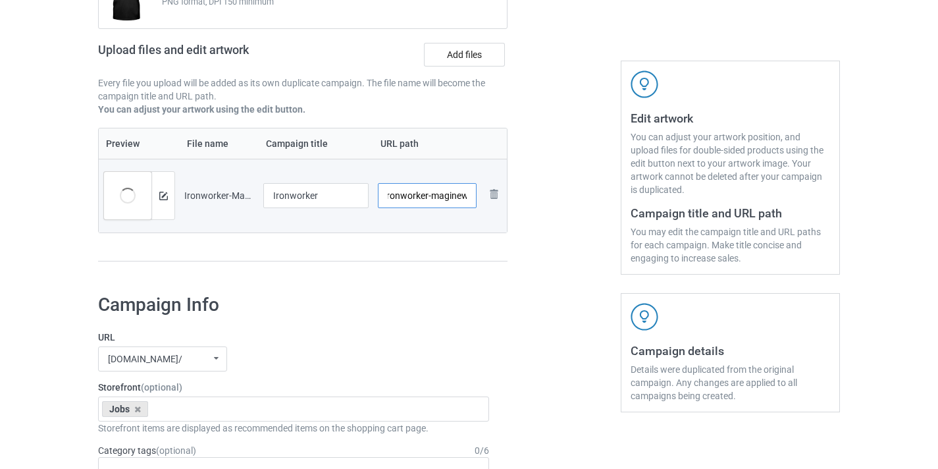
click at [482, 194] on tr "Preview and edit artwork Ironworker-MagiNew.png Ironworker /ironworker-maginew …" at bounding box center [303, 196] width 408 height 74
click at [452, 194] on input "/ironworker-maginew" at bounding box center [427, 195] width 99 height 25
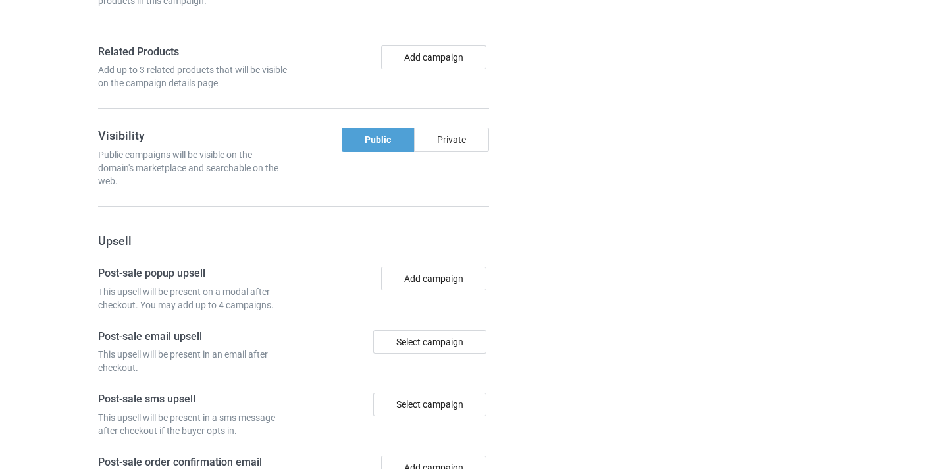
scroll to position [1016, 0]
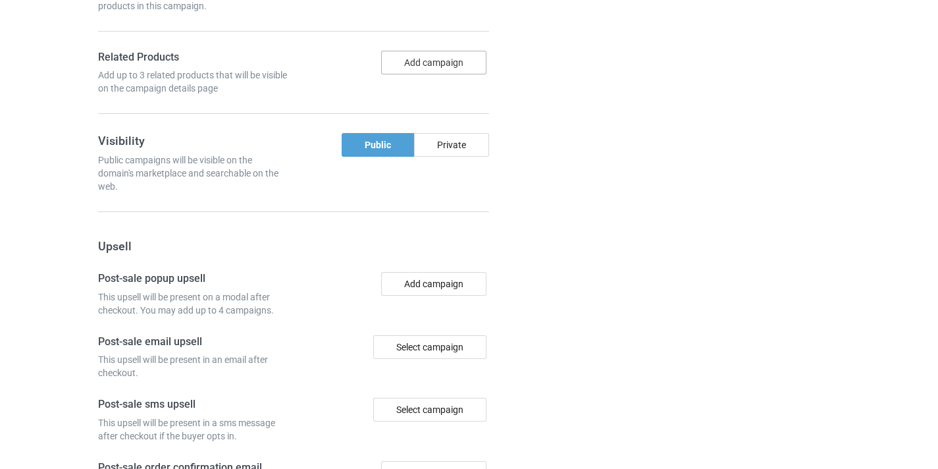
type input "/ironworker11"
click at [415, 71] on button "Add campaign" at bounding box center [433, 63] width 105 height 24
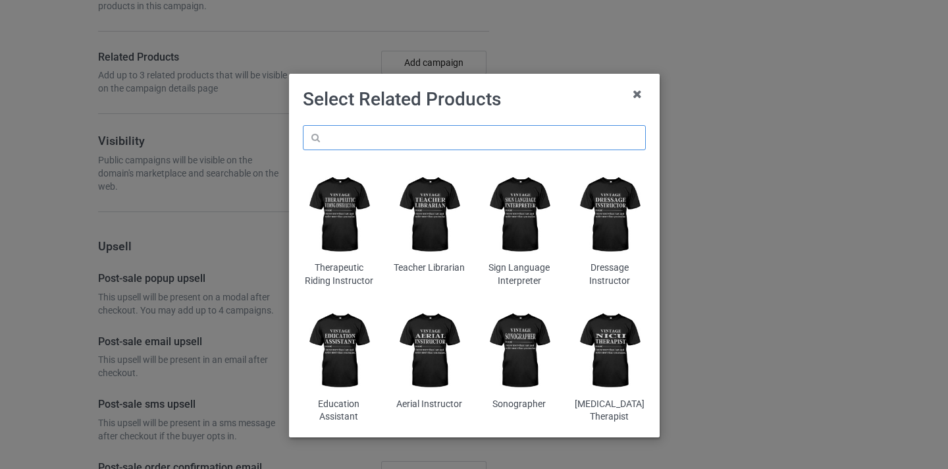
click at [443, 131] on input "text" at bounding box center [474, 137] width 343 height 25
paste input "Ironworker"
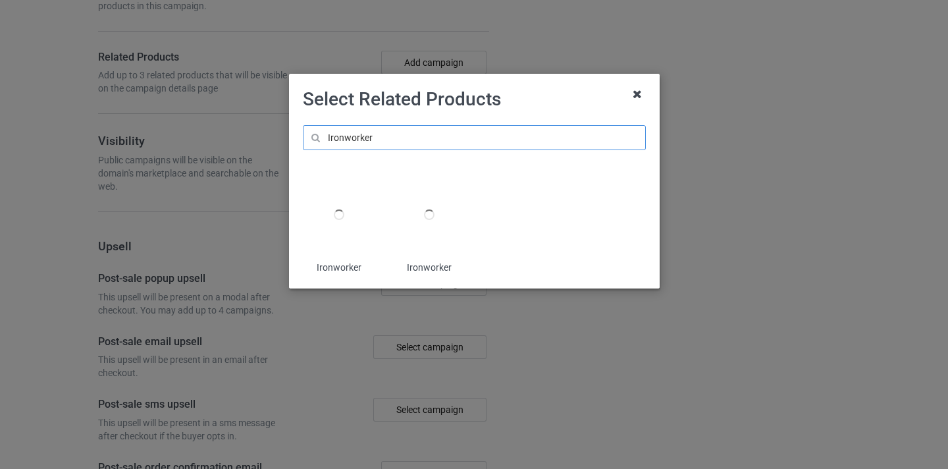
type input "Ironworker"
click at [639, 92] on icon at bounding box center [637, 94] width 21 height 21
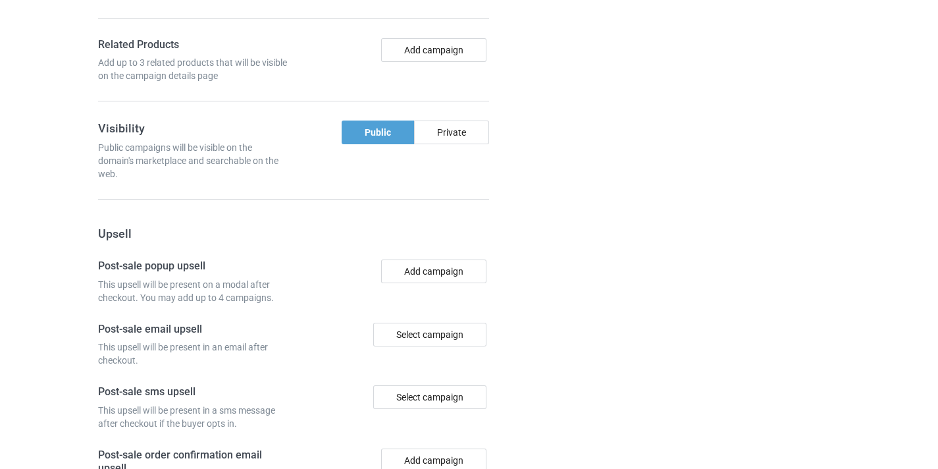
scroll to position [1221, 0]
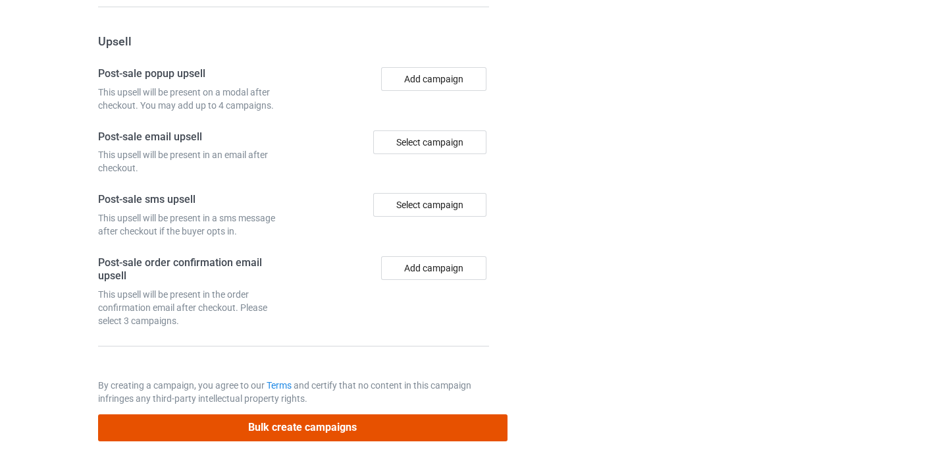
click at [396, 425] on button "Bulk create campaigns" at bounding box center [303, 427] width 410 height 27
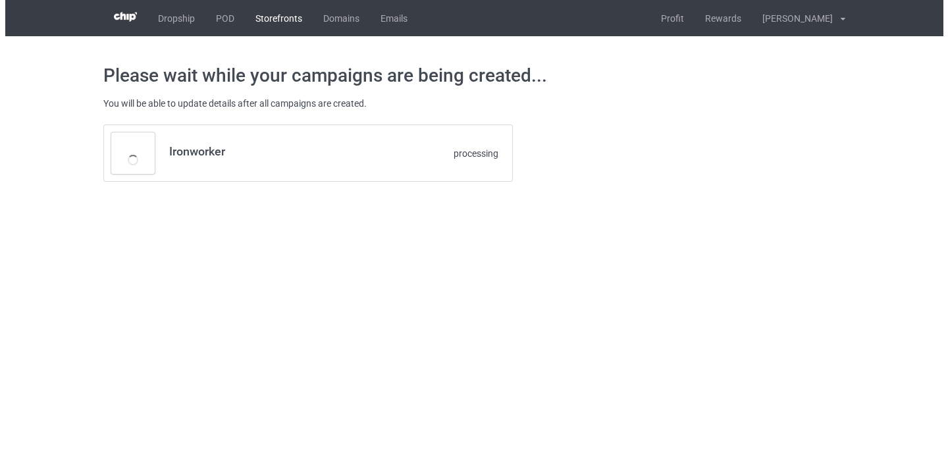
scroll to position [0, 0]
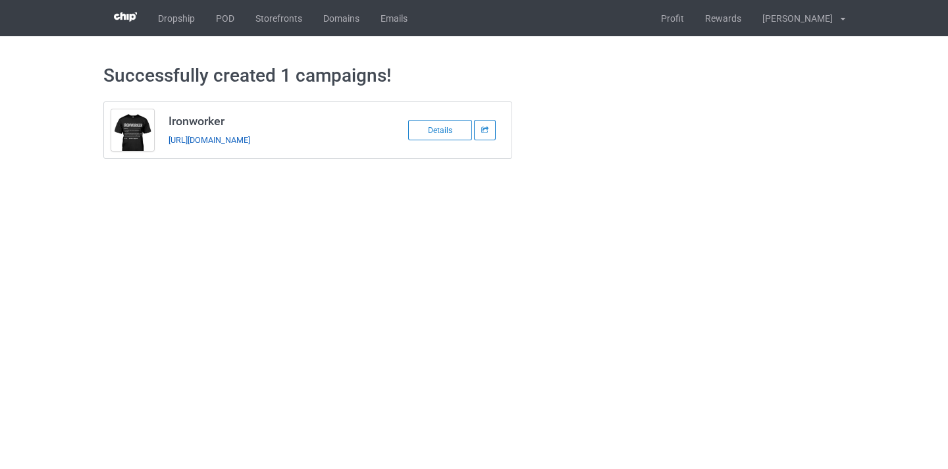
click at [236, 142] on link "https://www.thepure.gift/ironworker11" at bounding box center [210, 140] width 82 height 10
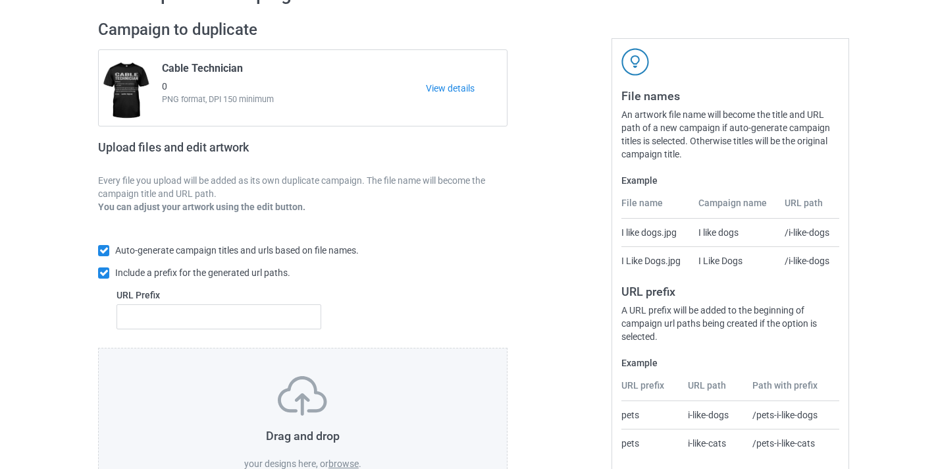
scroll to position [116, 0]
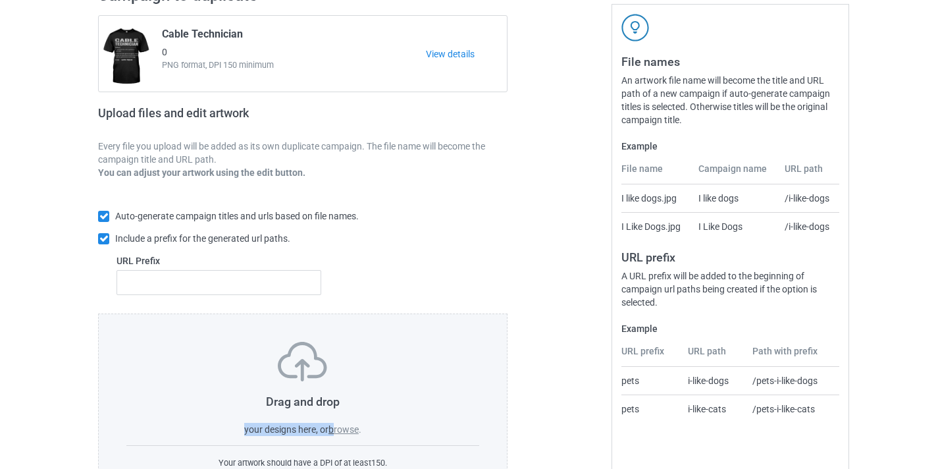
click at [336, 425] on div "Drag and drop your designs here, or browse ." at bounding box center [302, 389] width 353 height 94
click at [334, 429] on label "browse" at bounding box center [344, 429] width 30 height 11
click at [0, 0] on input "browse" at bounding box center [0, 0] width 0 height 0
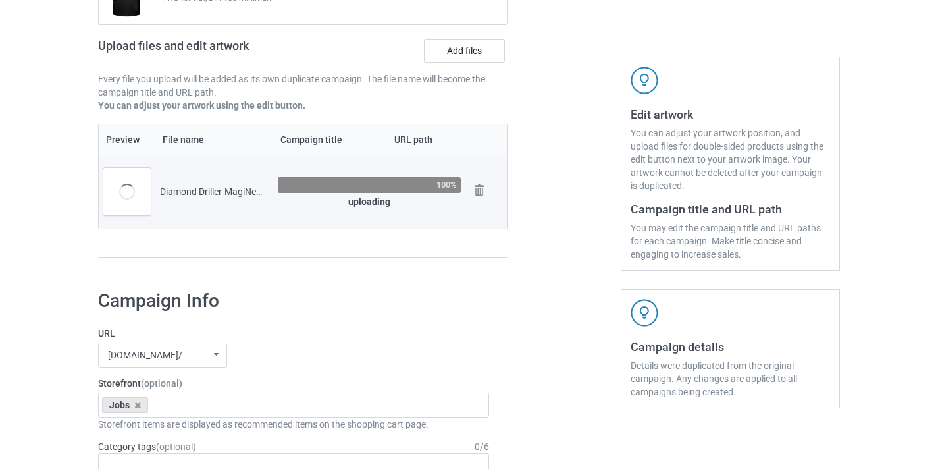
scroll to position [206, 0]
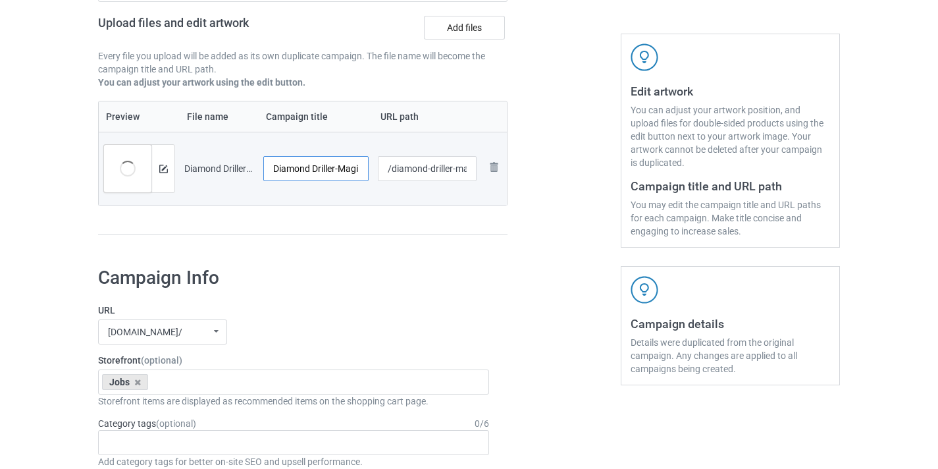
click at [340, 163] on input "Diamond Driller-MagiNew" at bounding box center [315, 168] width 105 height 25
click at [346, 165] on input "Diamond Driller-MagiNew" at bounding box center [315, 168] width 105 height 25
type input "Diamond Driller"
click at [458, 167] on input "/diamond-driller-maginew" at bounding box center [427, 168] width 99 height 25
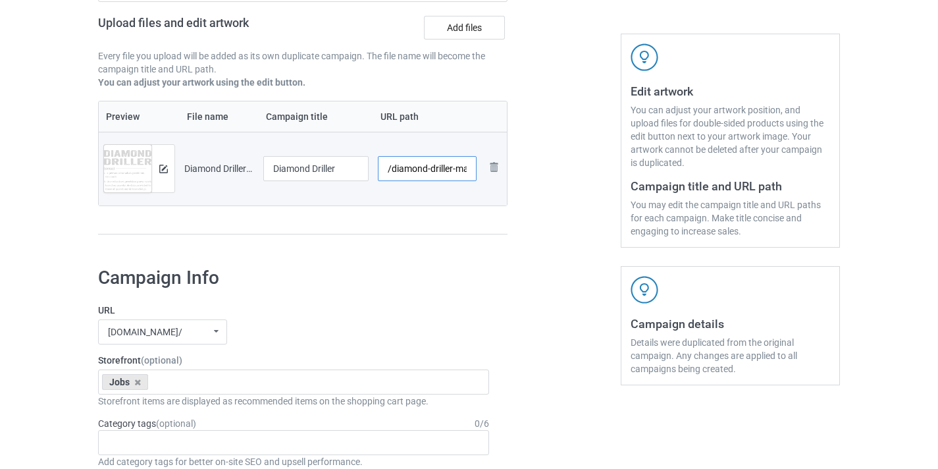
click at [458, 167] on input "/diamond-driller-maginew" at bounding box center [427, 168] width 99 height 25
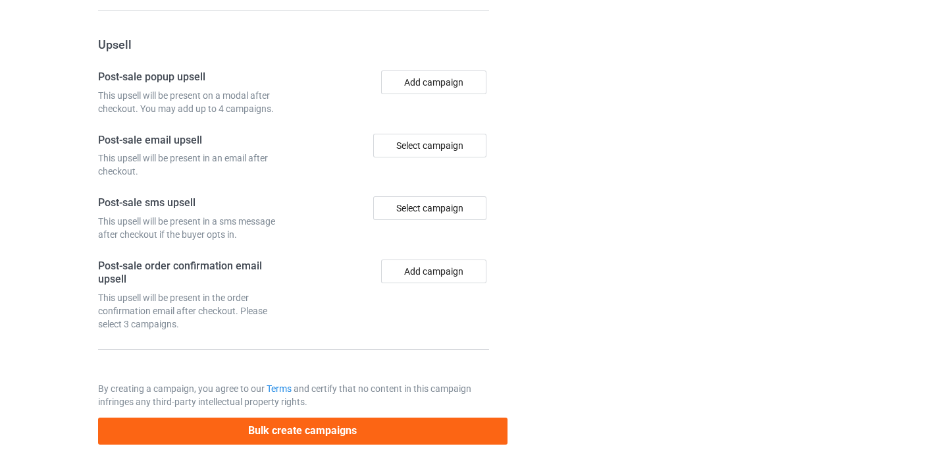
scroll to position [1221, 0]
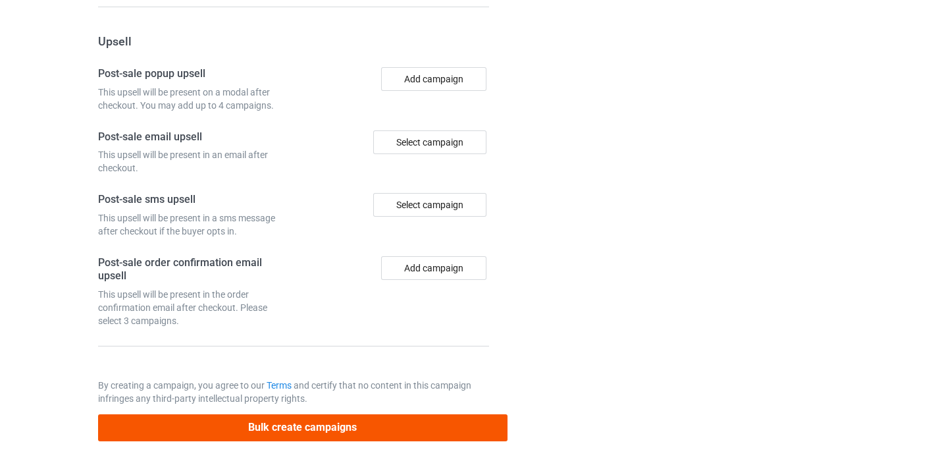
type input "/diamond-driller11"
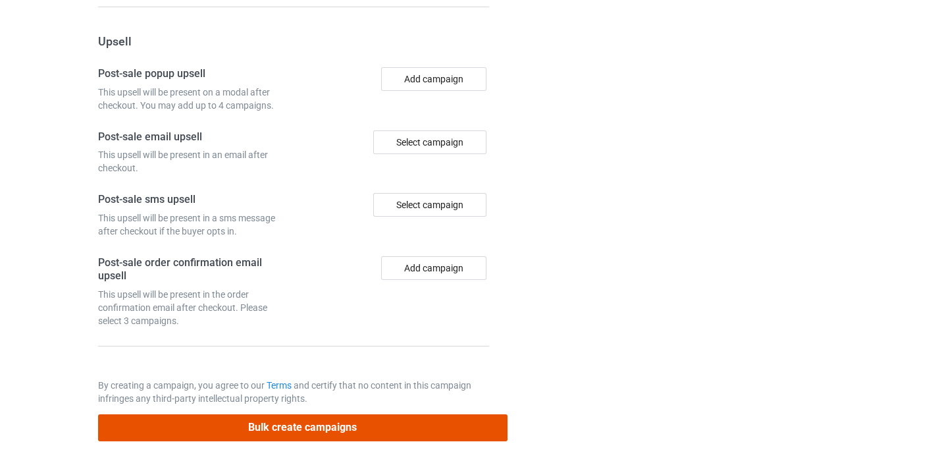
click at [404, 421] on button "Bulk create campaigns" at bounding box center [303, 427] width 410 height 27
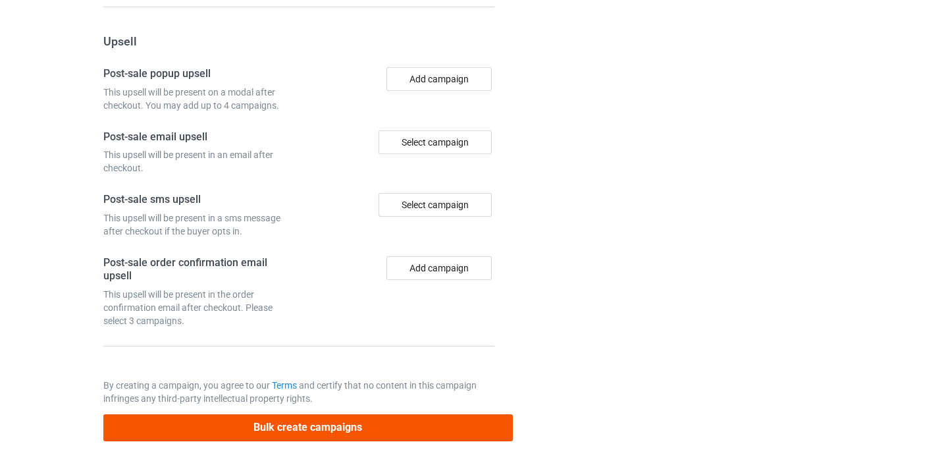
scroll to position [0, 0]
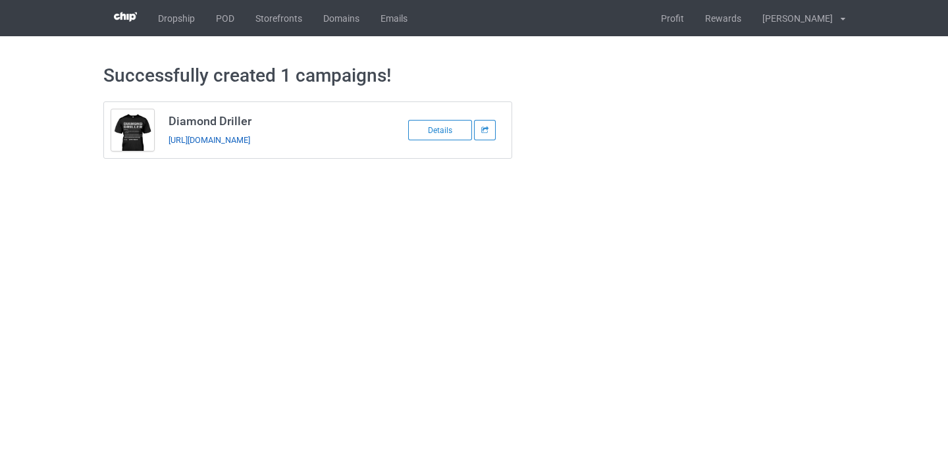
click at [250, 144] on link "[URL][DOMAIN_NAME]" at bounding box center [210, 140] width 82 height 10
